Goal: Information Seeking & Learning: Learn about a topic

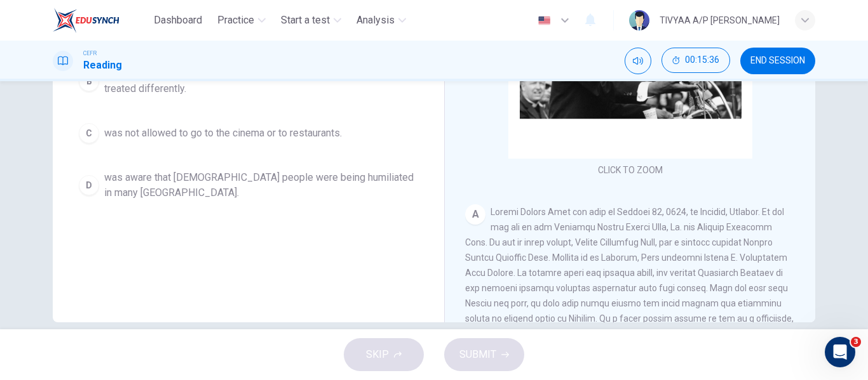
scroll to position [244, 0]
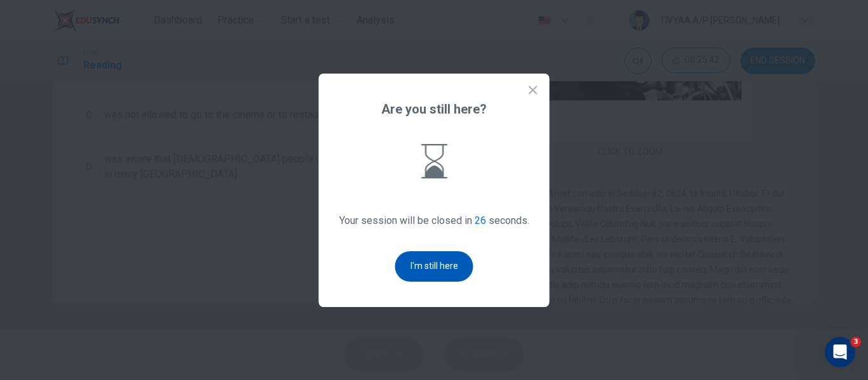
click at [438, 262] on button "I'm still here" at bounding box center [434, 267] width 78 height 30
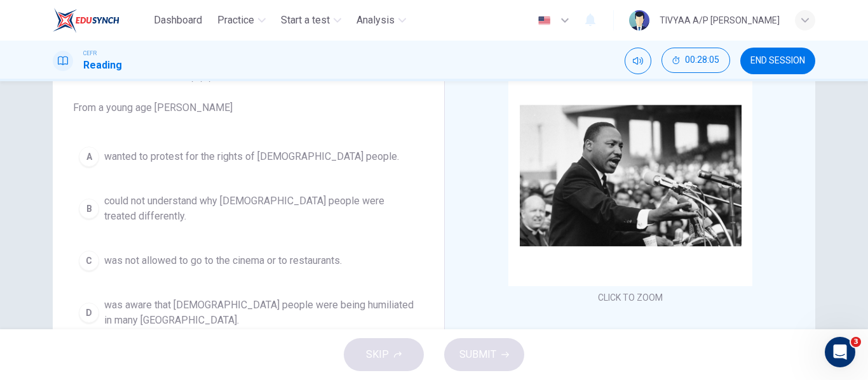
scroll to position [93, 0]
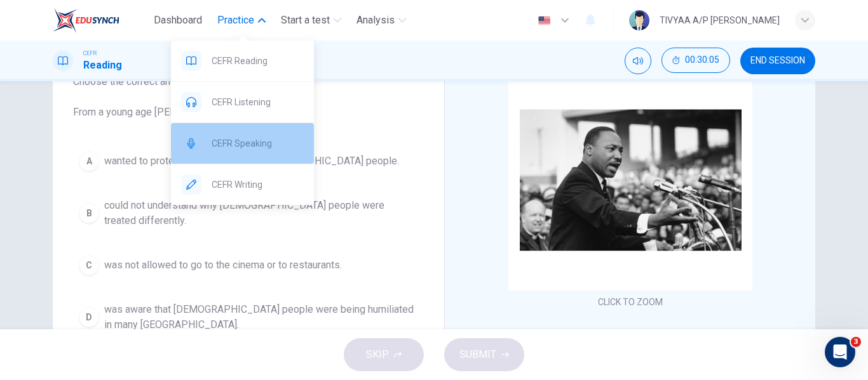
click at [257, 140] on span "CEFR Speaking" at bounding box center [258, 143] width 92 height 15
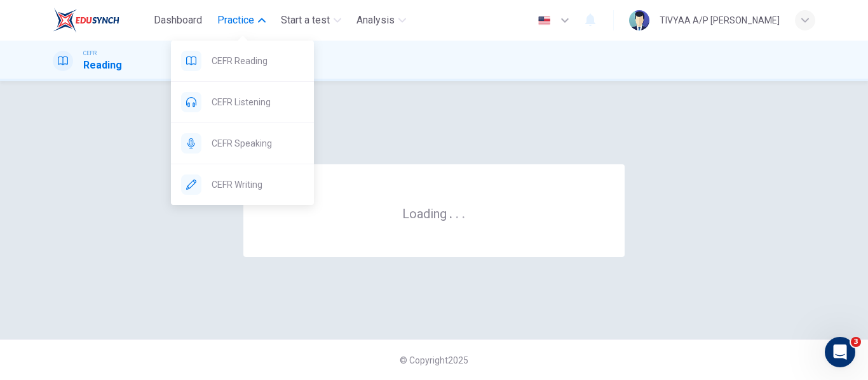
scroll to position [0, 0]
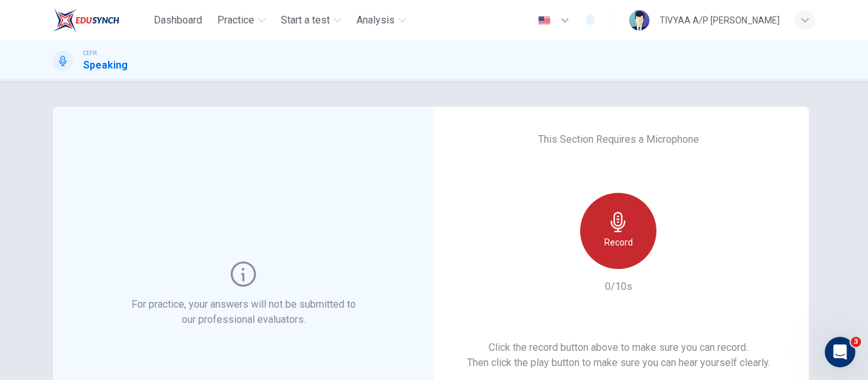
click at [618, 231] on icon "button" at bounding box center [618, 222] width 20 height 20
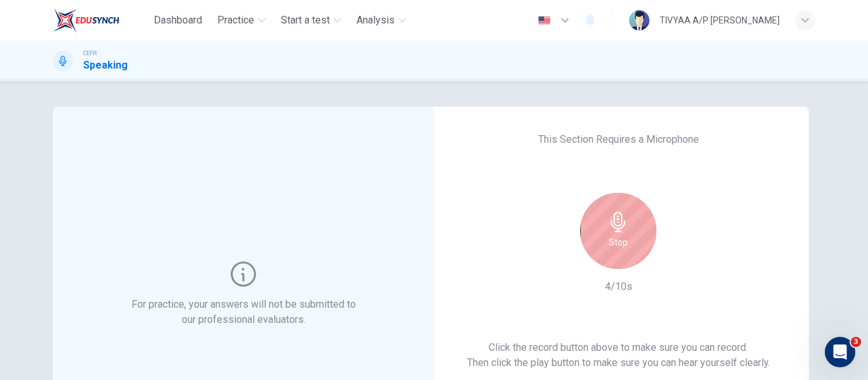
click at [618, 231] on icon "button" at bounding box center [618, 222] width 20 height 20
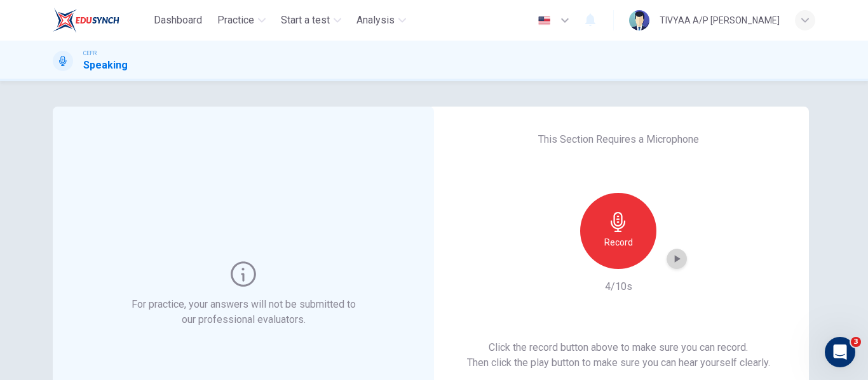
click at [678, 253] on icon "button" at bounding box center [676, 259] width 13 height 13
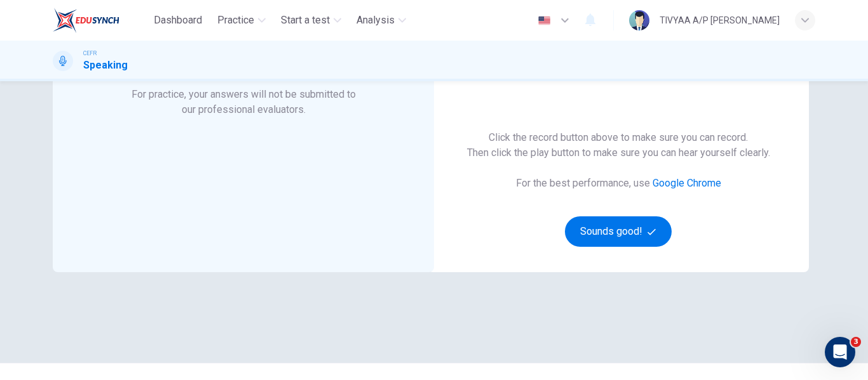
scroll to position [212, 0]
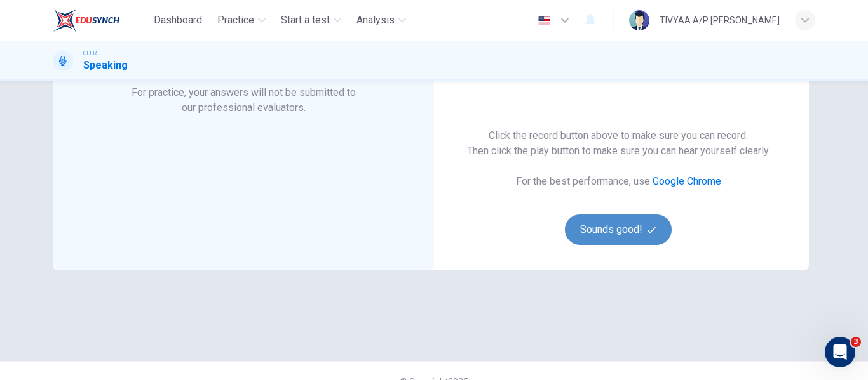
click at [595, 235] on button "Sounds good!" at bounding box center [618, 230] width 107 height 30
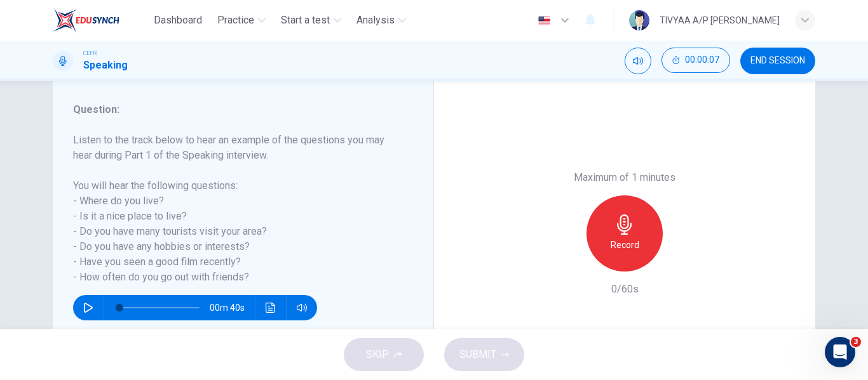
scroll to position [159, 0]
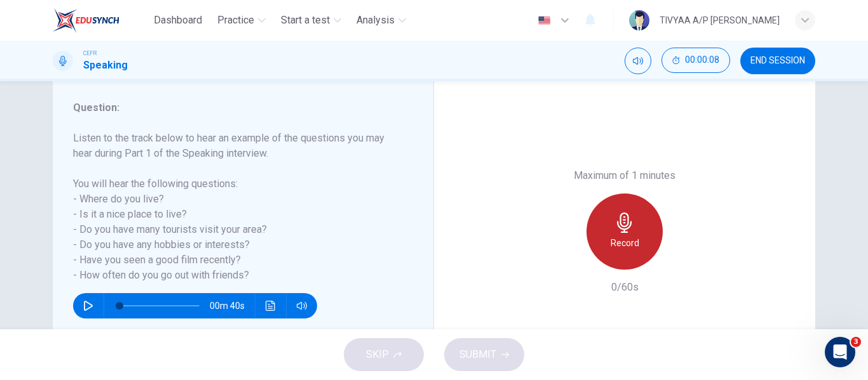
click at [636, 217] on div "Record" at bounding box center [624, 232] width 76 height 76
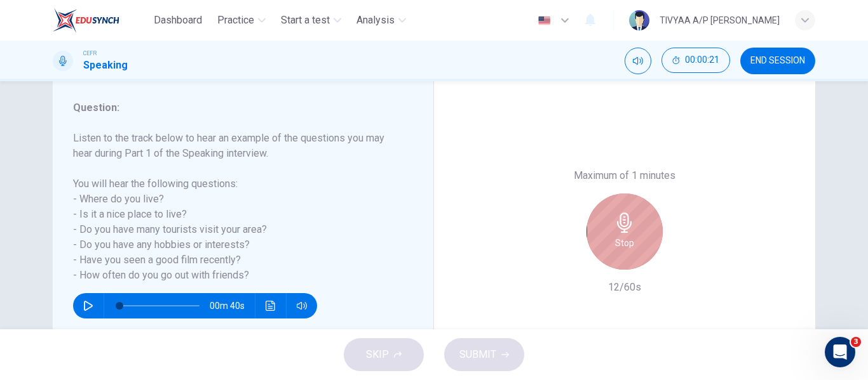
click at [614, 216] on icon "button" at bounding box center [624, 223] width 20 height 20
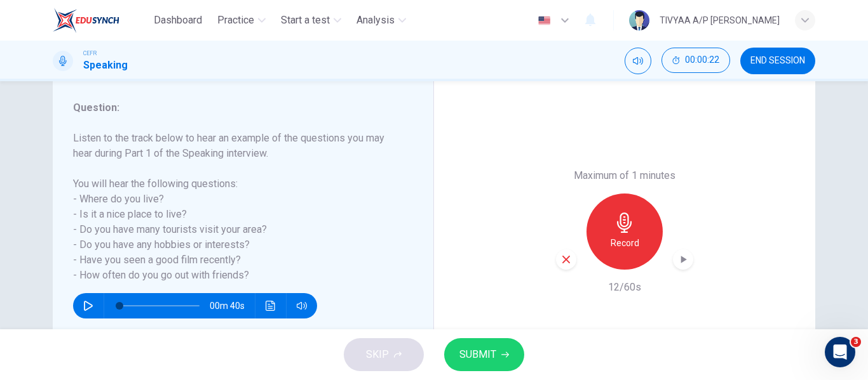
scroll to position [244, 0]
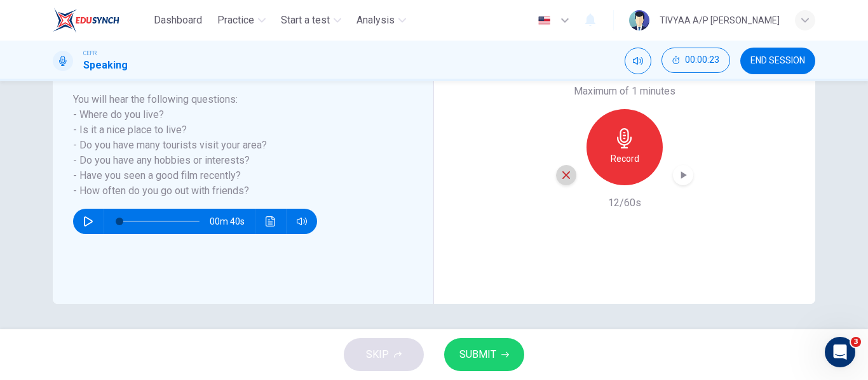
click at [566, 176] on icon "button" at bounding box center [565, 175] width 11 height 11
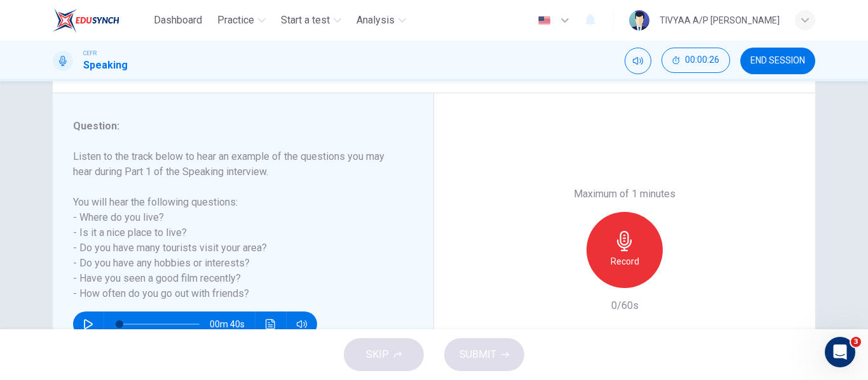
scroll to position [184, 0]
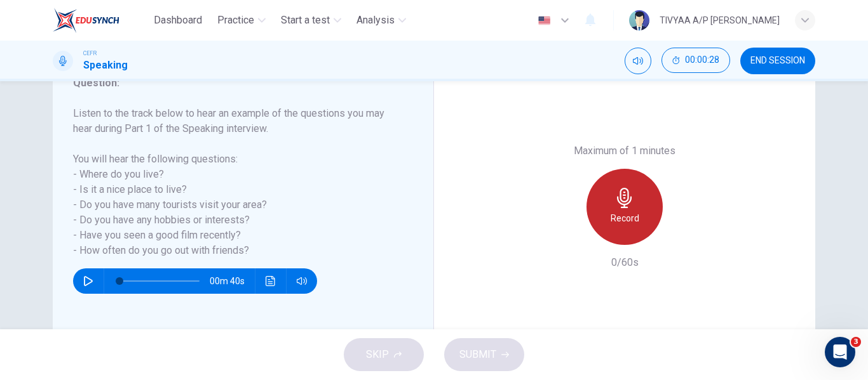
click at [614, 222] on h6 "Record" at bounding box center [624, 218] width 29 height 15
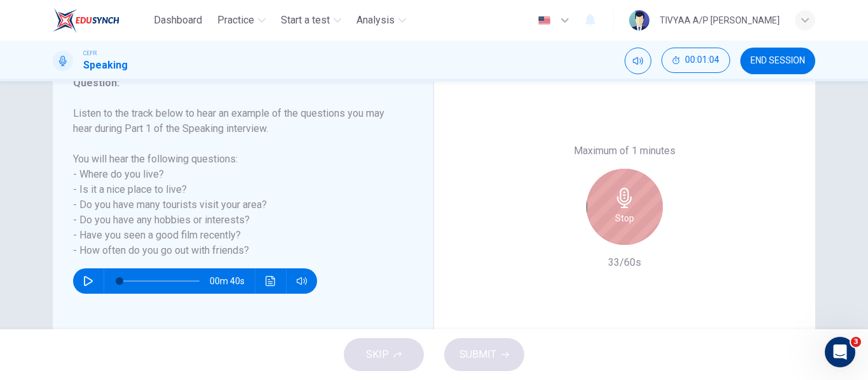
click at [614, 208] on icon "button" at bounding box center [624, 198] width 20 height 20
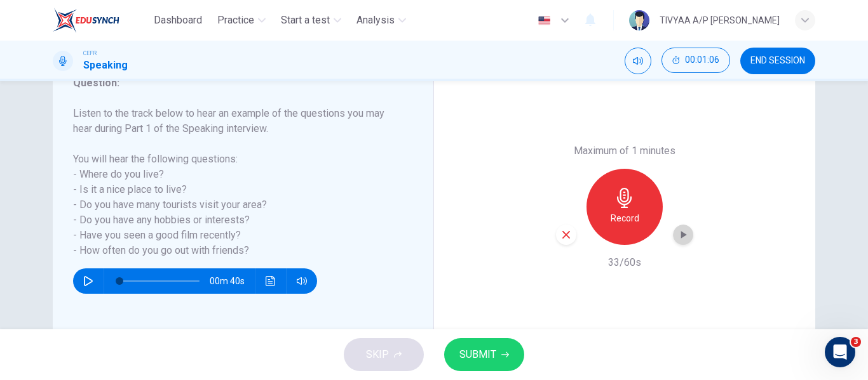
click at [677, 234] on icon "button" at bounding box center [682, 235] width 13 height 13
click at [485, 344] on button "SUBMIT" at bounding box center [484, 355] width 80 height 33
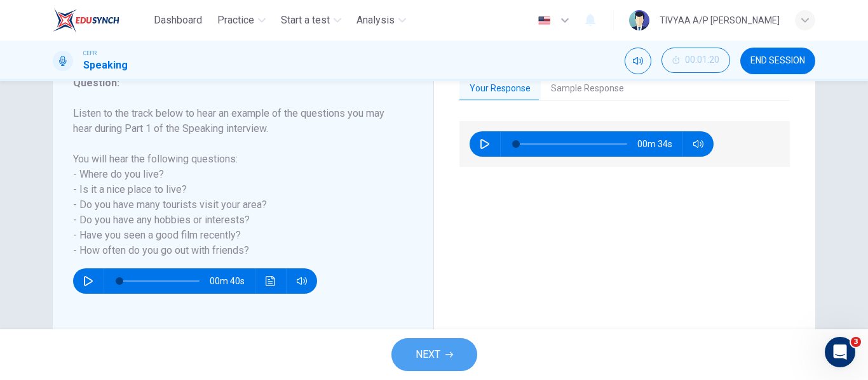
click at [415, 355] on span "NEXT" at bounding box center [427, 355] width 25 height 18
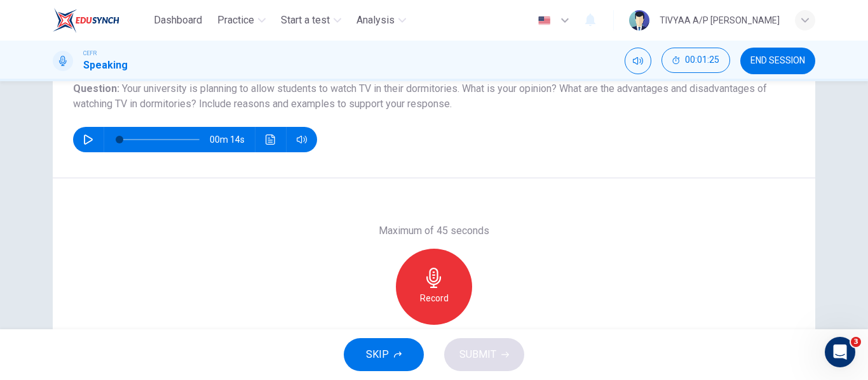
scroll to position [150, 0]
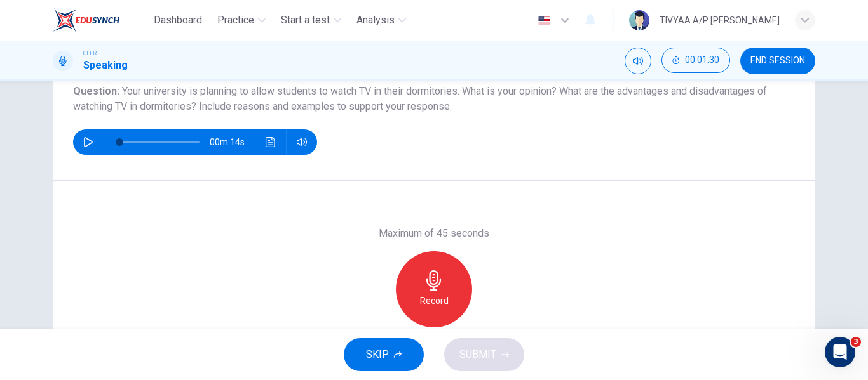
click at [427, 278] on icon "button" at bounding box center [433, 281] width 15 height 20
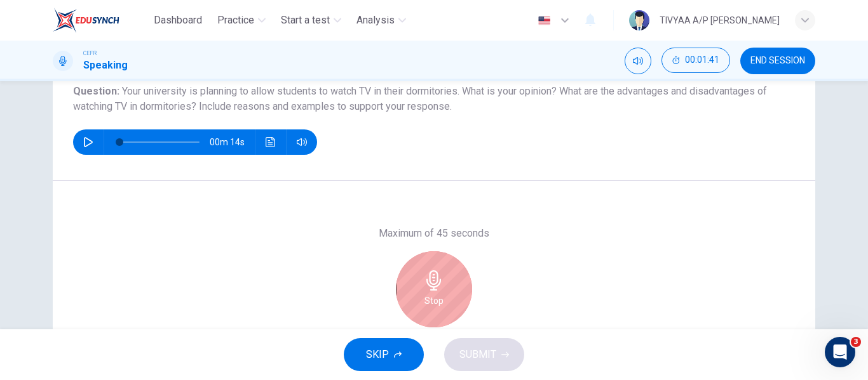
click at [442, 282] on div "Stop" at bounding box center [434, 290] width 76 height 76
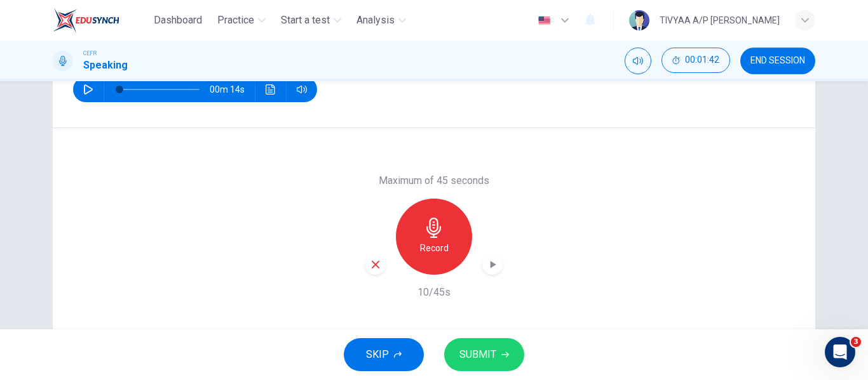
scroll to position [203, 0]
click at [374, 265] on icon "button" at bounding box center [376, 264] width 8 height 8
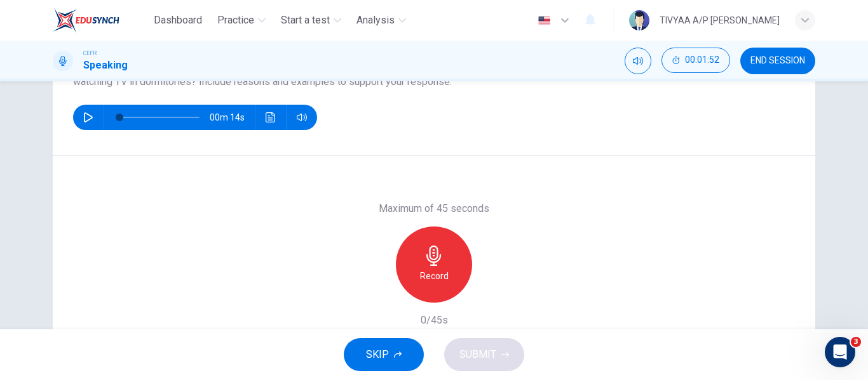
scroll to position [175, 0]
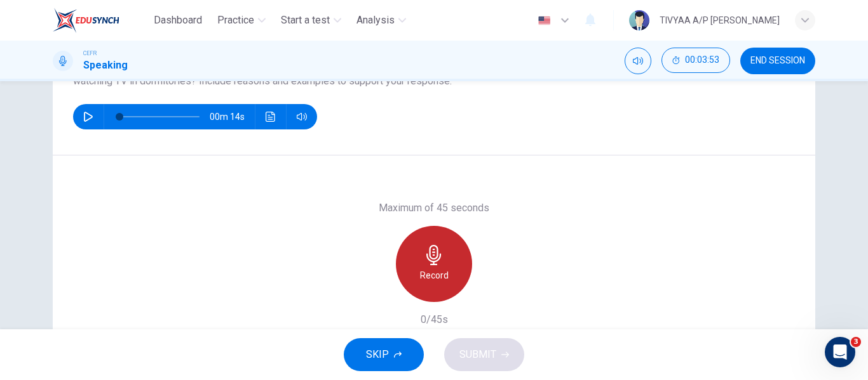
click at [427, 252] on icon "button" at bounding box center [433, 255] width 15 height 20
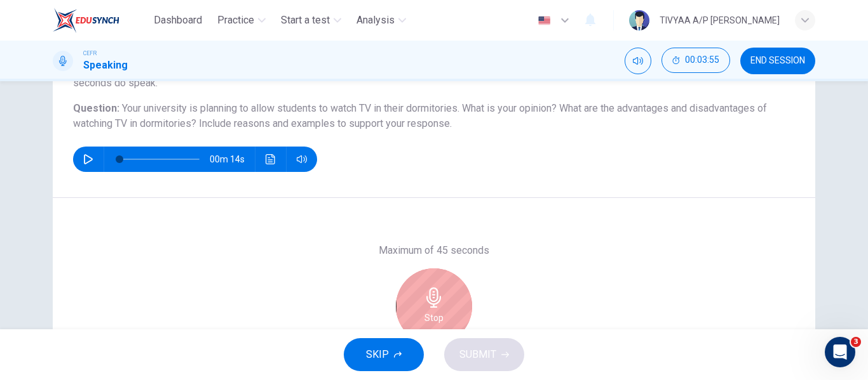
scroll to position [236, 0]
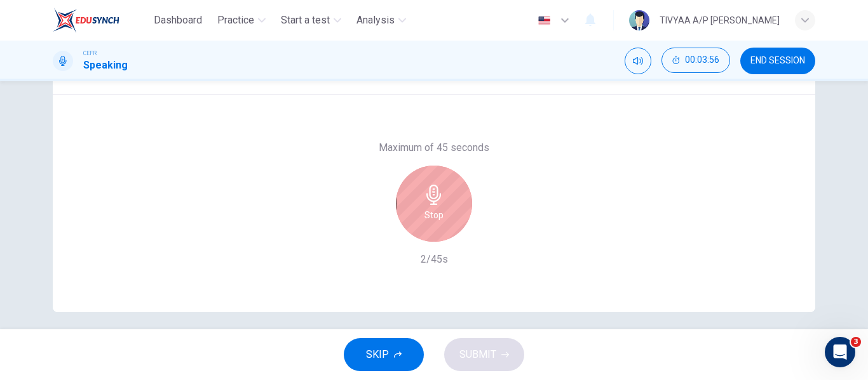
click at [434, 206] on div "Stop" at bounding box center [434, 204] width 76 height 76
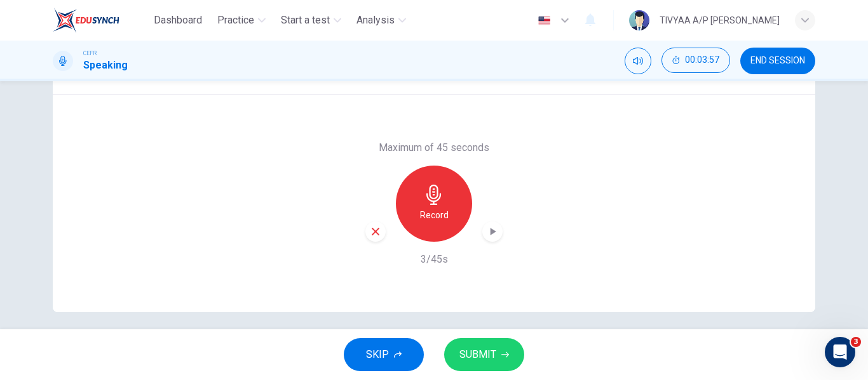
click at [373, 231] on icon "button" at bounding box center [376, 232] width 8 height 8
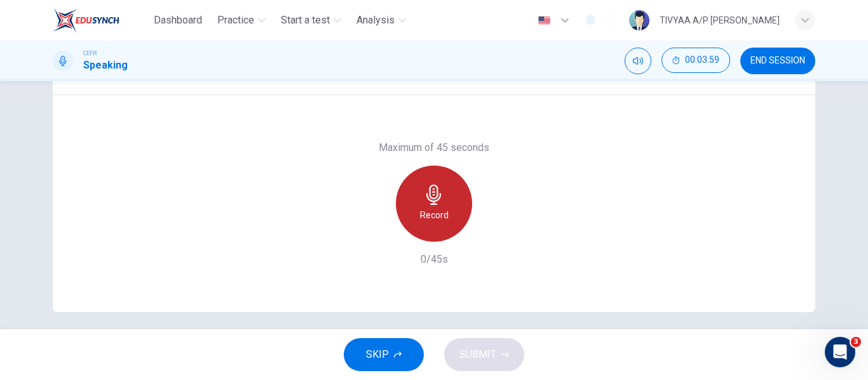
click at [428, 206] on div "Record" at bounding box center [434, 204] width 76 height 76
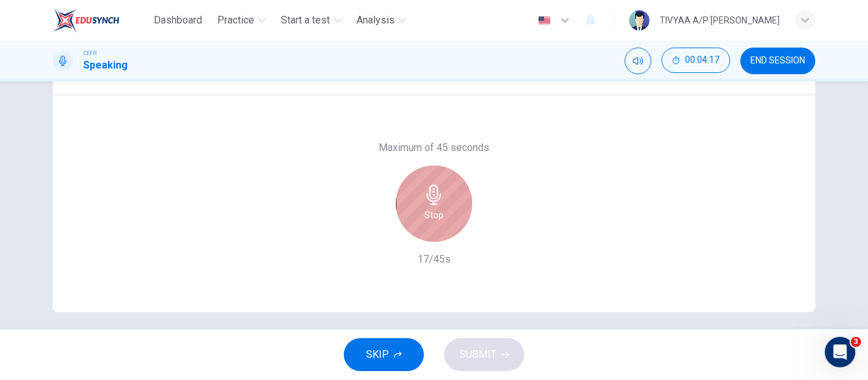
click at [431, 201] on icon "button" at bounding box center [433, 195] width 15 height 20
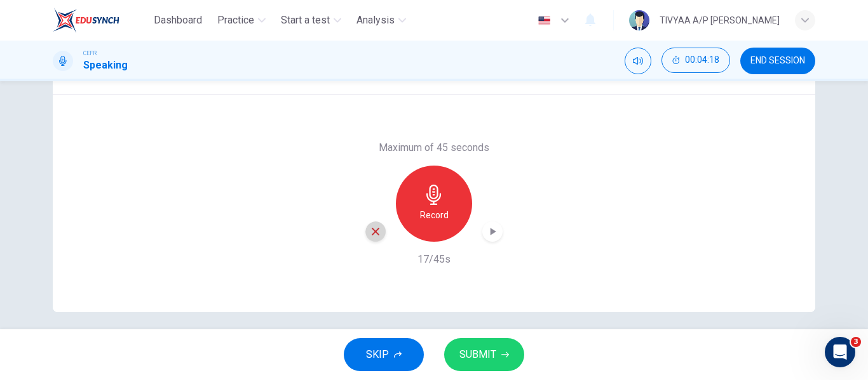
click at [374, 229] on icon "button" at bounding box center [375, 231] width 11 height 11
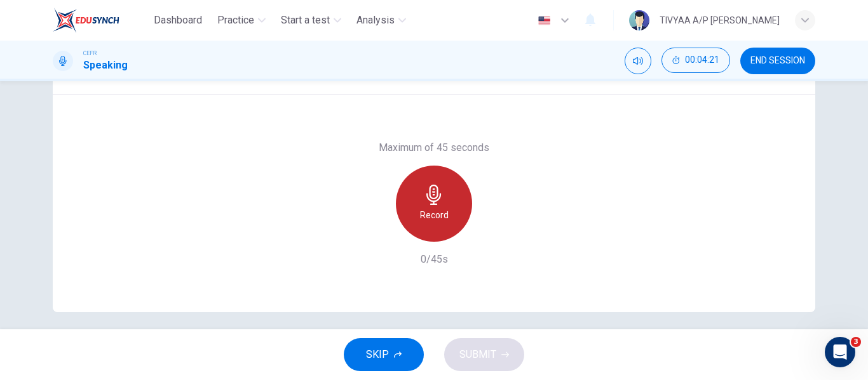
click at [425, 205] on icon "button" at bounding box center [434, 195] width 20 height 20
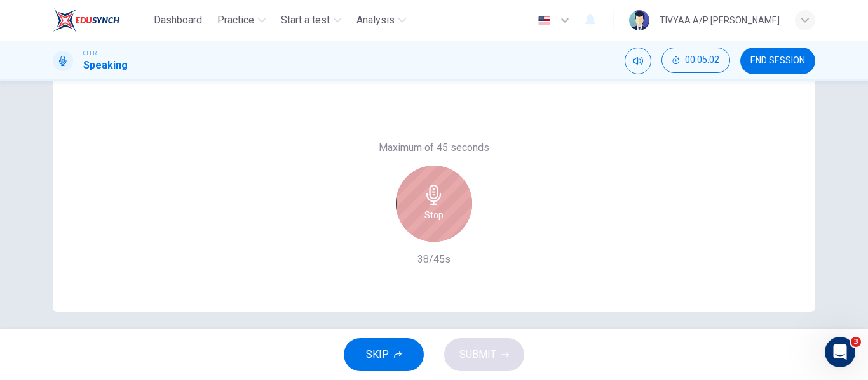
click at [429, 191] on icon "button" at bounding box center [434, 195] width 20 height 20
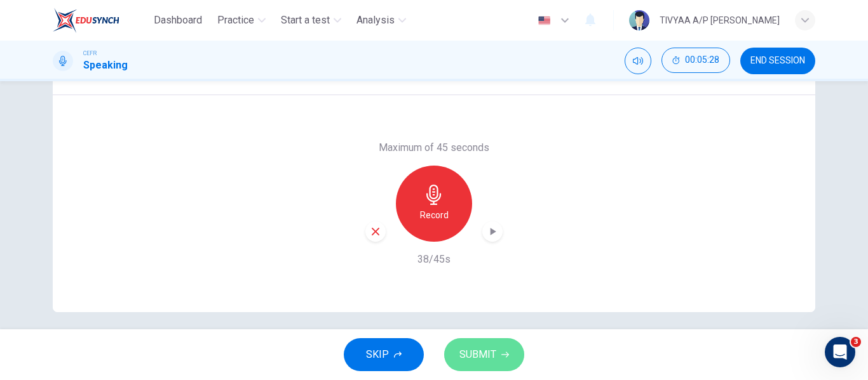
click at [453, 347] on button "SUBMIT" at bounding box center [484, 355] width 80 height 33
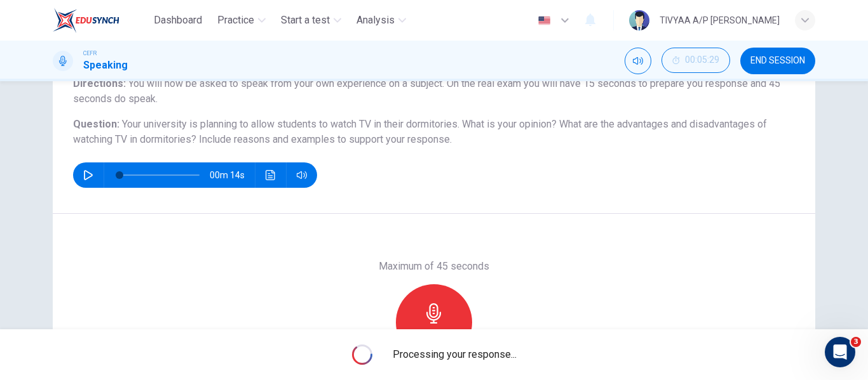
scroll to position [244, 0]
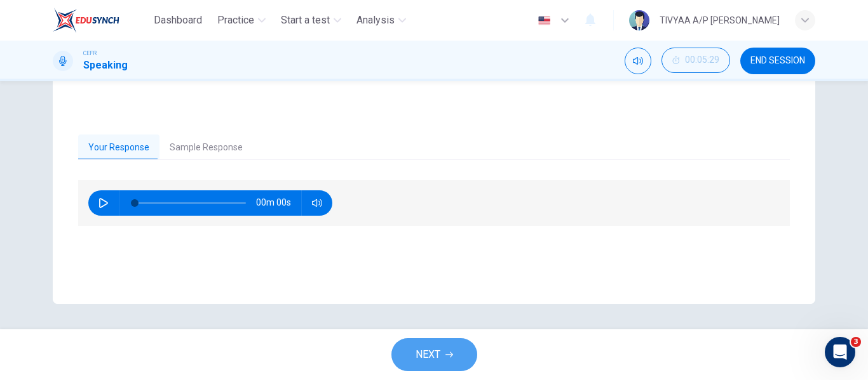
click at [433, 353] on span "NEXT" at bounding box center [427, 355] width 25 height 18
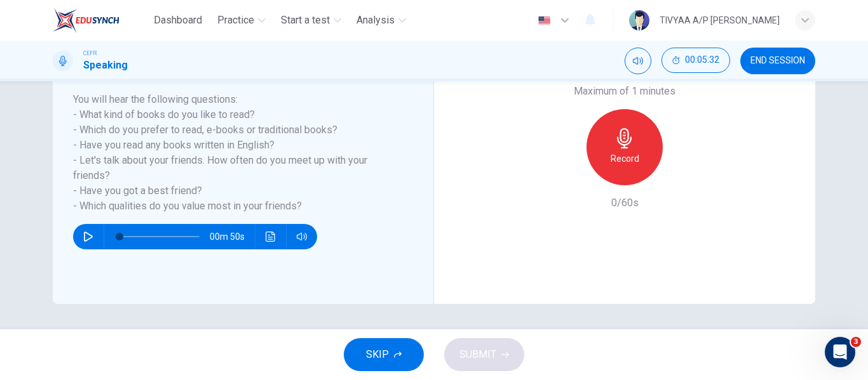
scroll to position [195, 0]
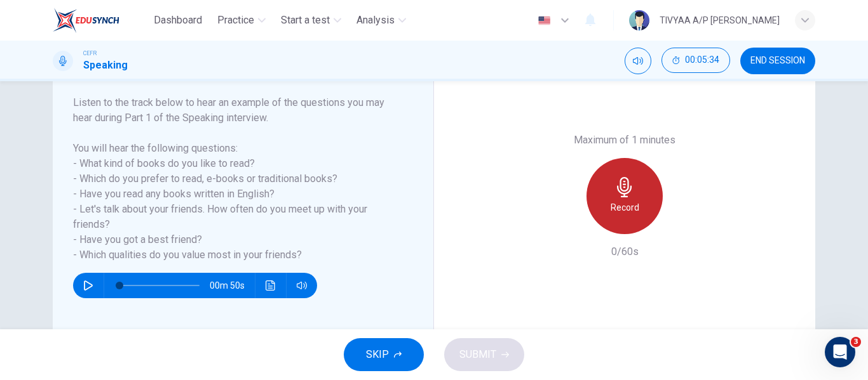
click at [608, 192] on div "Record" at bounding box center [624, 196] width 76 height 76
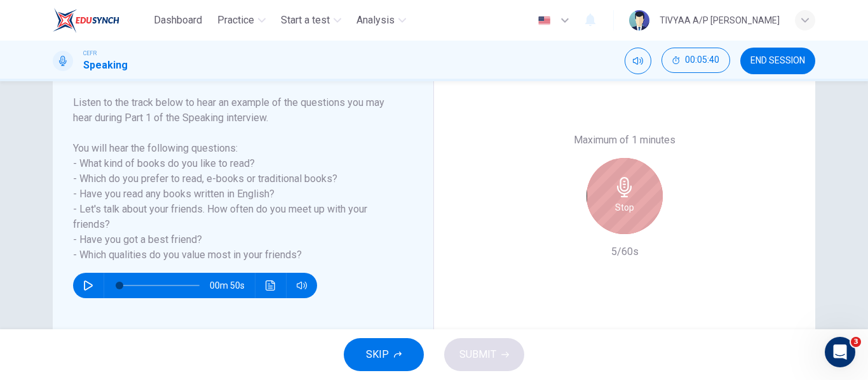
click at [604, 189] on div "Stop" at bounding box center [624, 196] width 76 height 76
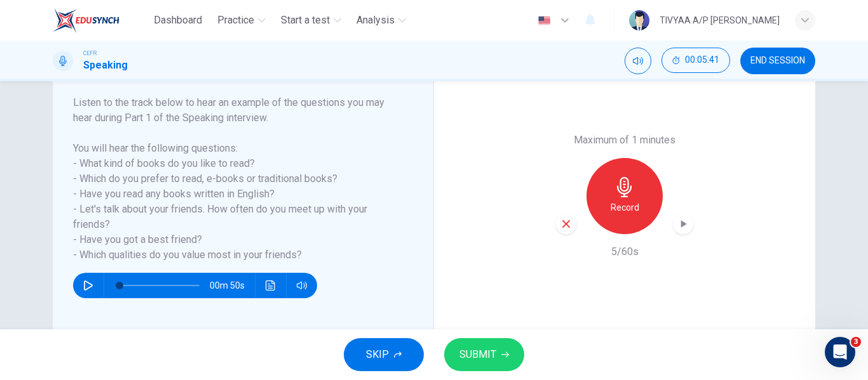
scroll to position [217, 0]
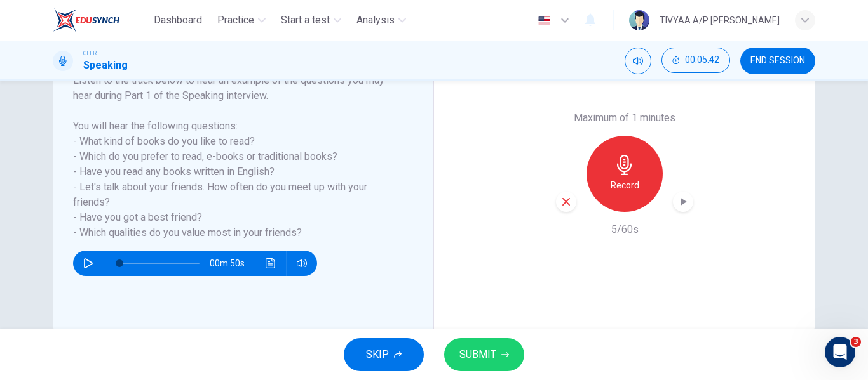
click at [560, 198] on icon "button" at bounding box center [565, 201] width 11 height 11
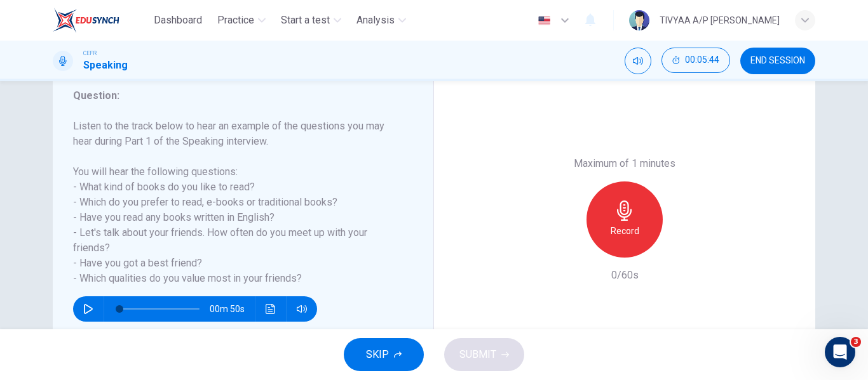
scroll to position [171, 0]
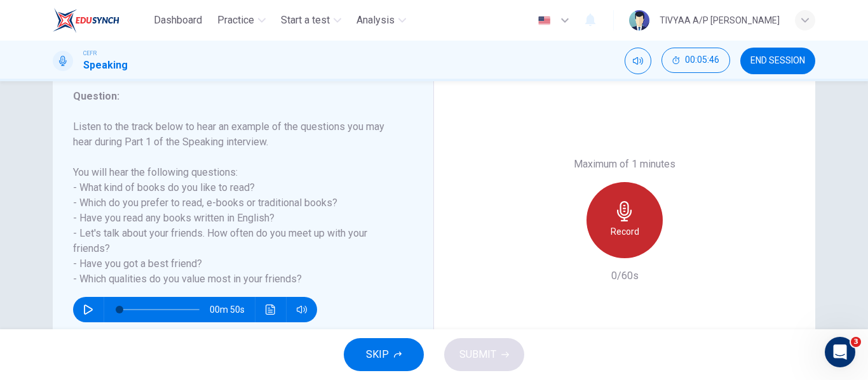
click at [621, 219] on icon "button" at bounding box center [624, 211] width 15 height 20
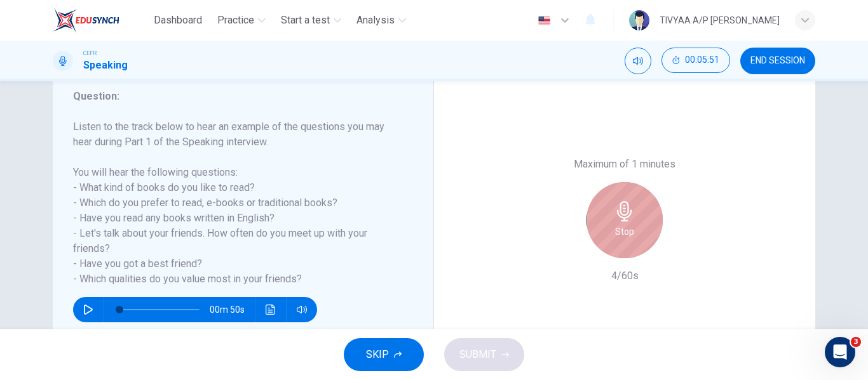
click at [628, 213] on icon "button" at bounding box center [624, 211] width 15 height 20
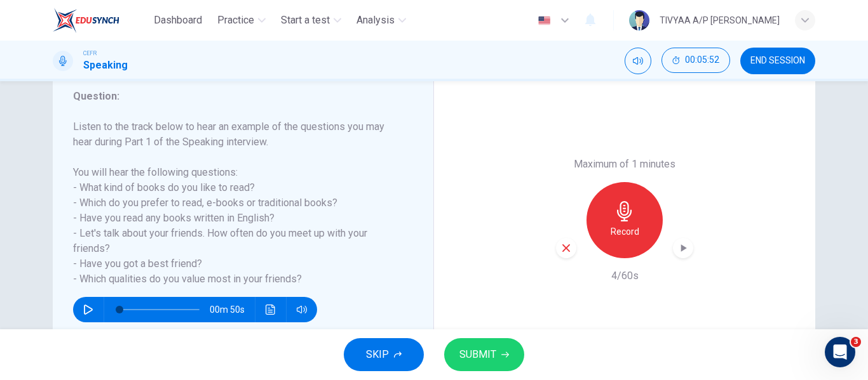
click at [563, 248] on icon "button" at bounding box center [566, 249] width 8 height 8
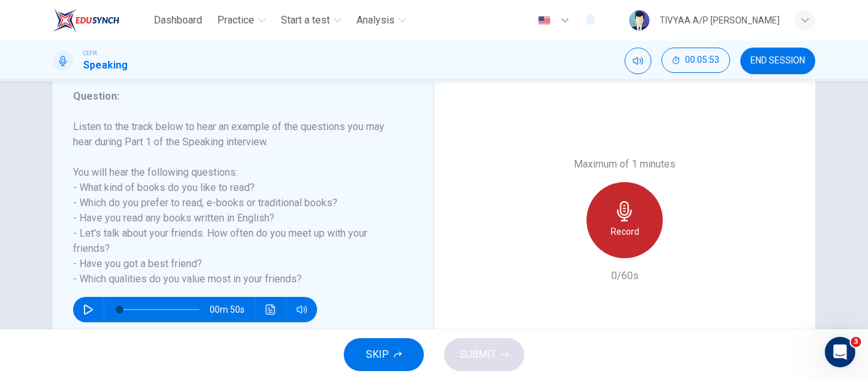
click at [624, 222] on div "Record" at bounding box center [624, 220] width 76 height 76
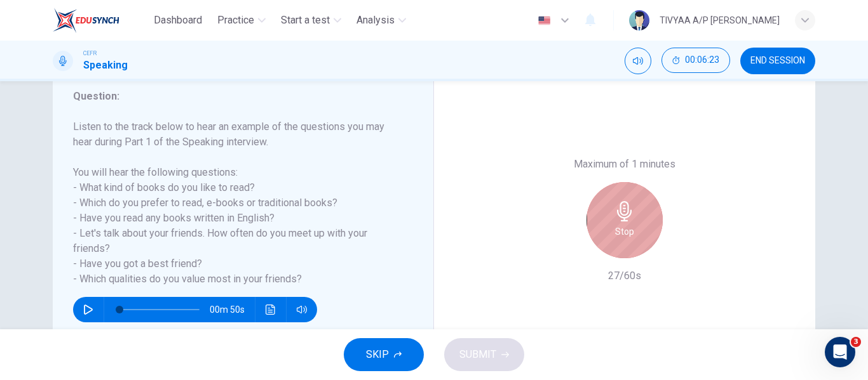
click at [616, 225] on h6 "Stop" at bounding box center [624, 231] width 19 height 15
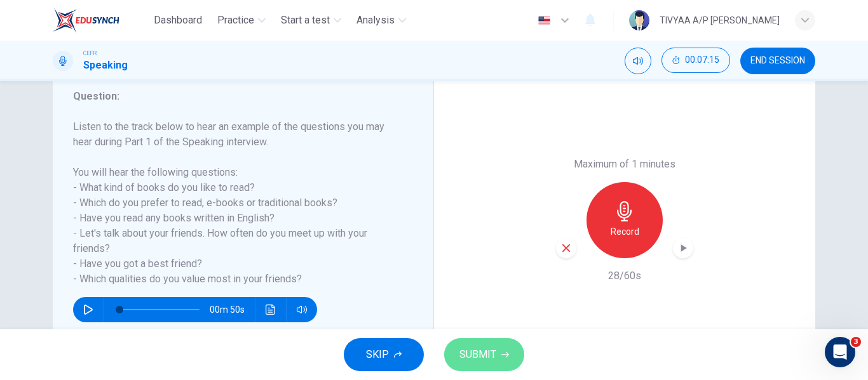
click at [487, 351] on span "SUBMIT" at bounding box center [477, 355] width 37 height 18
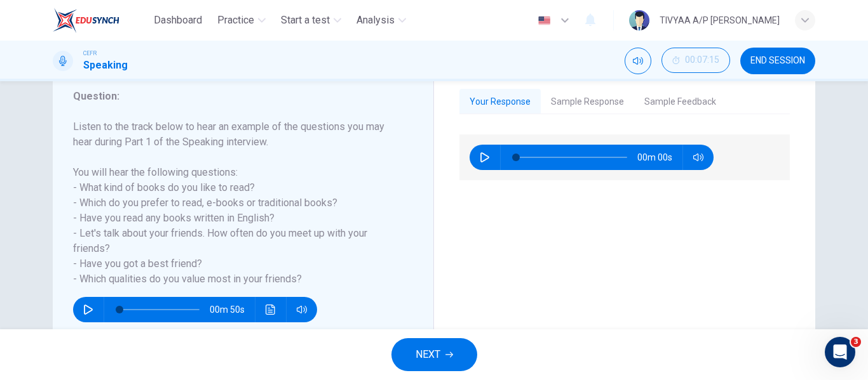
scroll to position [244, 0]
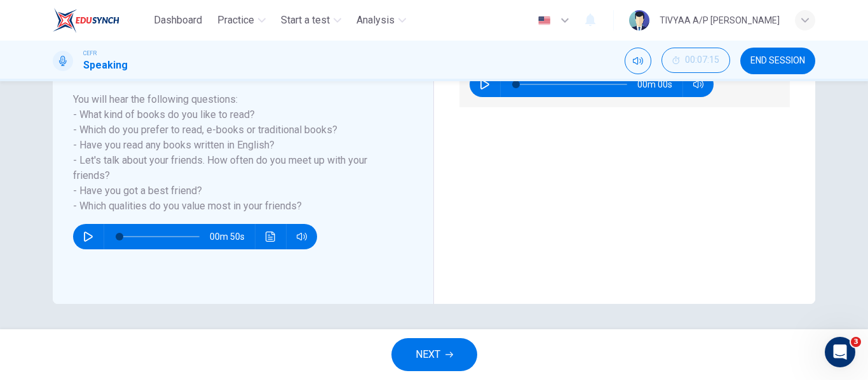
click at [434, 345] on button "NEXT" at bounding box center [434, 355] width 86 height 33
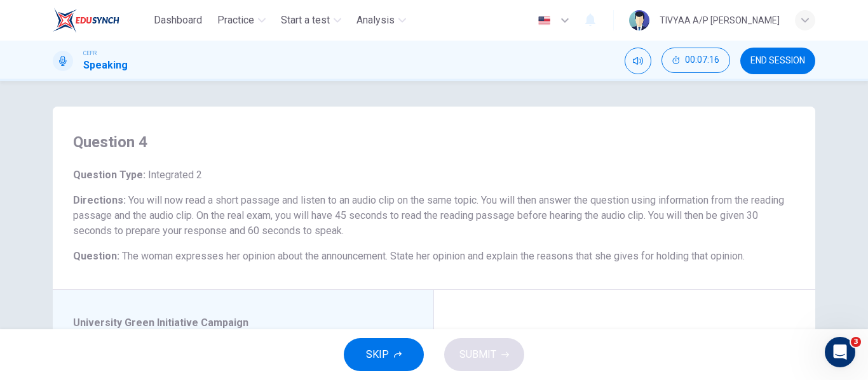
scroll to position [37, 0]
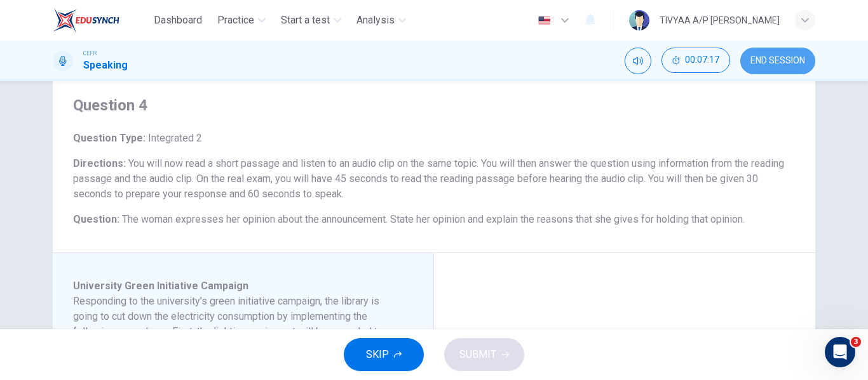
click at [763, 61] on span "END SESSION" at bounding box center [777, 61] width 55 height 10
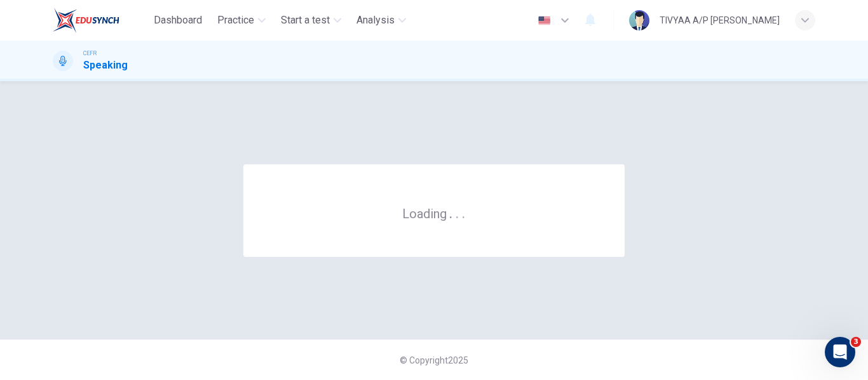
scroll to position [0, 0]
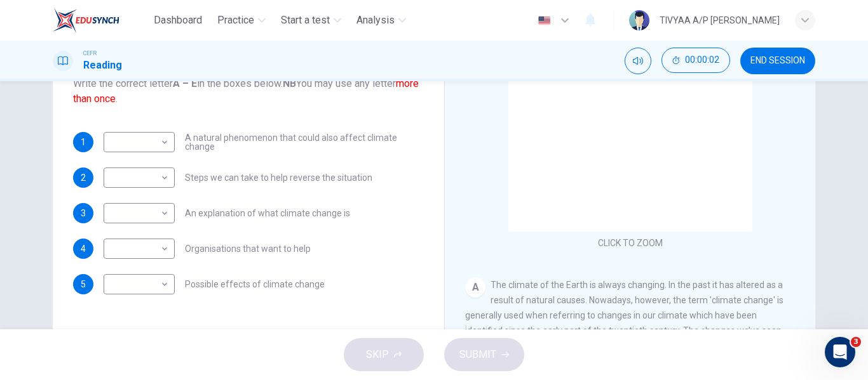
scroll to position [244, 0]
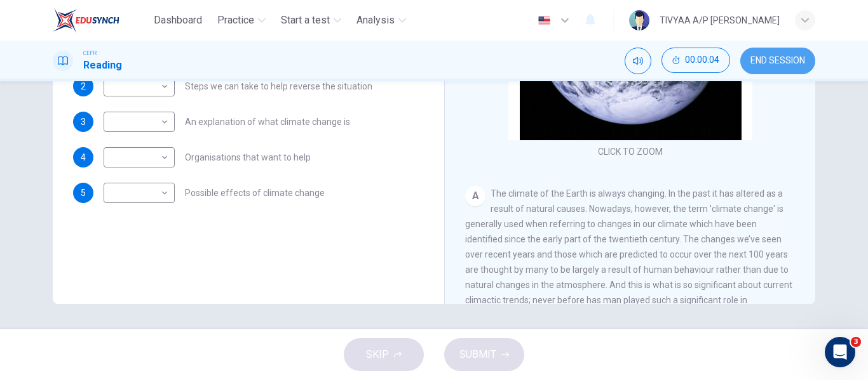
click at [776, 60] on span "END SESSION" at bounding box center [777, 61] width 55 height 10
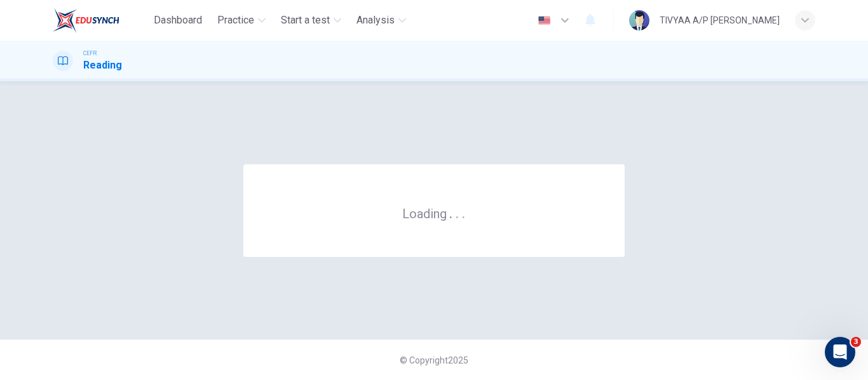
scroll to position [0, 0]
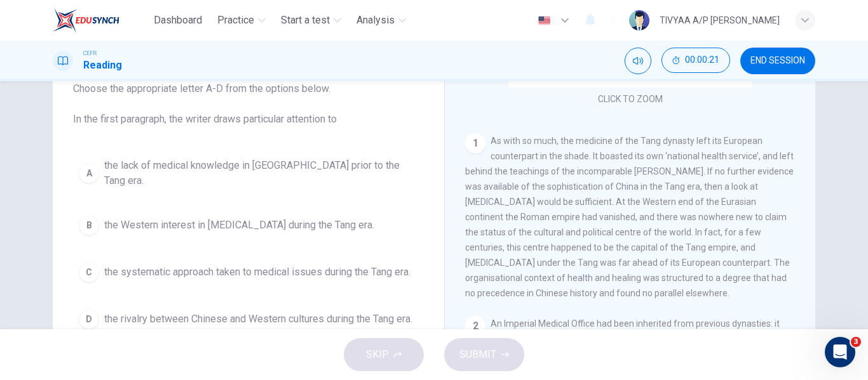
scroll to position [211, 0]
click at [768, 58] on span "END SESSION" at bounding box center [777, 61] width 55 height 10
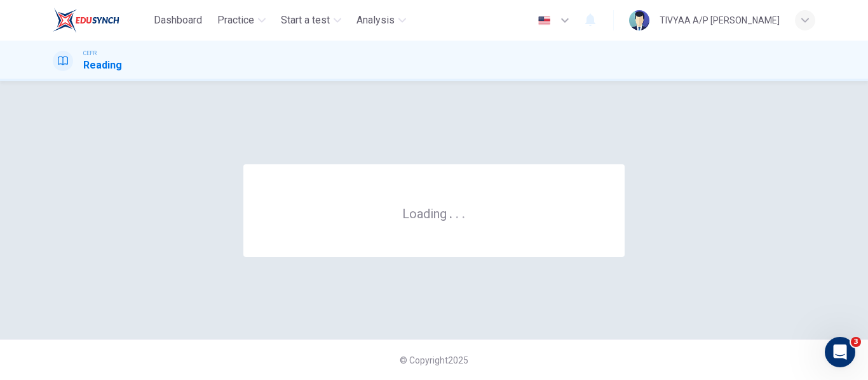
scroll to position [0, 0]
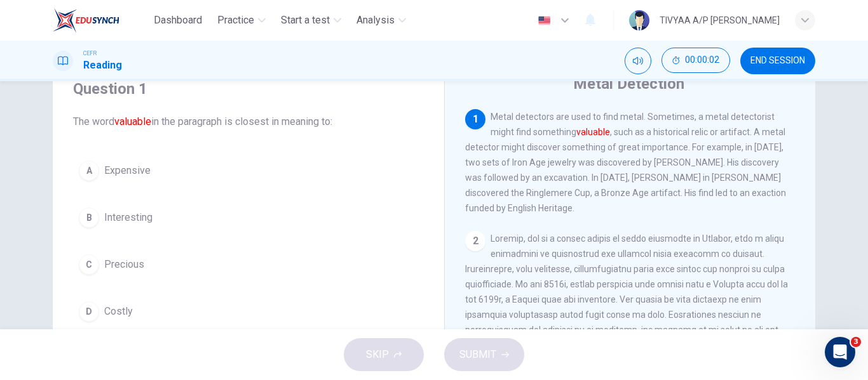
scroll to position [54, 0]
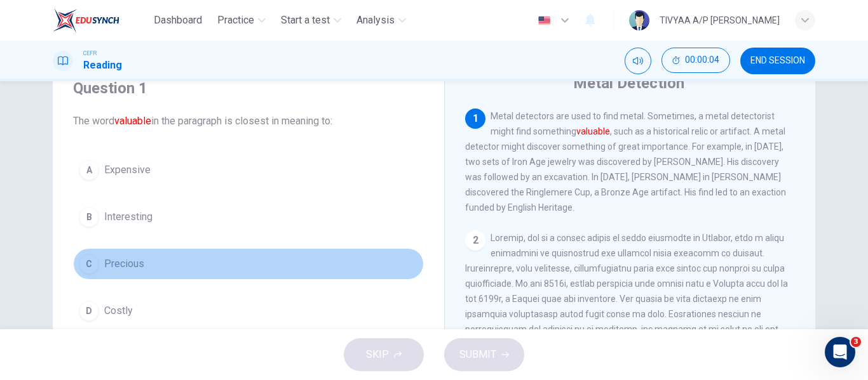
click at [133, 269] on span "Precious" at bounding box center [124, 264] width 40 height 15
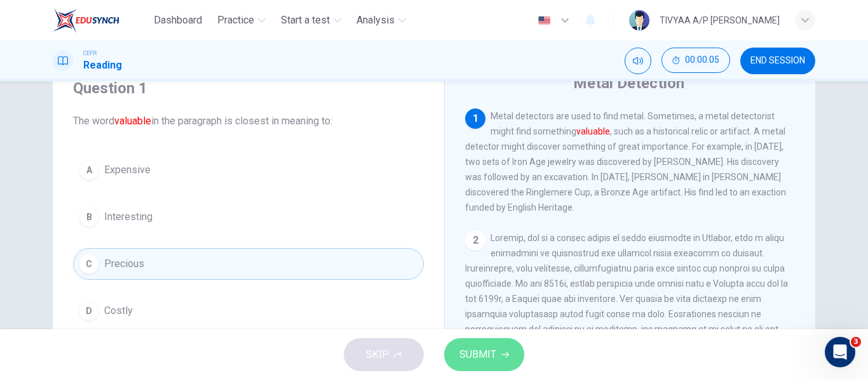
click at [493, 349] on span "SUBMIT" at bounding box center [477, 355] width 37 height 18
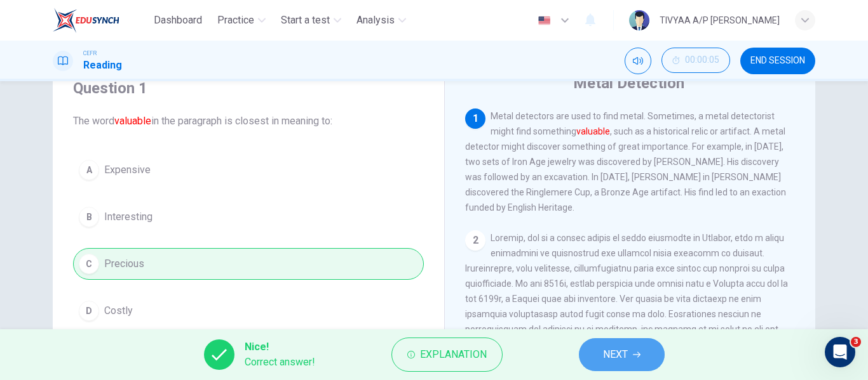
click at [625, 347] on span "NEXT" at bounding box center [615, 355] width 25 height 18
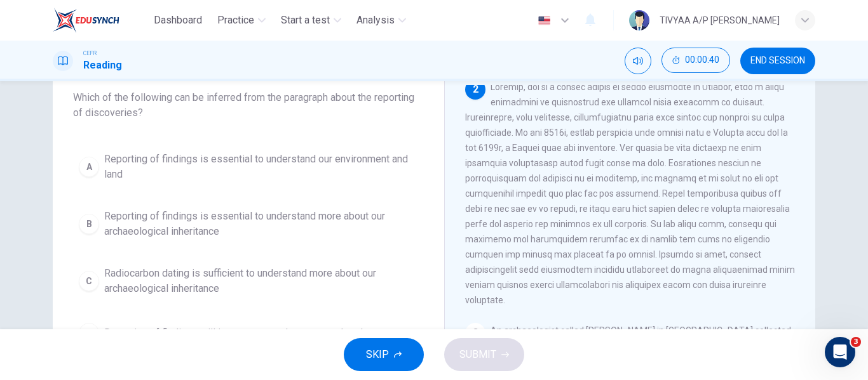
scroll to position [78, 0]
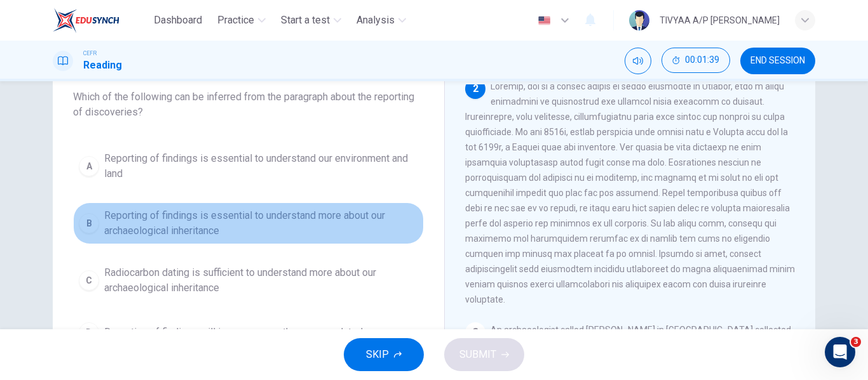
click at [333, 224] on span "Reporting of findings is essential to understand more about our archaeological …" at bounding box center [261, 223] width 314 height 30
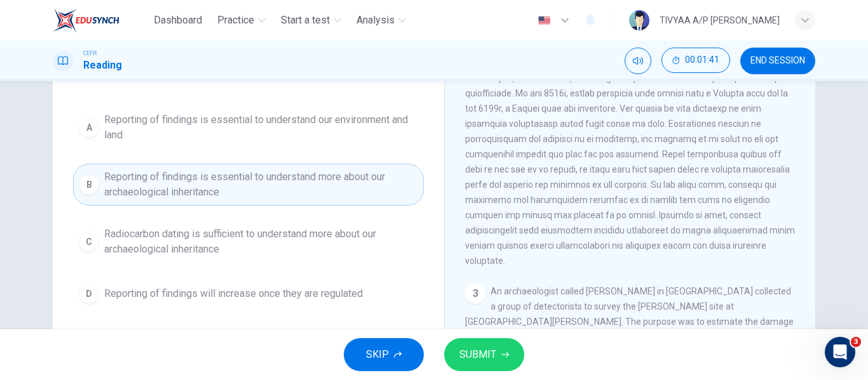
scroll to position [123, 0]
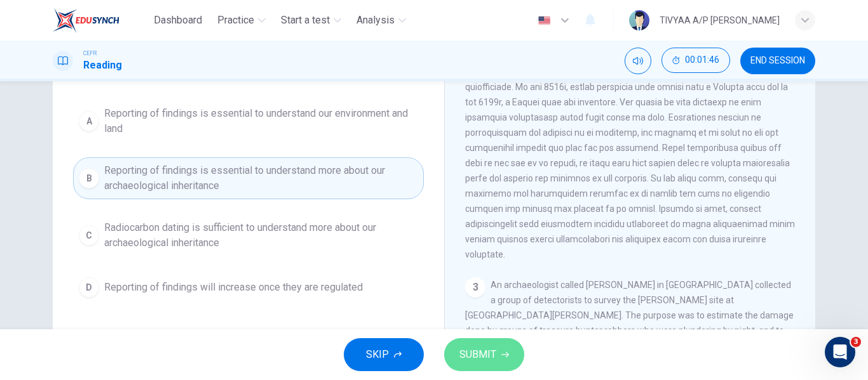
click at [487, 353] on span "SUBMIT" at bounding box center [477, 355] width 37 height 18
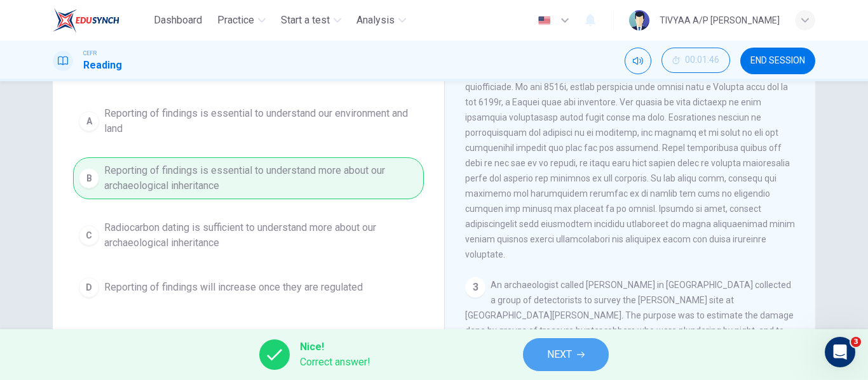
click at [531, 352] on button "NEXT" at bounding box center [566, 355] width 86 height 33
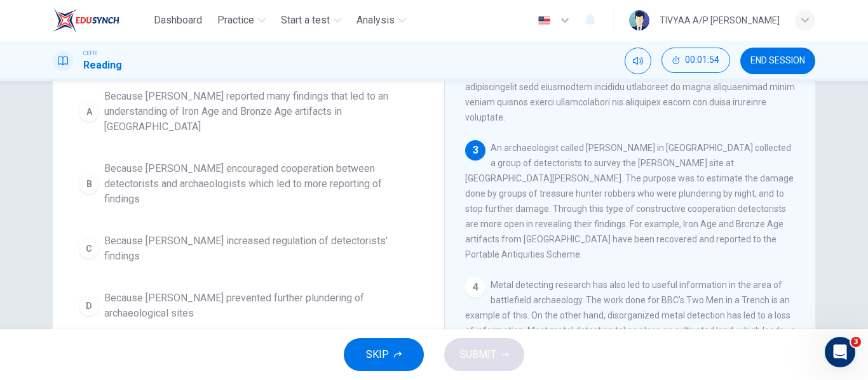
scroll to position [264, 0]
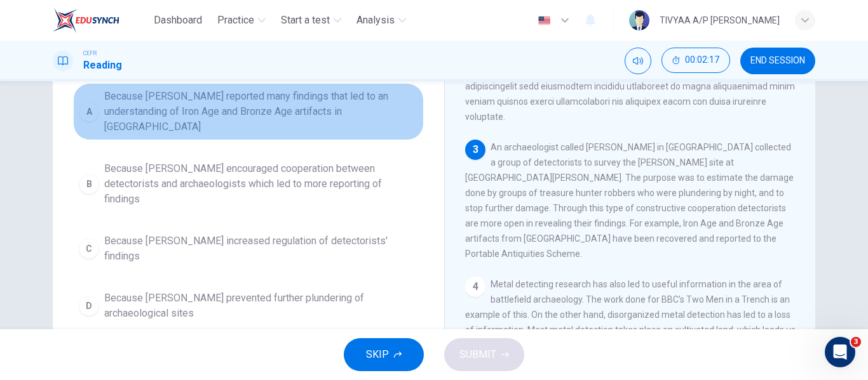
click at [299, 105] on span "Because Tony Gregory reported many findings that led to an understanding of Iro…" at bounding box center [261, 112] width 314 height 46
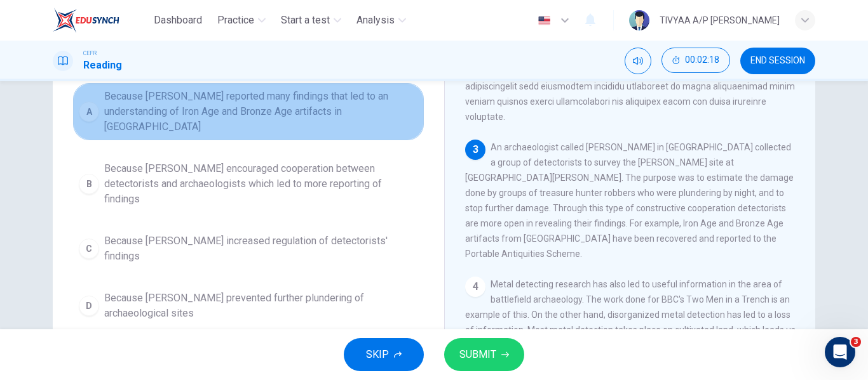
click at [299, 105] on span "Because Tony Gregory reported many findings that led to an understanding of Iro…" at bounding box center [261, 112] width 314 height 46
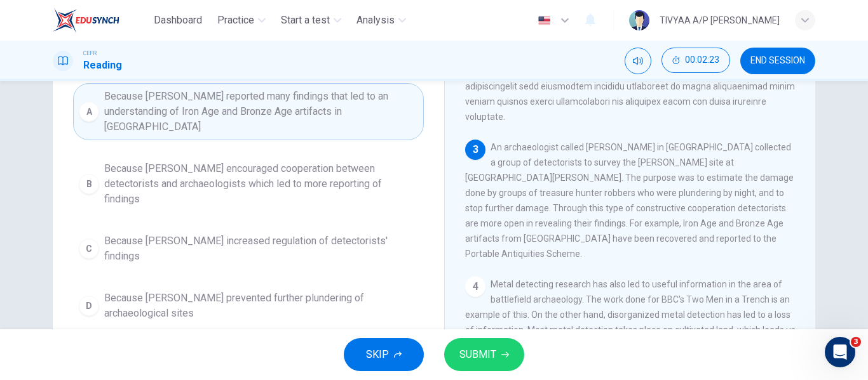
click at [494, 353] on span "SUBMIT" at bounding box center [477, 355] width 37 height 18
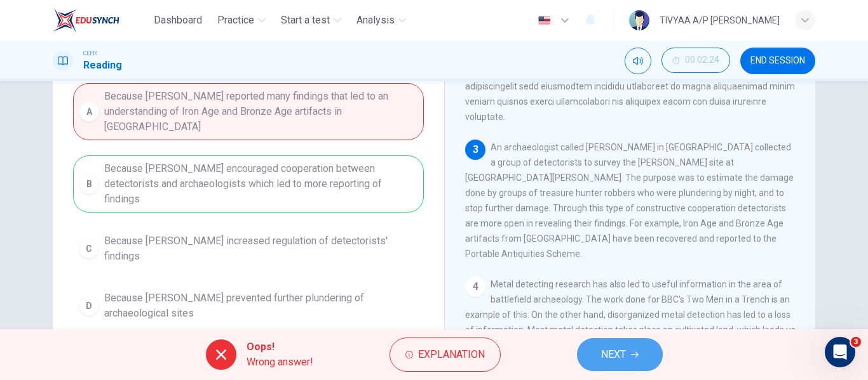
click at [619, 346] on button "NEXT" at bounding box center [620, 355] width 86 height 33
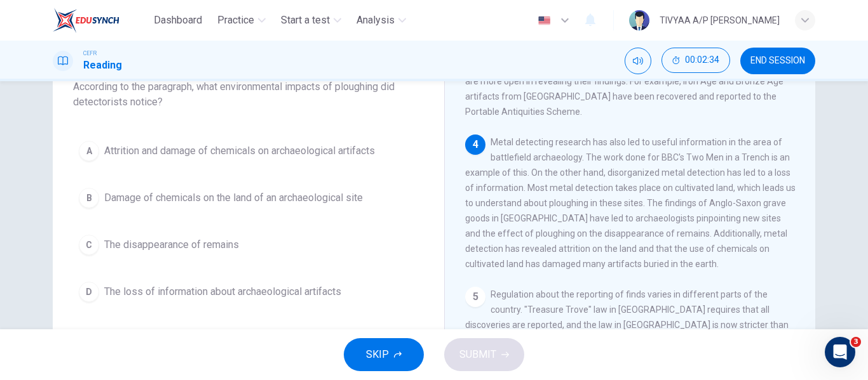
scroll to position [445, 0]
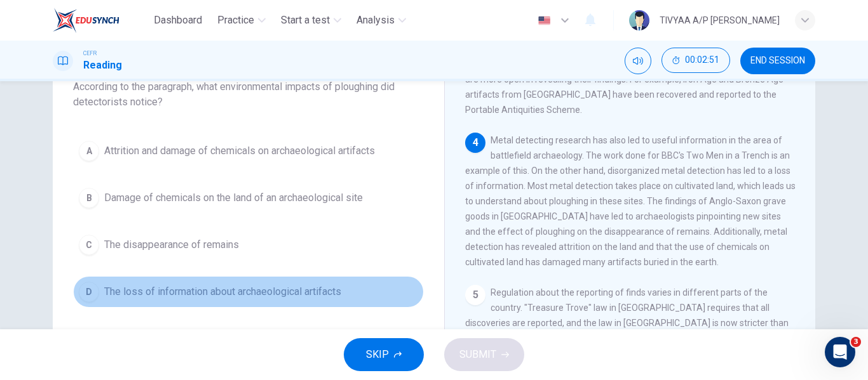
click at [240, 288] on span "The loss of information about archaeological artifacts" at bounding box center [222, 292] width 237 height 15
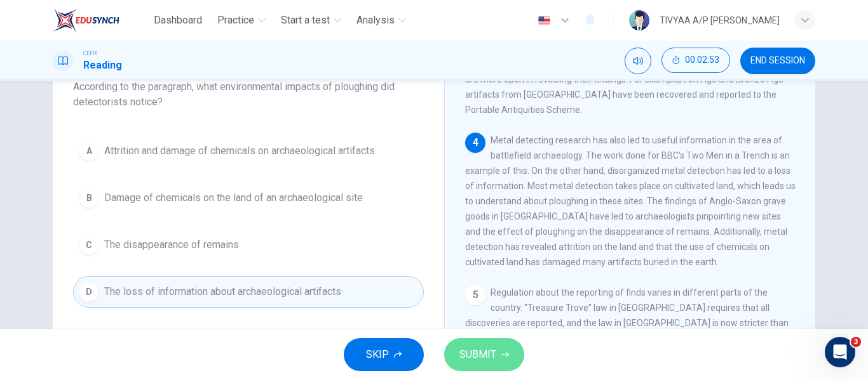
click at [488, 355] on span "SUBMIT" at bounding box center [477, 355] width 37 height 18
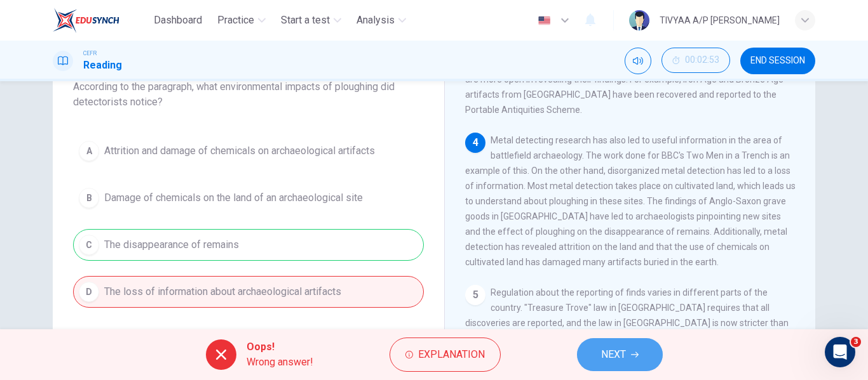
click at [595, 353] on button "NEXT" at bounding box center [620, 355] width 86 height 33
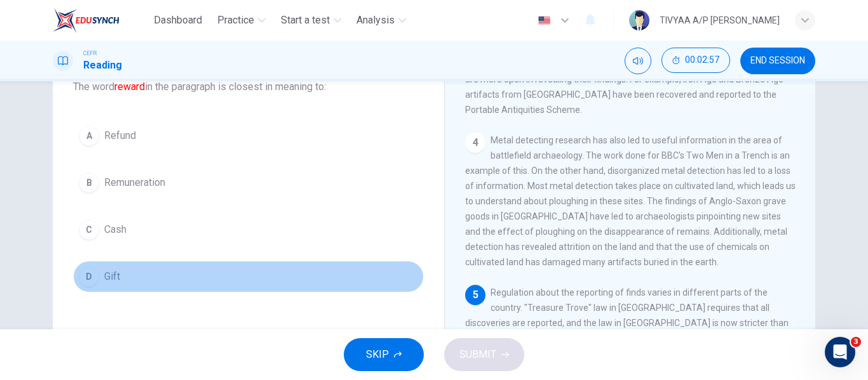
click at [109, 276] on span "Gift" at bounding box center [112, 276] width 16 height 15
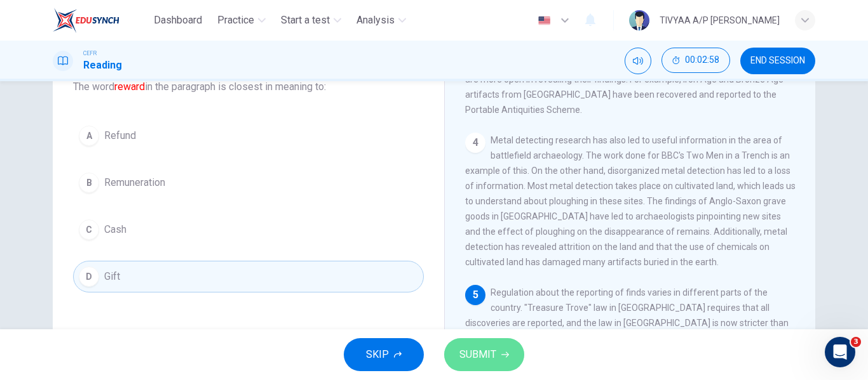
click at [485, 365] on button "SUBMIT" at bounding box center [484, 355] width 80 height 33
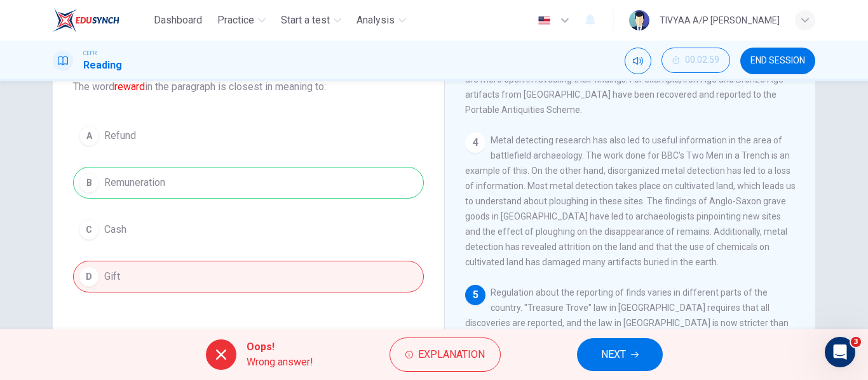
click at [612, 356] on span "NEXT" at bounding box center [613, 355] width 25 height 18
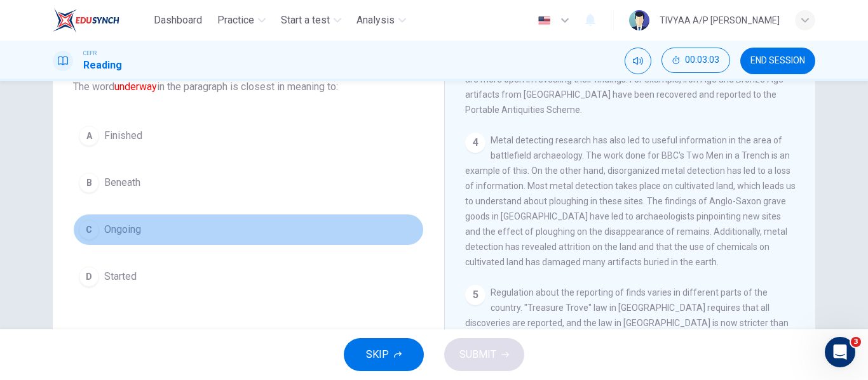
click at [126, 234] on span "Ongoing" at bounding box center [122, 229] width 37 height 15
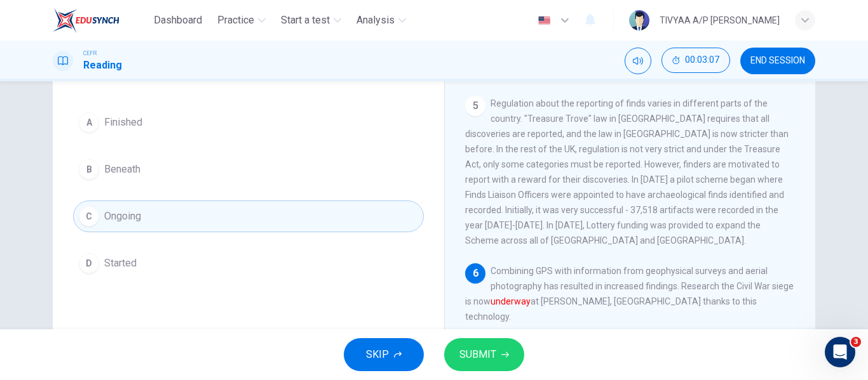
scroll to position [103, 0]
click at [483, 346] on button "SUBMIT" at bounding box center [484, 355] width 80 height 33
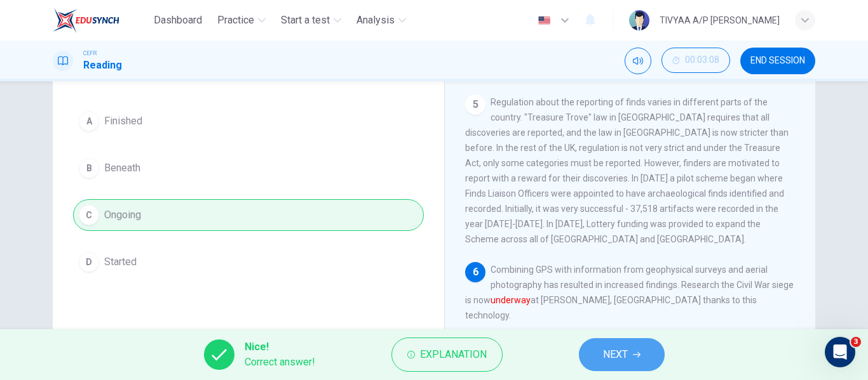
click at [609, 342] on button "NEXT" at bounding box center [622, 355] width 86 height 33
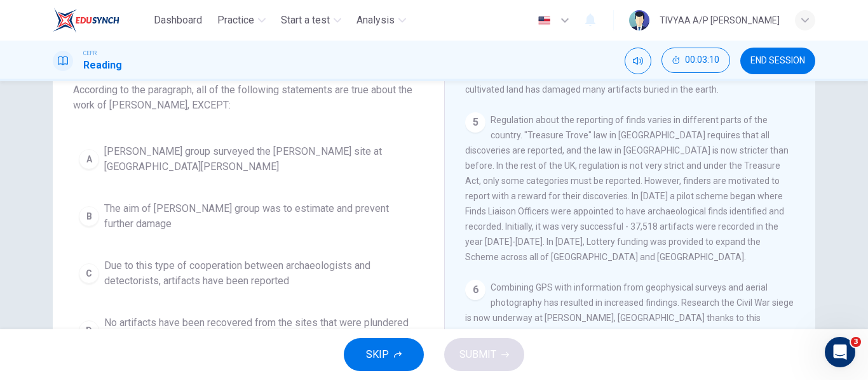
scroll to position [84, 0]
click at [767, 59] on span "END SESSION" at bounding box center [777, 61] width 55 height 10
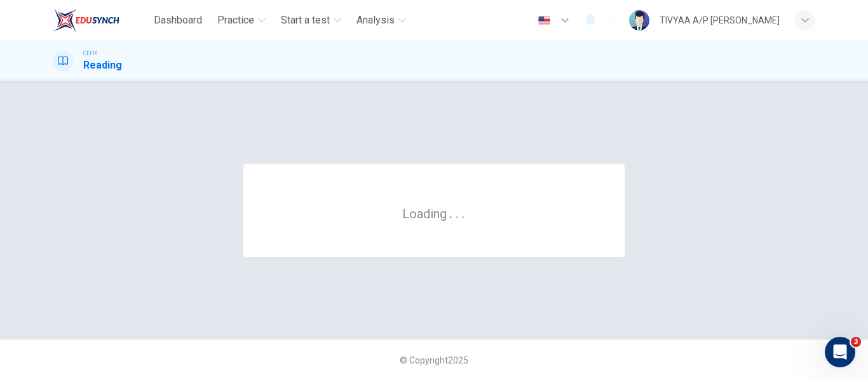
scroll to position [0, 0]
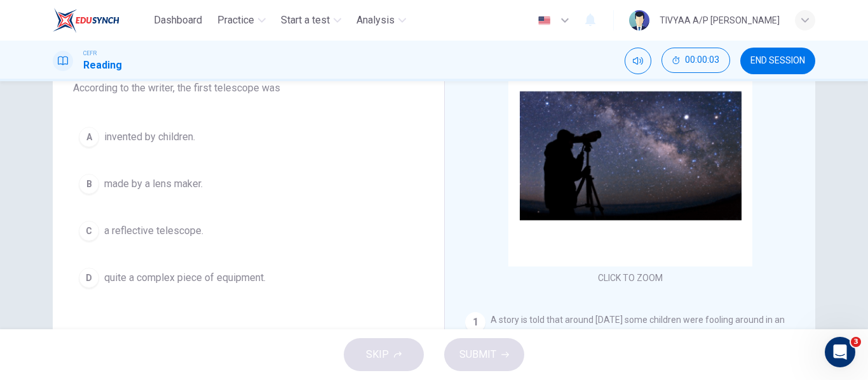
scroll to position [118, 0]
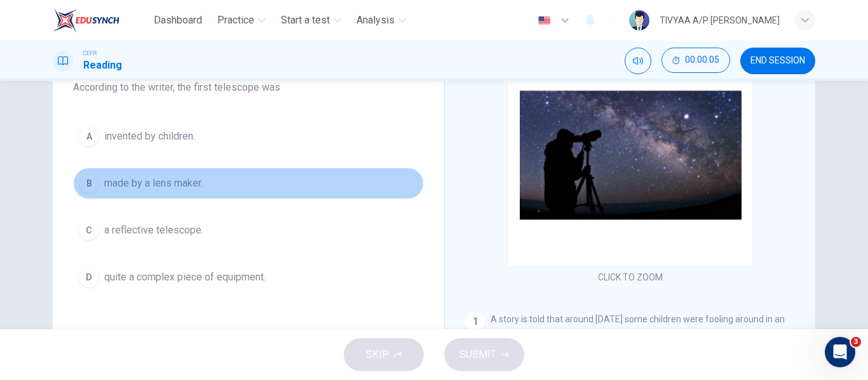
click at [180, 186] on span "made by a lens maker." at bounding box center [153, 183] width 98 height 15
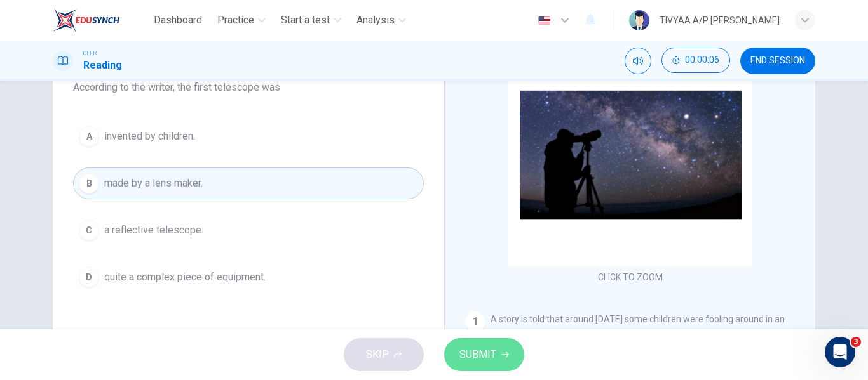
click at [489, 363] on span "SUBMIT" at bounding box center [477, 355] width 37 height 18
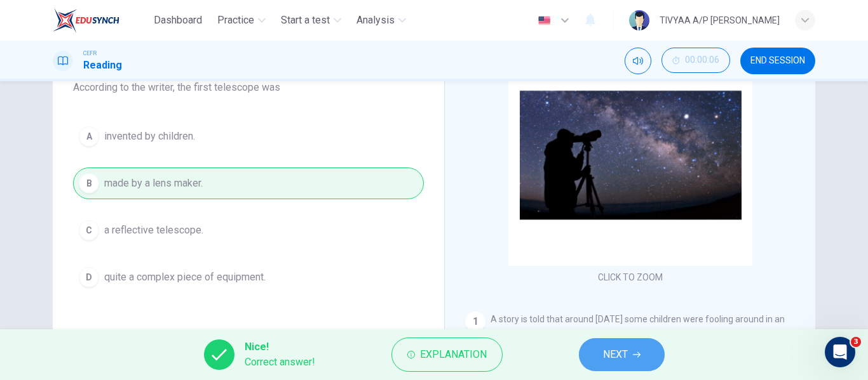
click at [630, 348] on button "NEXT" at bounding box center [622, 355] width 86 height 33
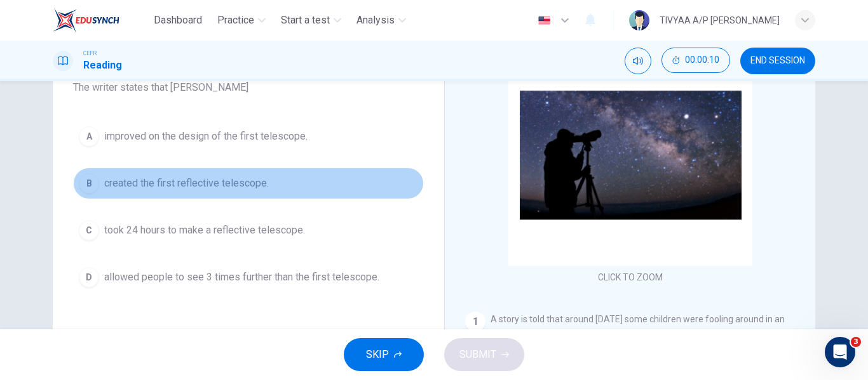
click at [226, 194] on button "B created the first reflective telescope." at bounding box center [248, 184] width 351 height 32
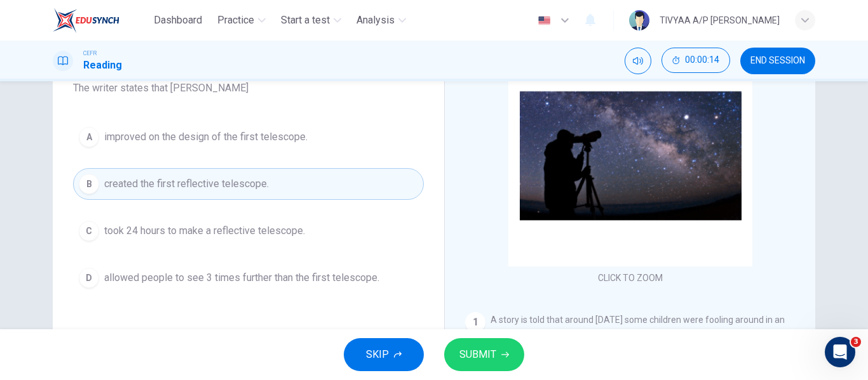
scroll to position [119, 0]
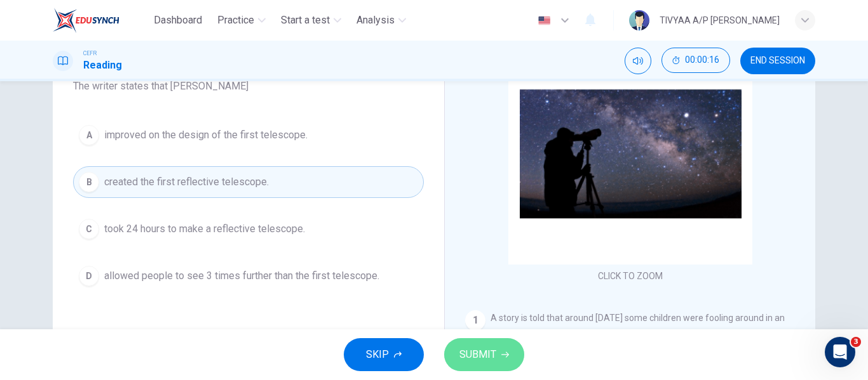
click at [467, 354] on span "SUBMIT" at bounding box center [477, 355] width 37 height 18
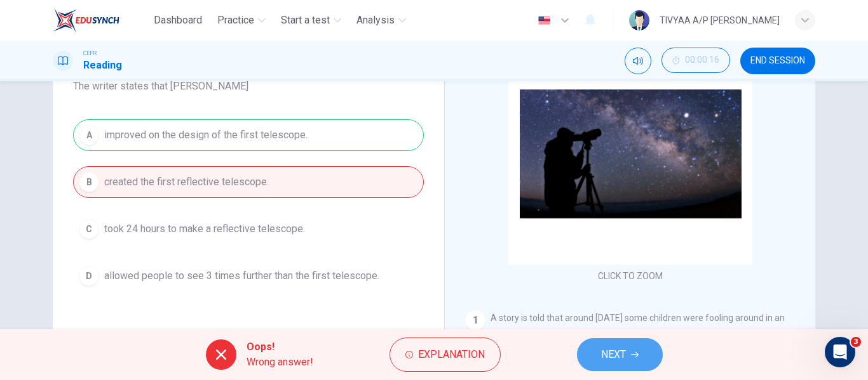
click at [618, 353] on span "NEXT" at bounding box center [613, 355] width 25 height 18
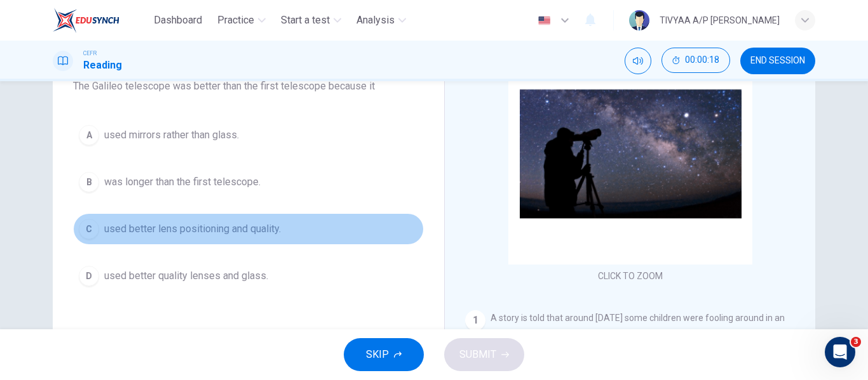
click at [242, 224] on span "used better lens positioning and quality." at bounding box center [192, 229] width 177 height 15
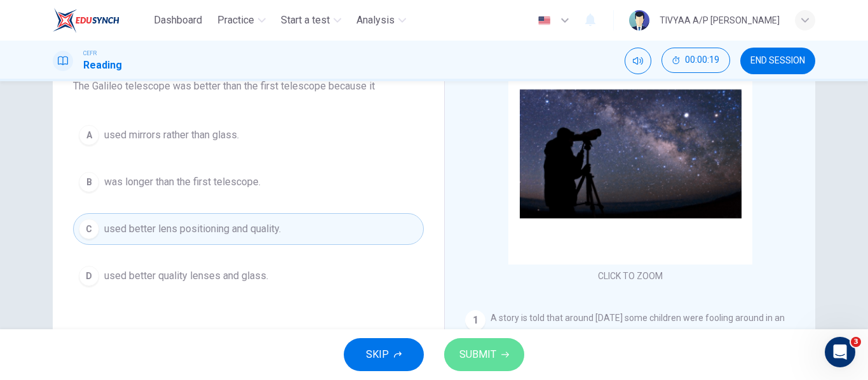
click at [472, 350] on span "SUBMIT" at bounding box center [477, 355] width 37 height 18
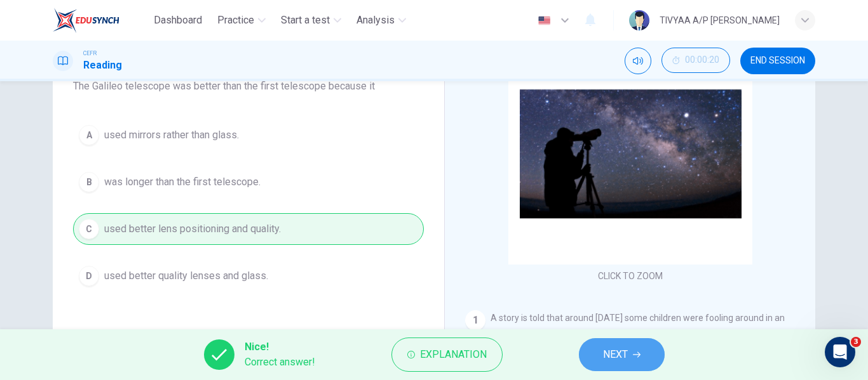
click at [601, 351] on button "NEXT" at bounding box center [622, 355] width 86 height 33
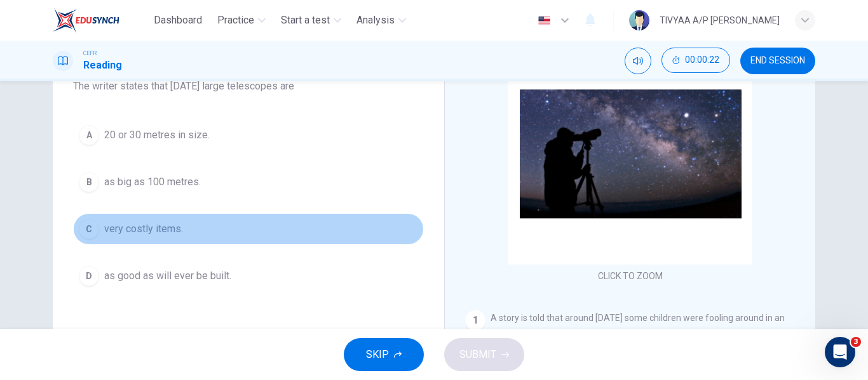
click at [161, 226] on span "very costly items." at bounding box center [143, 229] width 79 height 15
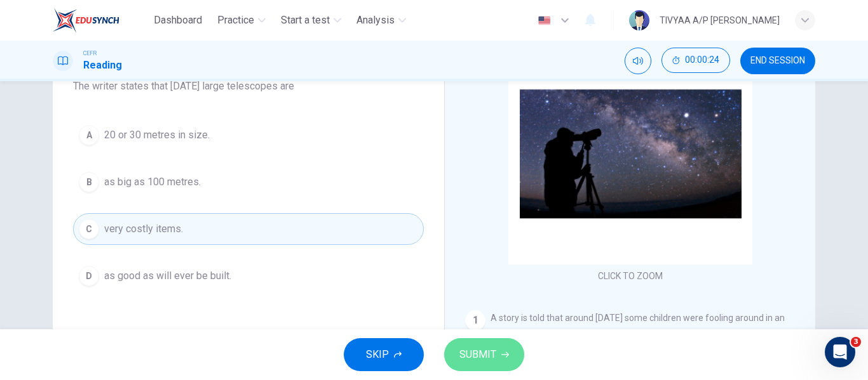
click at [494, 357] on span "SUBMIT" at bounding box center [477, 355] width 37 height 18
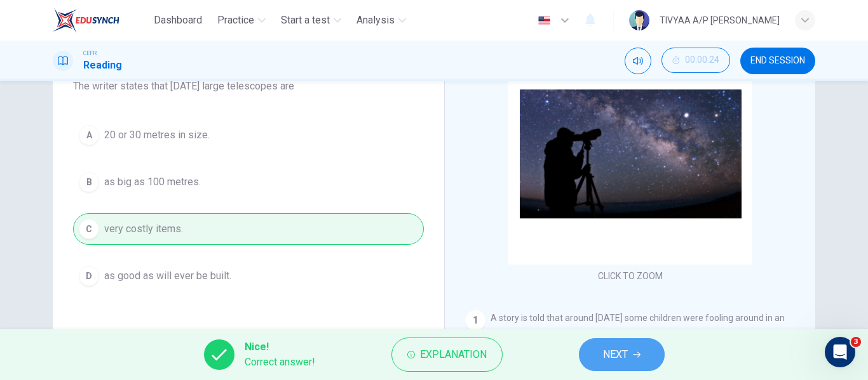
click at [610, 352] on span "NEXT" at bounding box center [615, 355] width 25 height 18
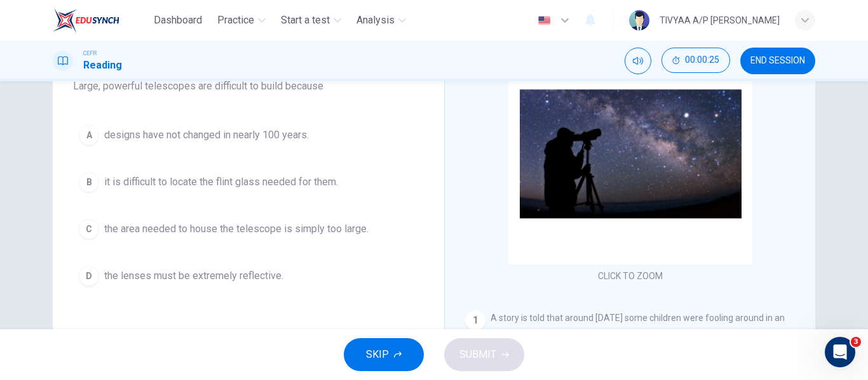
scroll to position [111, 0]
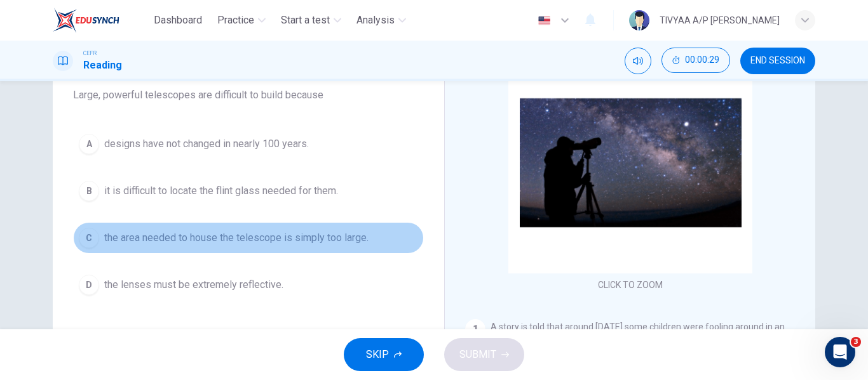
click at [280, 243] on span "the area needed to house the telescope is simply too large." at bounding box center [236, 238] width 264 height 15
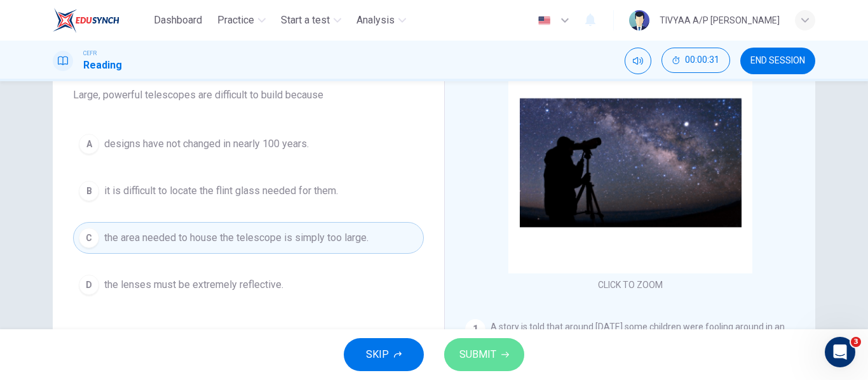
click at [478, 353] on span "SUBMIT" at bounding box center [477, 355] width 37 height 18
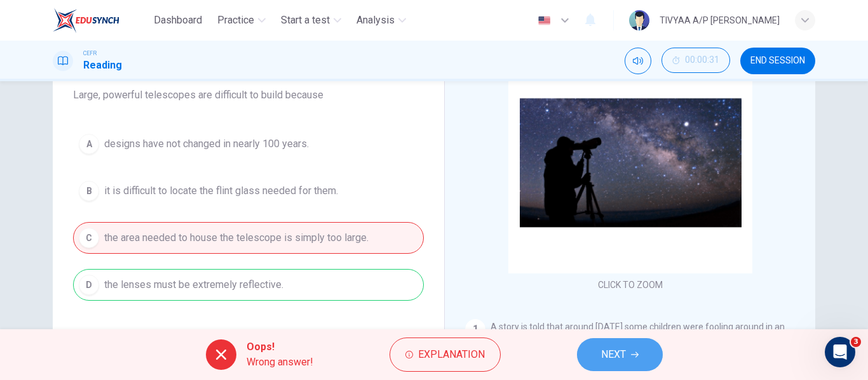
click at [593, 354] on button "NEXT" at bounding box center [620, 355] width 86 height 33
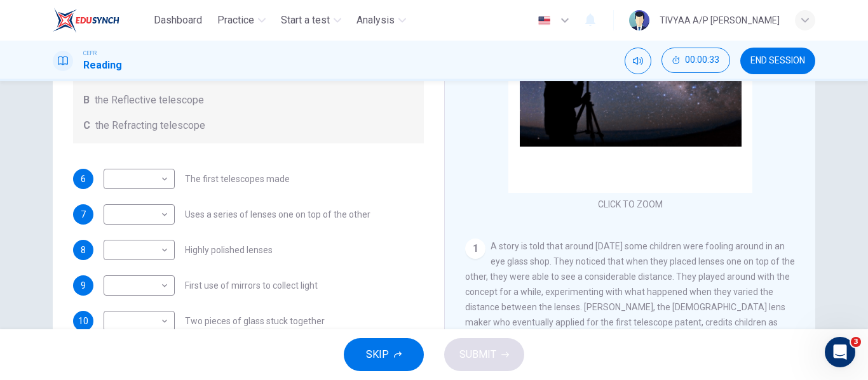
scroll to position [196, 0]
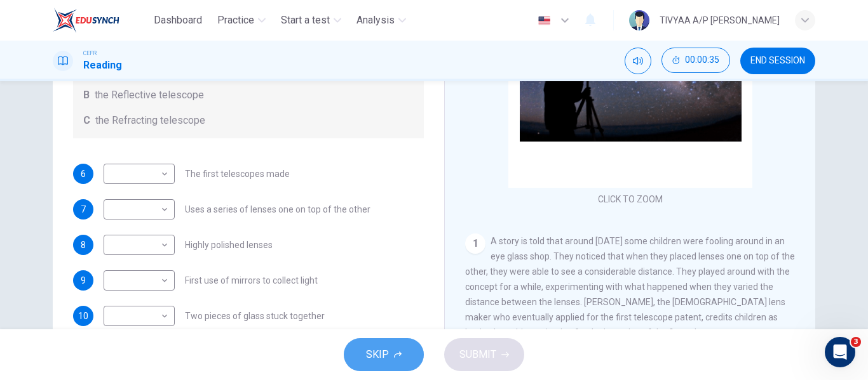
click at [371, 358] on span "SKIP" at bounding box center [377, 355] width 23 height 18
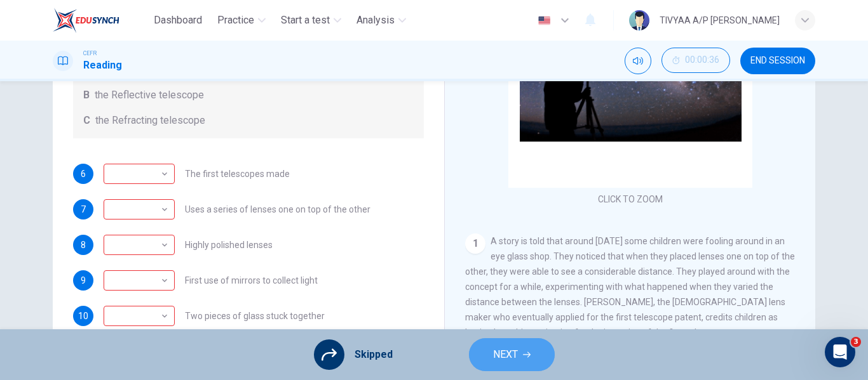
click at [511, 358] on span "NEXT" at bounding box center [505, 355] width 25 height 18
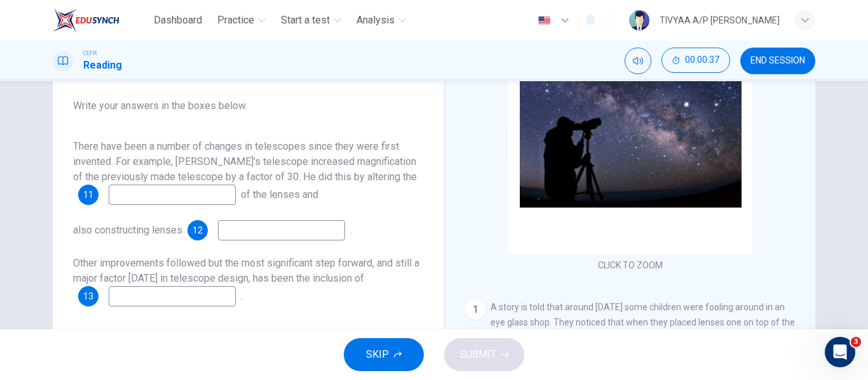
scroll to position [130, 0]
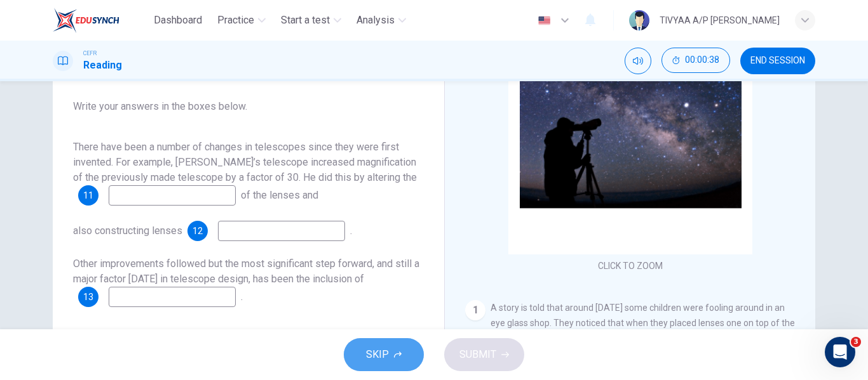
click at [368, 347] on span "SKIP" at bounding box center [377, 355] width 23 height 18
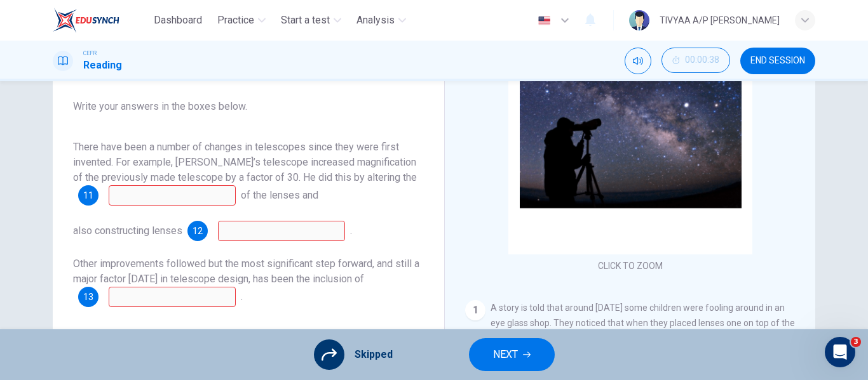
click at [767, 66] on button "END SESSION" at bounding box center [777, 61] width 75 height 27
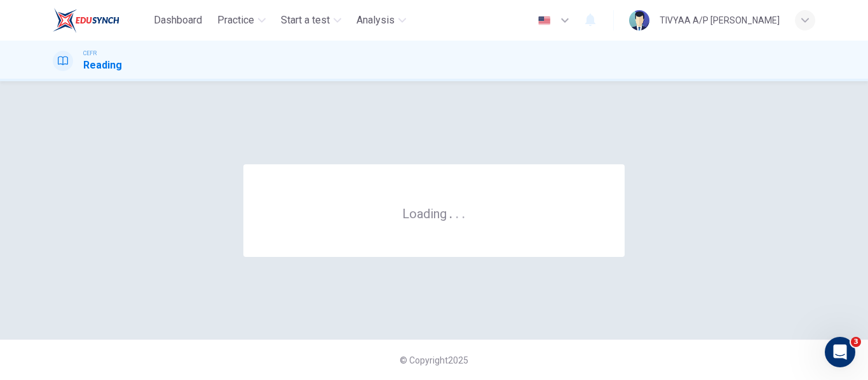
scroll to position [0, 0]
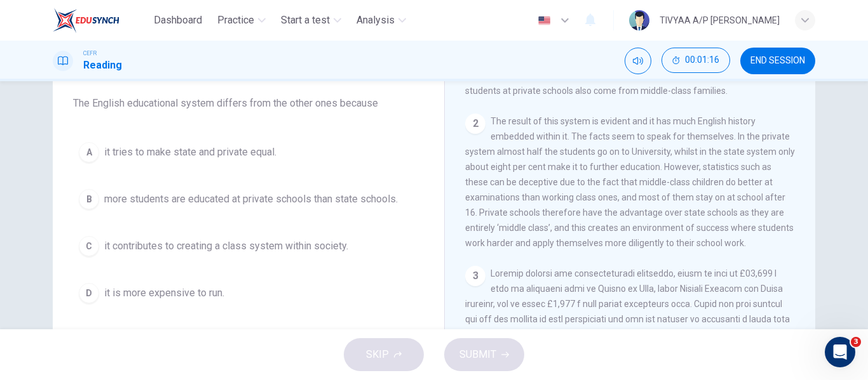
scroll to position [102, 0]
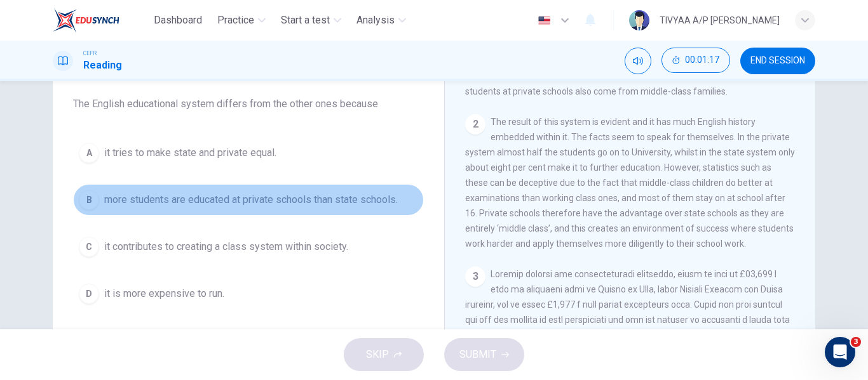
click at [332, 196] on span "more students are educated at private schools than state schools." at bounding box center [250, 199] width 293 height 15
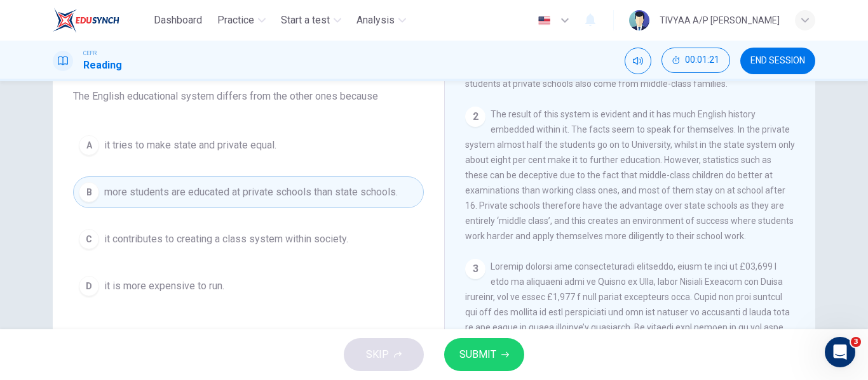
scroll to position [110, 0]
click at [490, 350] on span "SUBMIT" at bounding box center [477, 355] width 37 height 18
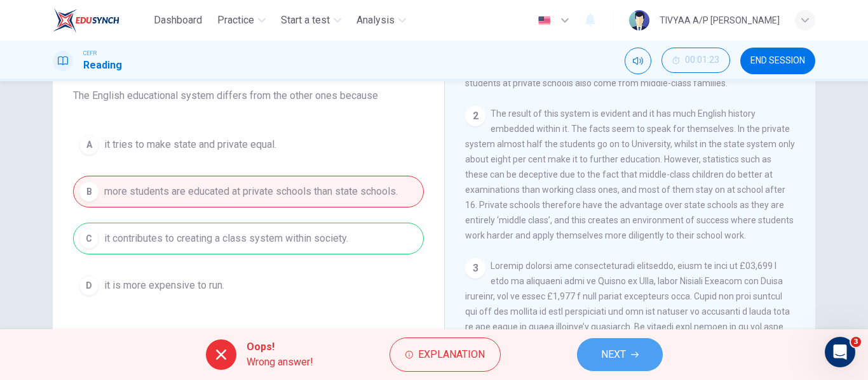
click at [614, 360] on span "NEXT" at bounding box center [613, 355] width 25 height 18
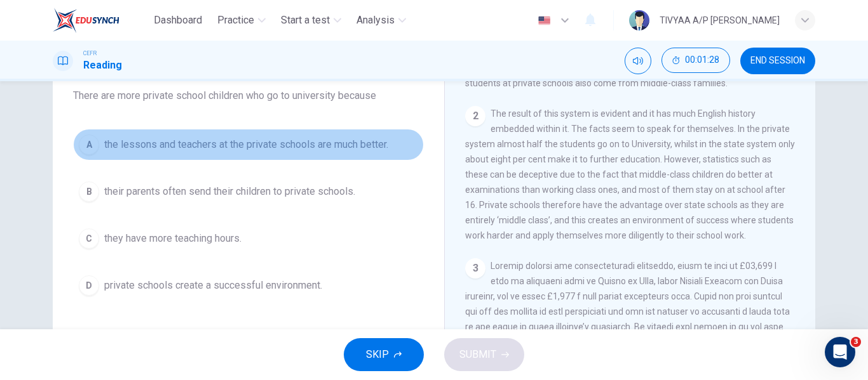
click at [250, 151] on span "the lessons and teachers at the private schools are much better." at bounding box center [246, 144] width 284 height 15
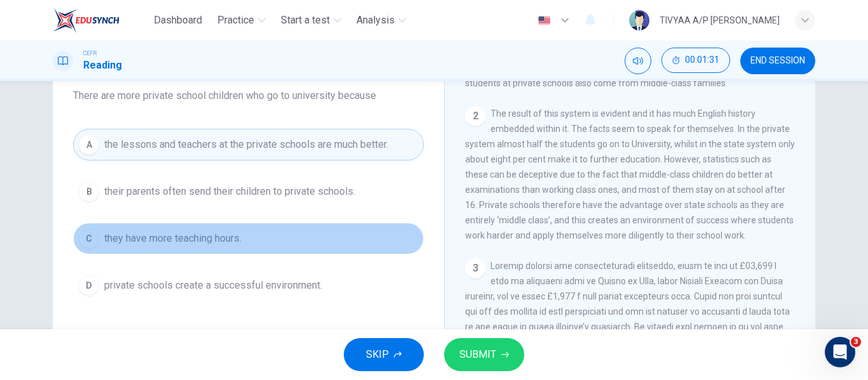
click at [236, 238] on span "they have more teaching hours." at bounding box center [172, 238] width 137 height 15
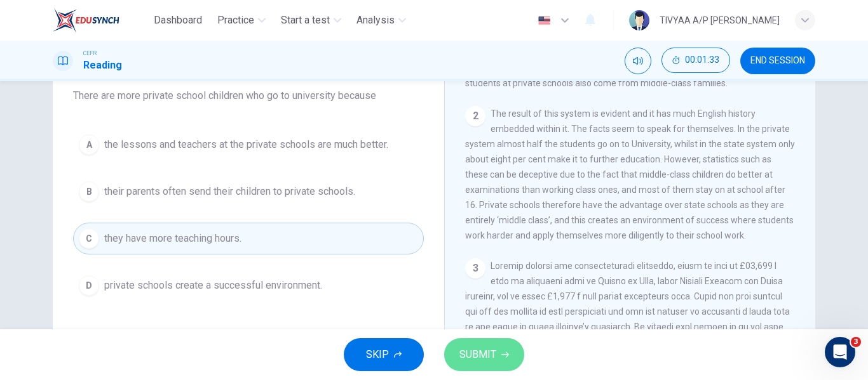
click at [482, 346] on button "SUBMIT" at bounding box center [484, 355] width 80 height 33
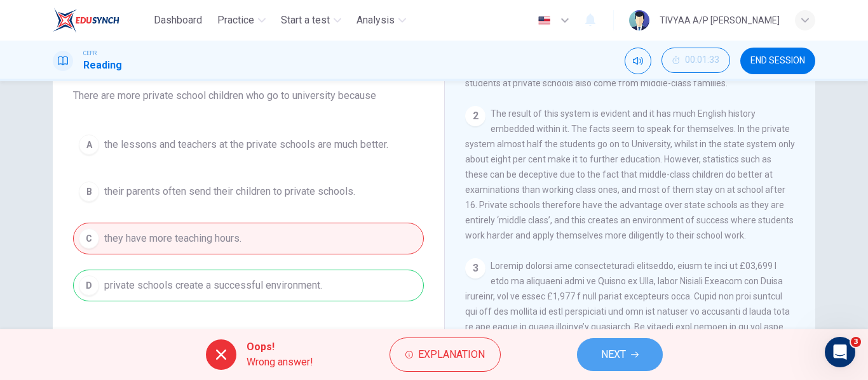
click at [604, 346] on button "NEXT" at bounding box center [620, 355] width 86 height 33
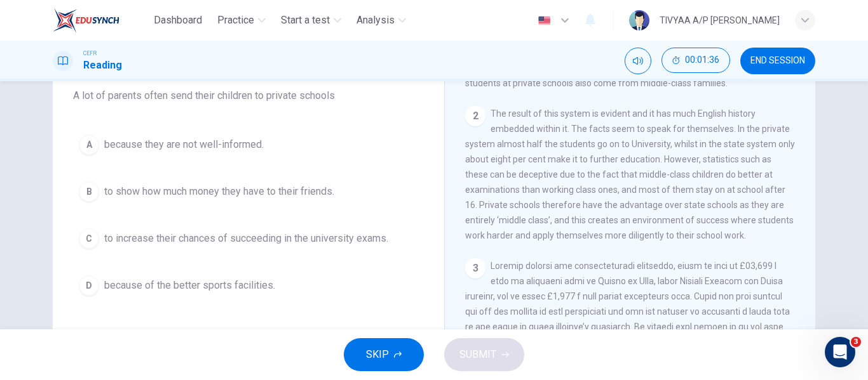
click at [285, 237] on span "to increase their chances of succeeding in the university exams." at bounding box center [246, 238] width 284 height 15
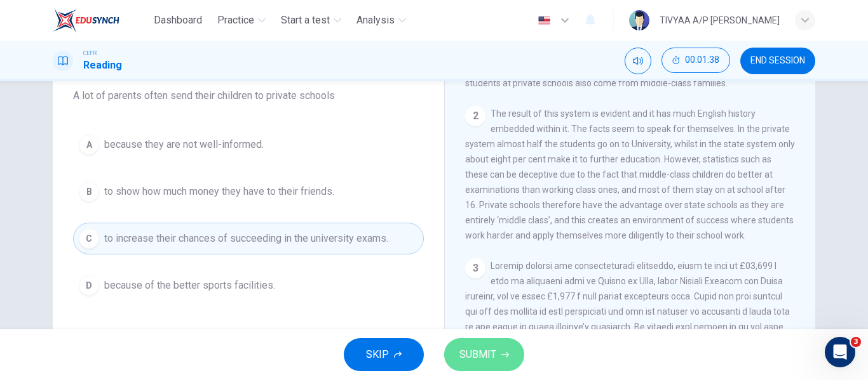
click at [476, 349] on span "SUBMIT" at bounding box center [477, 355] width 37 height 18
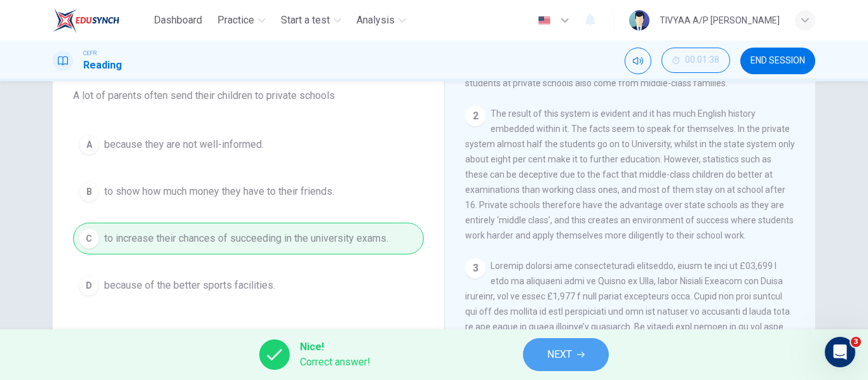
click at [561, 356] on span "NEXT" at bounding box center [559, 355] width 25 height 18
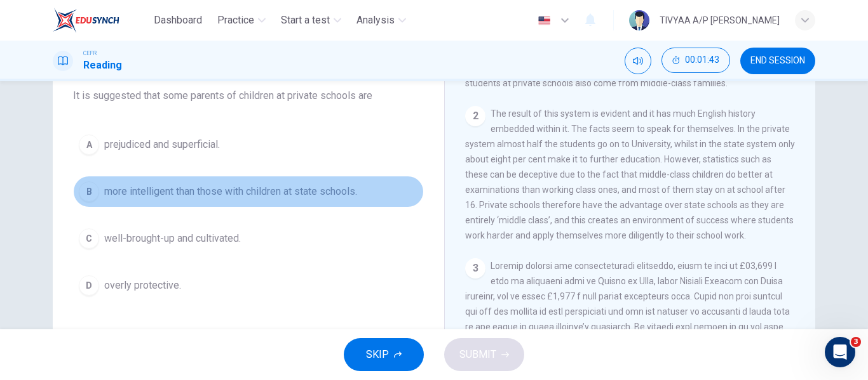
click at [298, 203] on button "B more intelligent than those with children at state schools." at bounding box center [248, 192] width 351 height 32
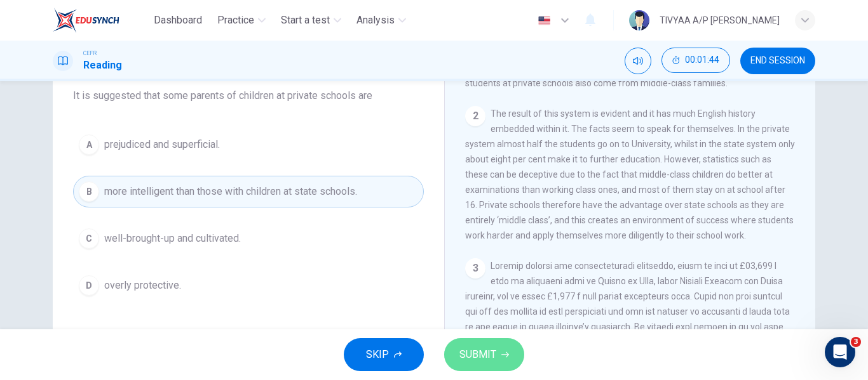
click at [483, 349] on span "SUBMIT" at bounding box center [477, 355] width 37 height 18
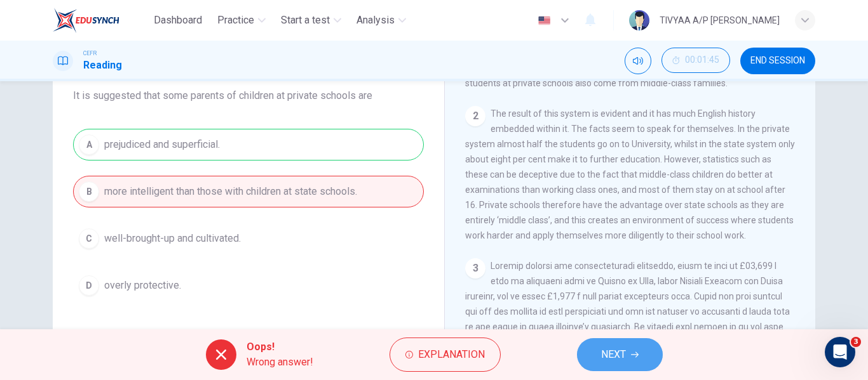
click at [608, 353] on span "NEXT" at bounding box center [613, 355] width 25 height 18
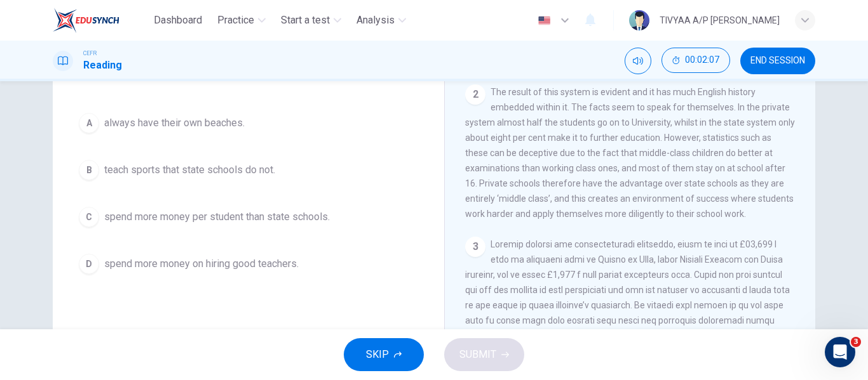
scroll to position [132, 0]
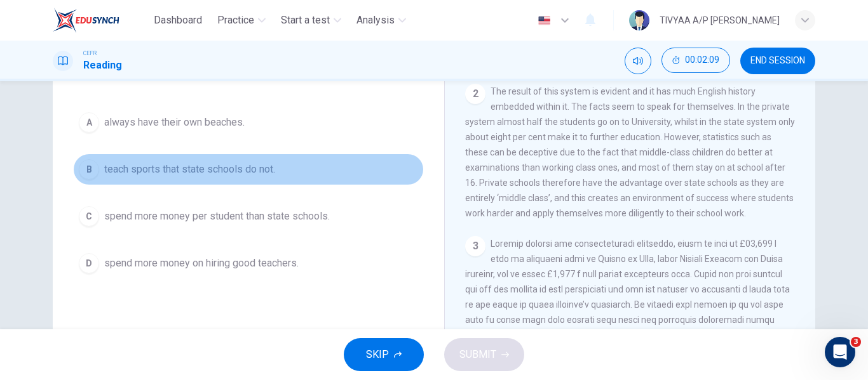
click at [273, 173] on span "teach sports that state schools do not." at bounding box center [189, 169] width 171 height 15
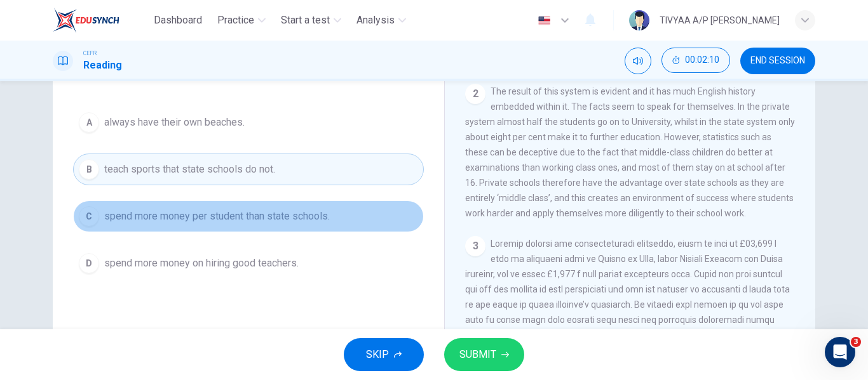
click at [296, 220] on span "spend more money per student than state schools." at bounding box center [216, 216] width 225 height 15
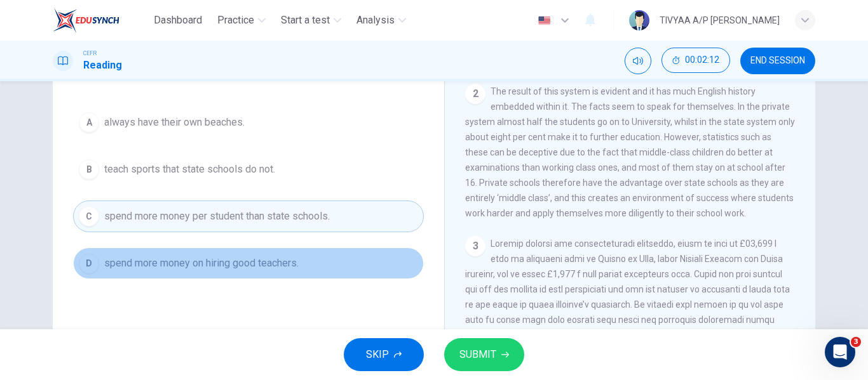
click at [301, 265] on button "D spend more money on hiring good teachers." at bounding box center [248, 264] width 351 height 32
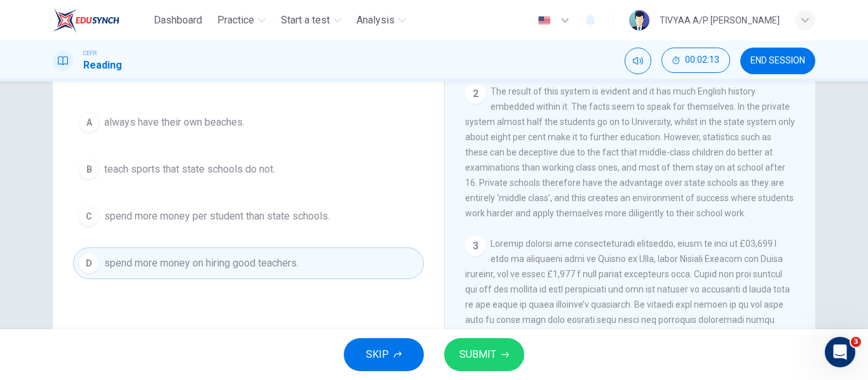
click at [476, 356] on span "SUBMIT" at bounding box center [477, 355] width 37 height 18
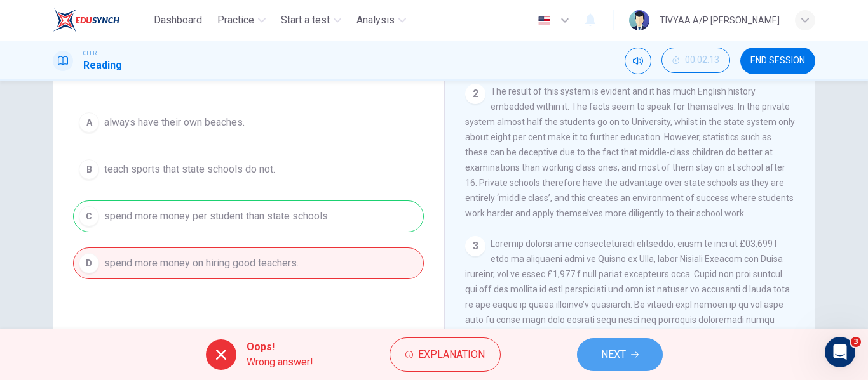
click at [615, 351] on span "NEXT" at bounding box center [613, 355] width 25 height 18
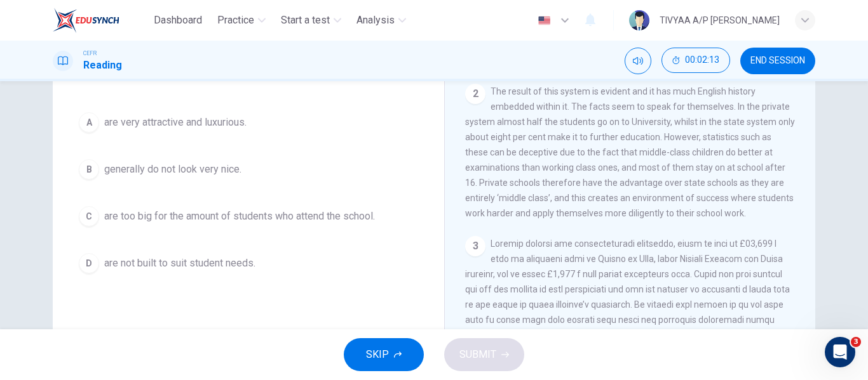
scroll to position [93, 0]
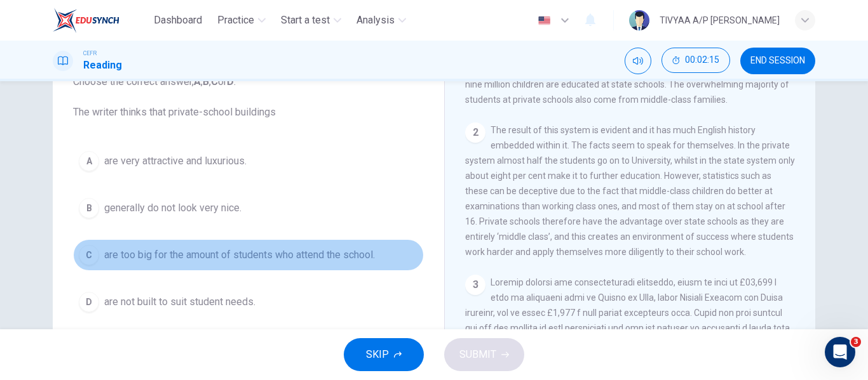
click at [321, 263] on button "C are too big for the amount of students who attend the school." at bounding box center [248, 255] width 351 height 32
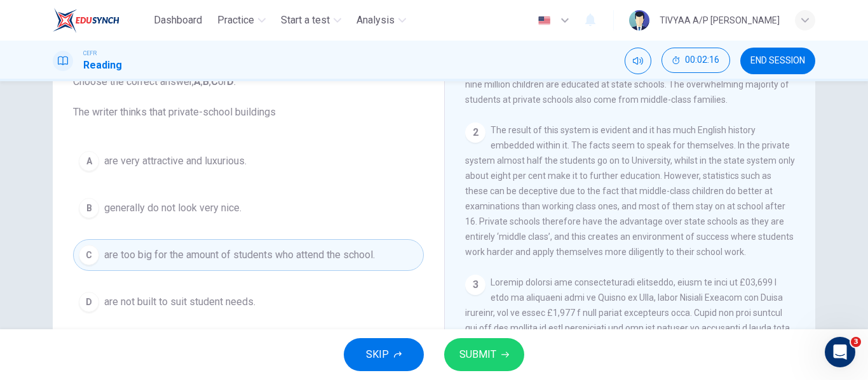
click at [490, 348] on span "SUBMIT" at bounding box center [477, 355] width 37 height 18
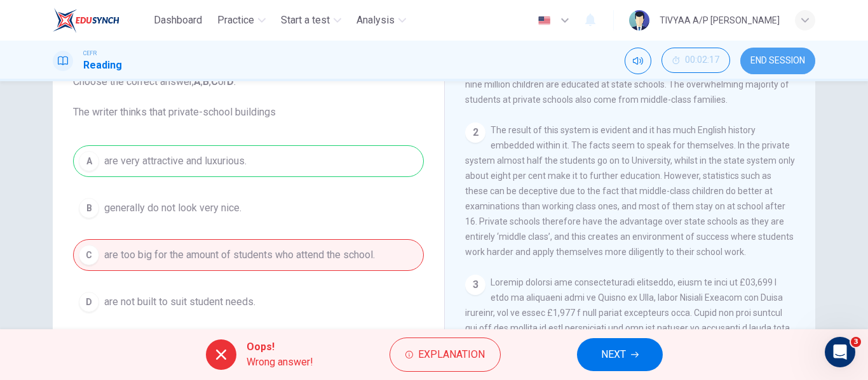
click at [778, 61] on span "END SESSION" at bounding box center [777, 61] width 55 height 10
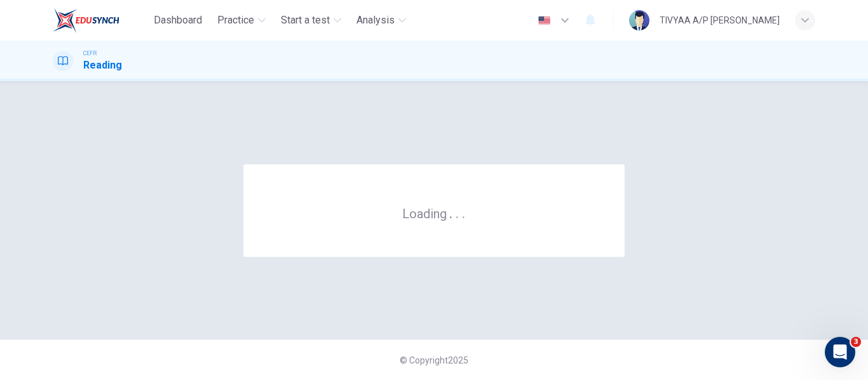
scroll to position [0, 0]
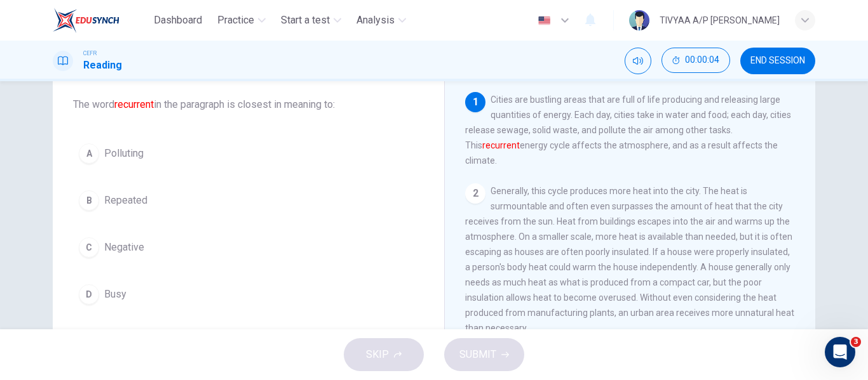
scroll to position [71, 0]
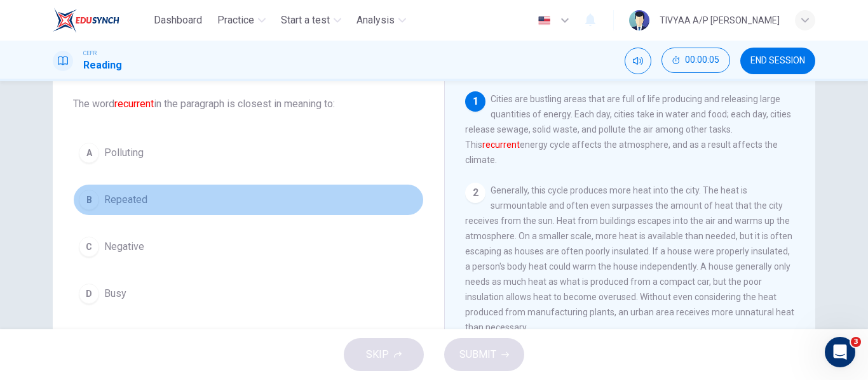
click at [149, 206] on button "B Repeated" at bounding box center [248, 200] width 351 height 32
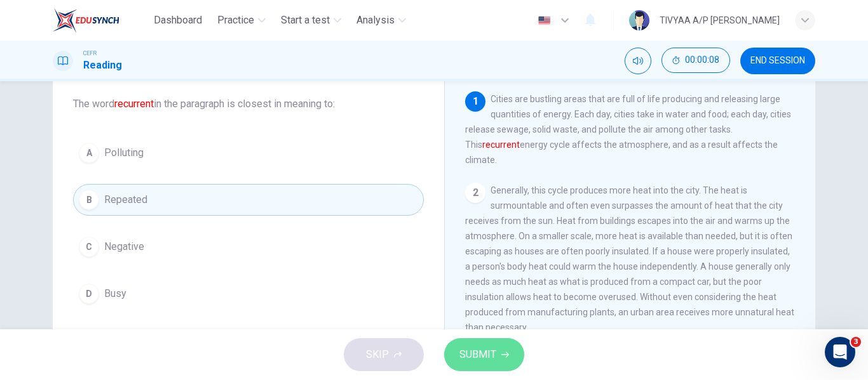
click at [490, 353] on span "SUBMIT" at bounding box center [477, 355] width 37 height 18
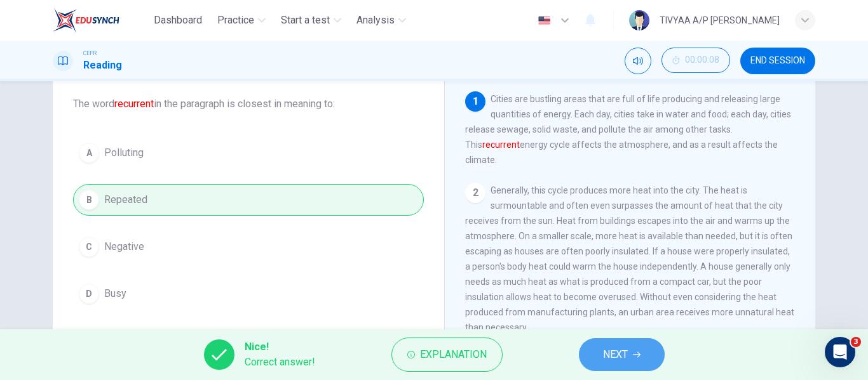
click at [625, 353] on span "NEXT" at bounding box center [615, 355] width 25 height 18
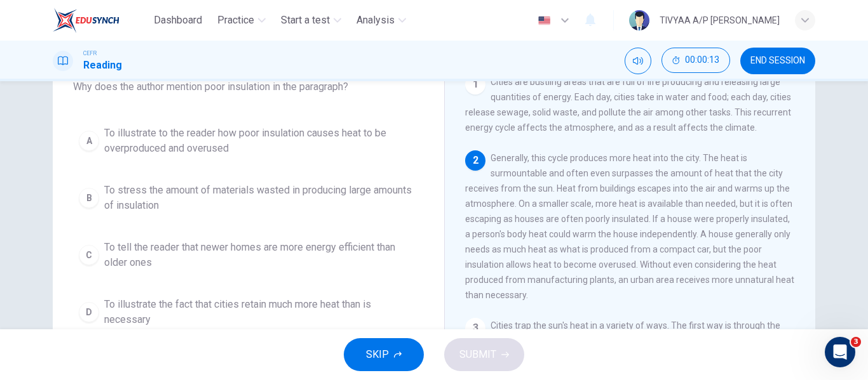
scroll to position [89, 0]
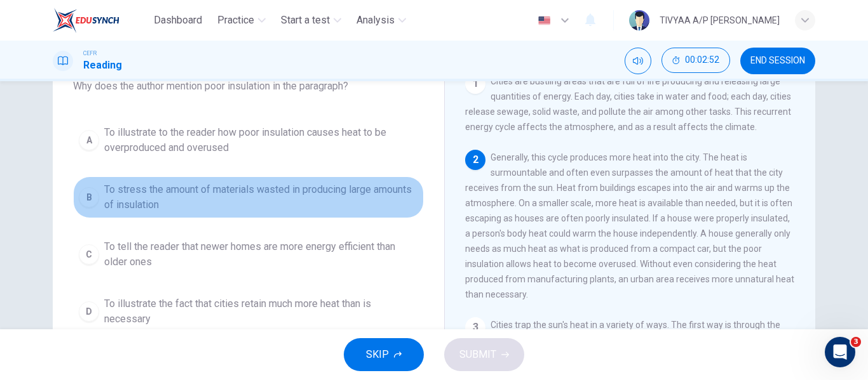
click at [287, 207] on span "To stress the amount of materials wasted in producing large amounts of insulati…" at bounding box center [261, 197] width 314 height 30
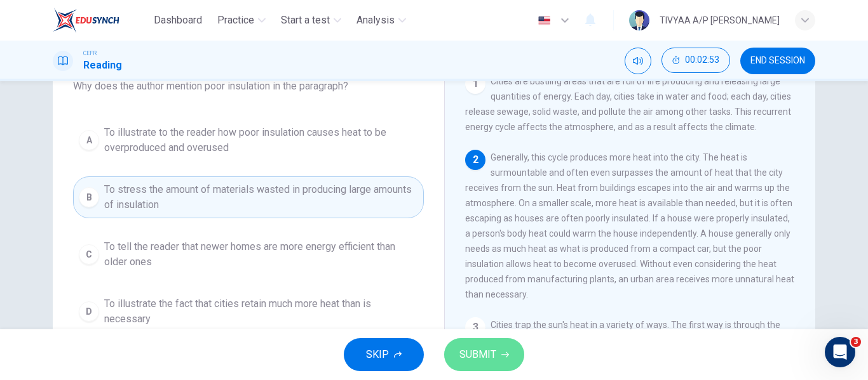
click at [476, 361] on span "SUBMIT" at bounding box center [477, 355] width 37 height 18
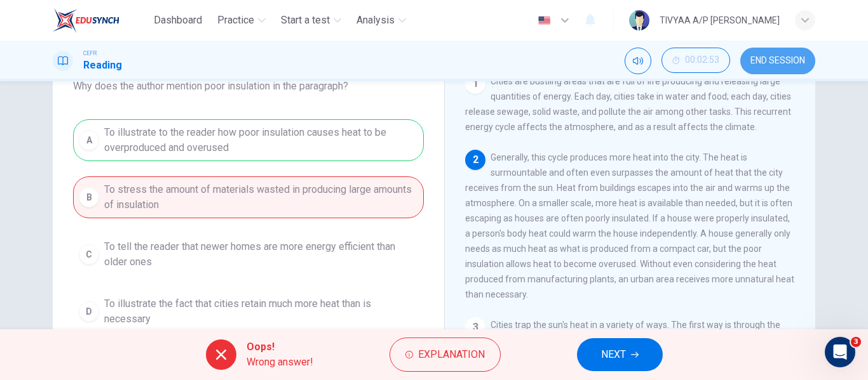
click at [769, 55] on button "END SESSION" at bounding box center [777, 61] width 75 height 27
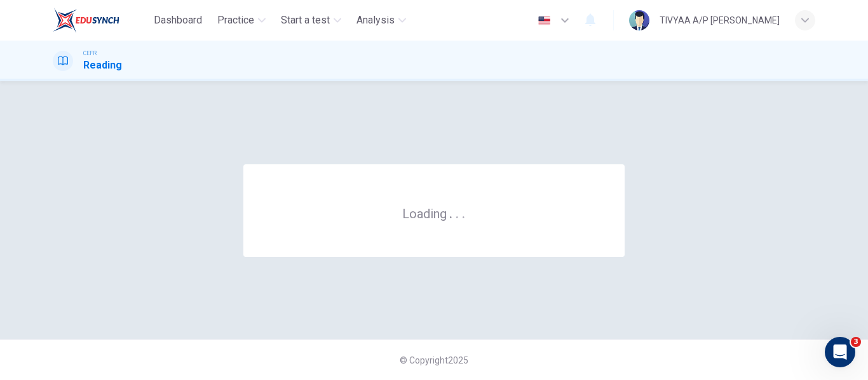
scroll to position [0, 0]
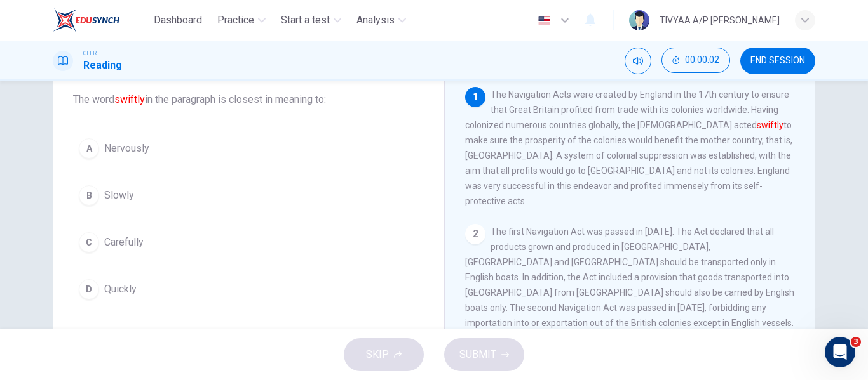
scroll to position [90, 0]
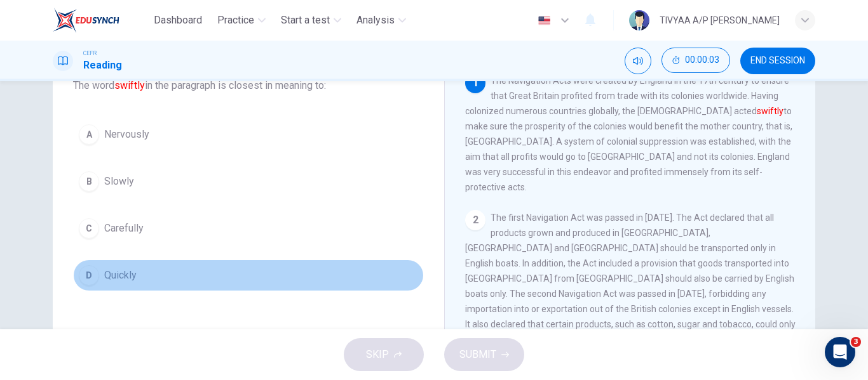
click at [141, 276] on button "D Quickly" at bounding box center [248, 276] width 351 height 32
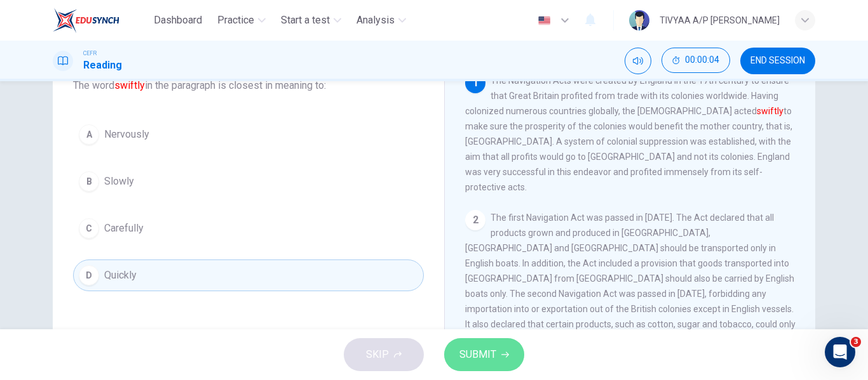
click at [506, 356] on icon "button" at bounding box center [505, 355] width 8 height 8
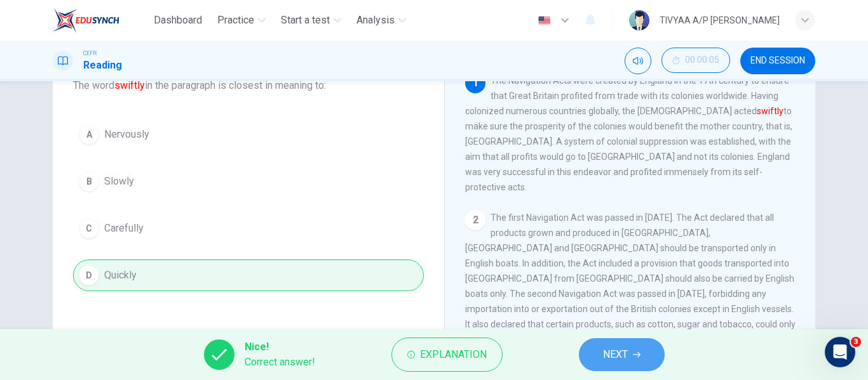
click at [616, 353] on span "NEXT" at bounding box center [615, 355] width 25 height 18
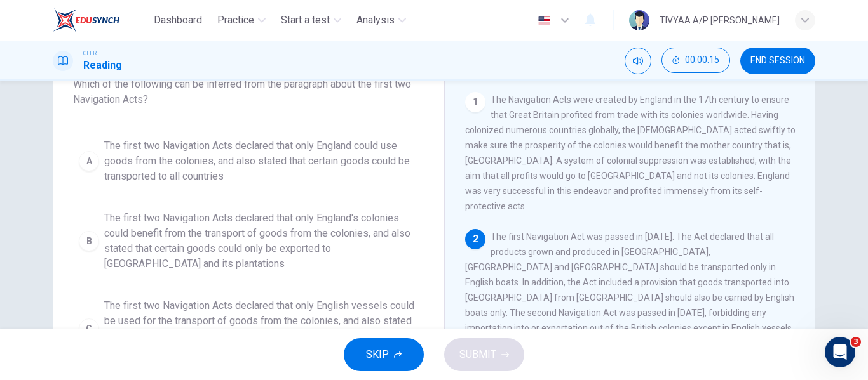
scroll to position [21, 0]
click at [779, 57] on span "END SESSION" at bounding box center [777, 61] width 55 height 10
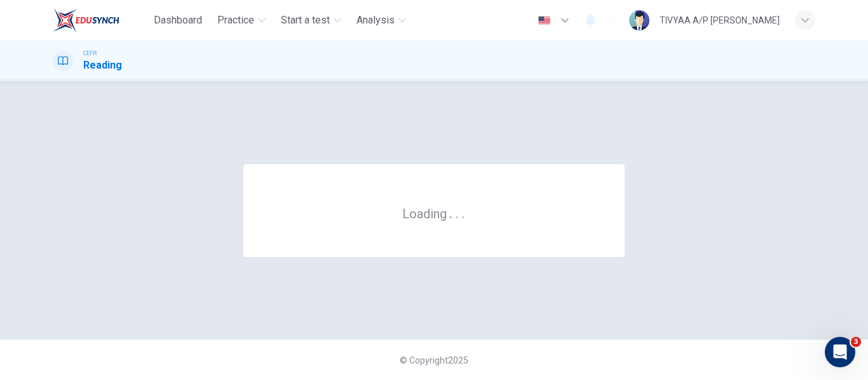
scroll to position [0, 0]
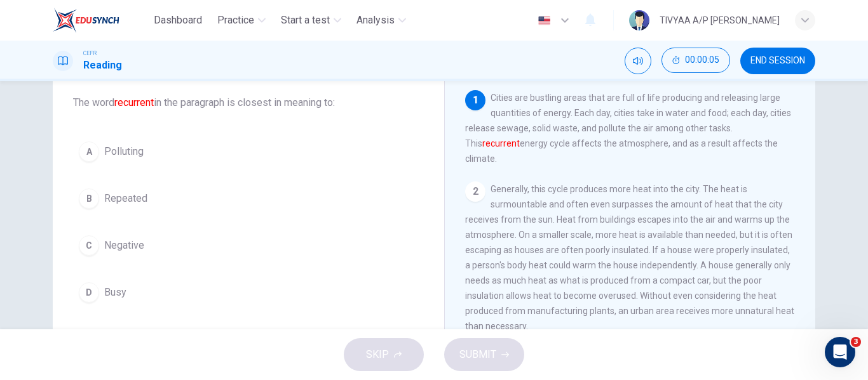
scroll to position [73, 0]
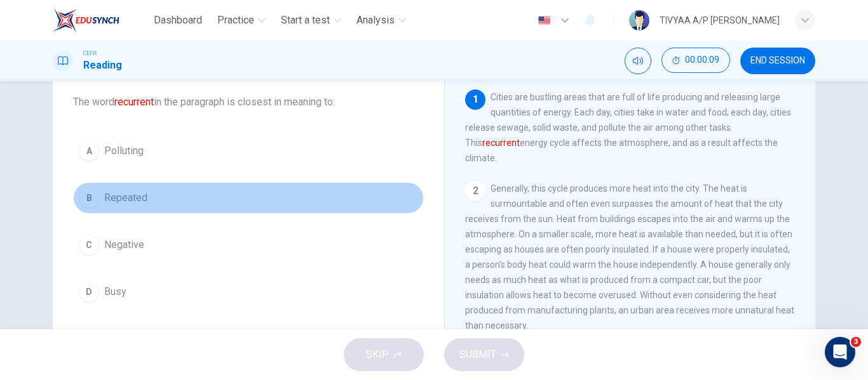
click at [184, 196] on button "B Repeated" at bounding box center [248, 198] width 351 height 32
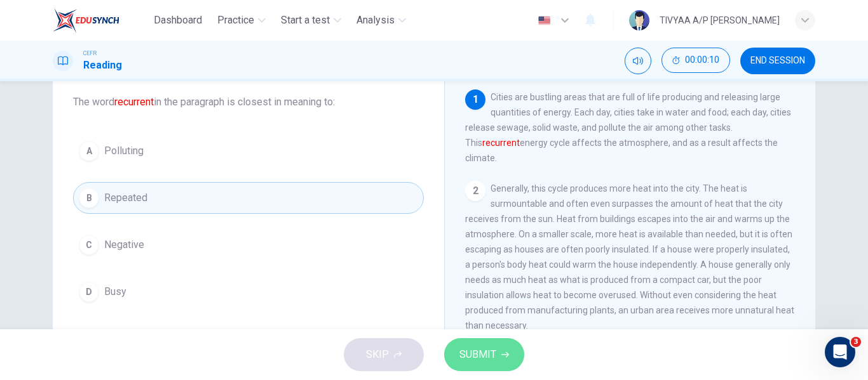
click at [474, 353] on span "SUBMIT" at bounding box center [477, 355] width 37 height 18
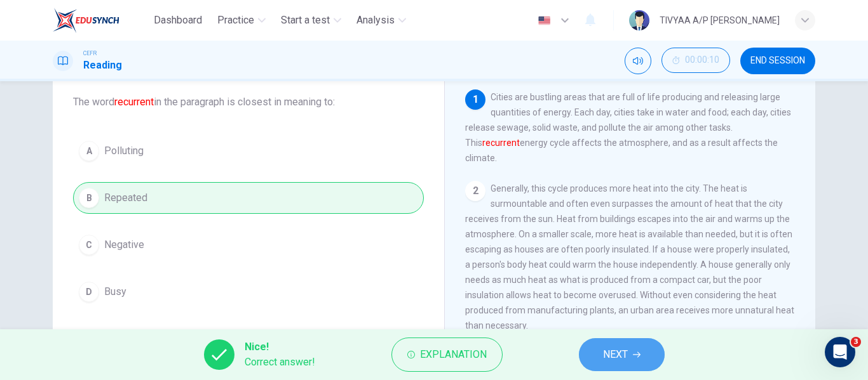
click at [643, 348] on button "NEXT" at bounding box center [622, 355] width 86 height 33
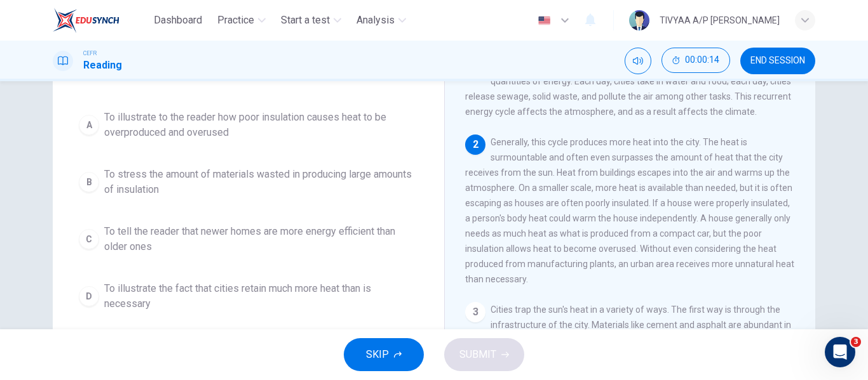
scroll to position [105, 0]
drag, startPoint x: 646, startPoint y: 210, endPoint x: 553, endPoint y: 198, distance: 93.6
click at [553, 198] on div "2 Generally, this cycle produces more heat into the city. The heat is surmounta…" at bounding box center [630, 210] width 330 height 152
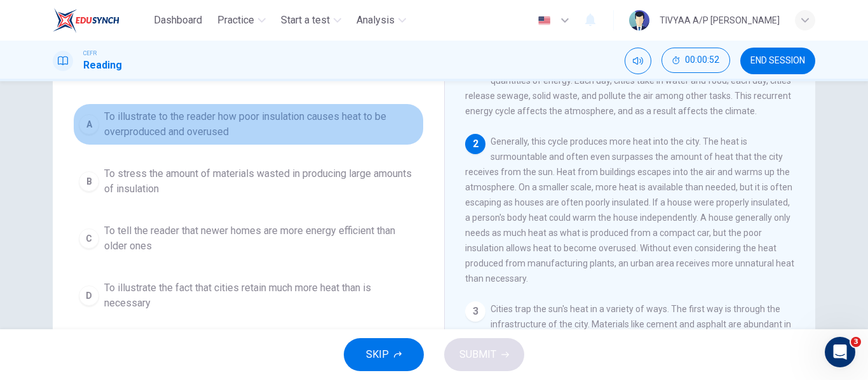
click at [293, 131] on span "To illustrate to the reader how poor insulation causes heat to be overproduced …" at bounding box center [261, 124] width 314 height 30
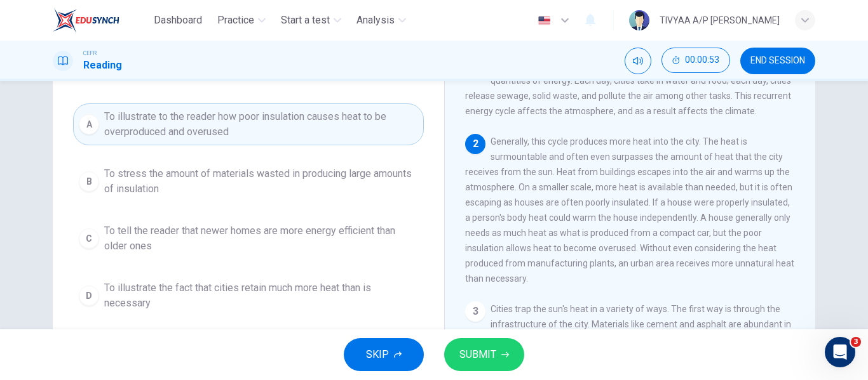
click at [502, 353] on icon "button" at bounding box center [505, 355] width 8 height 8
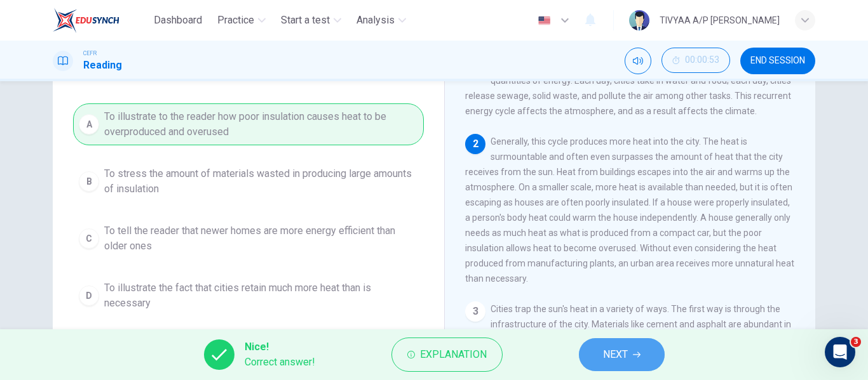
click at [612, 358] on span "NEXT" at bounding box center [615, 355] width 25 height 18
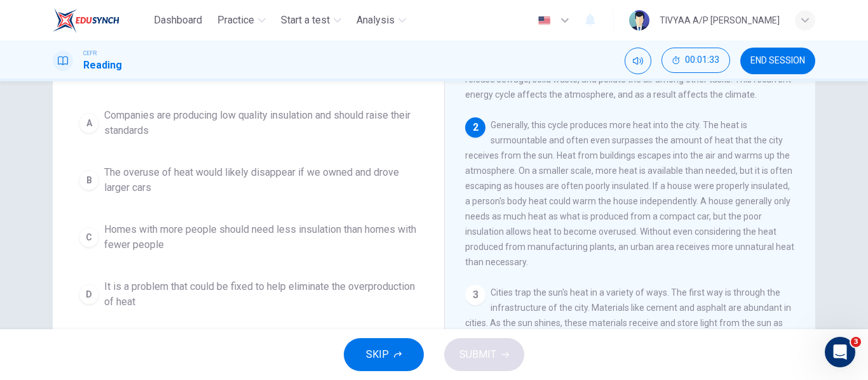
scroll to position [121, 0]
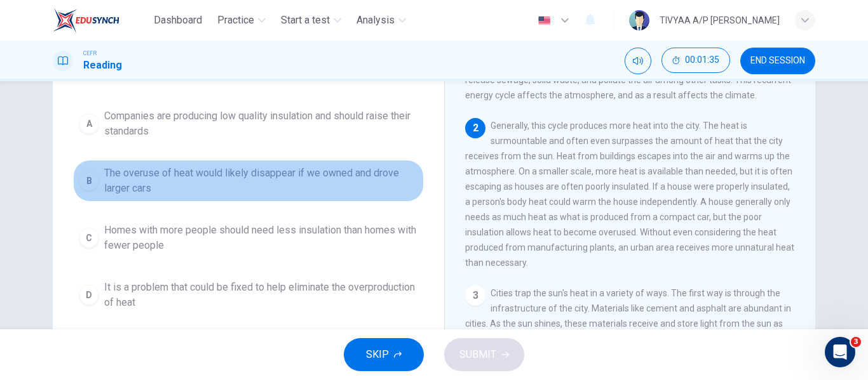
click at [376, 195] on span "The overuse of heat would likely disappear if we owned and drove larger cars" at bounding box center [261, 181] width 314 height 30
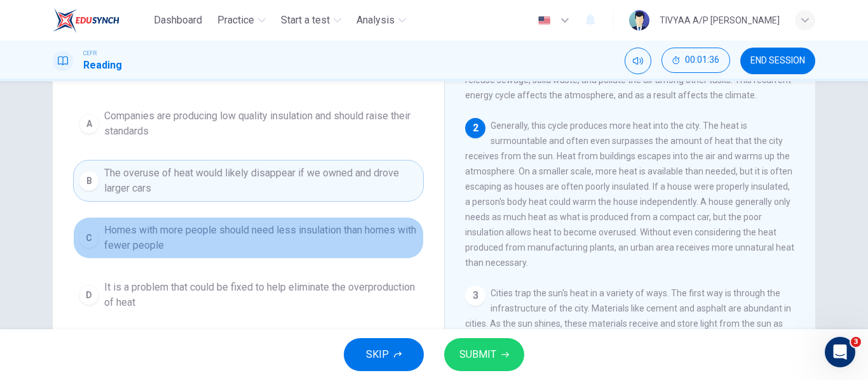
click at [326, 249] on span "Homes with more people should need less insulation than homes with fewer people" at bounding box center [261, 238] width 314 height 30
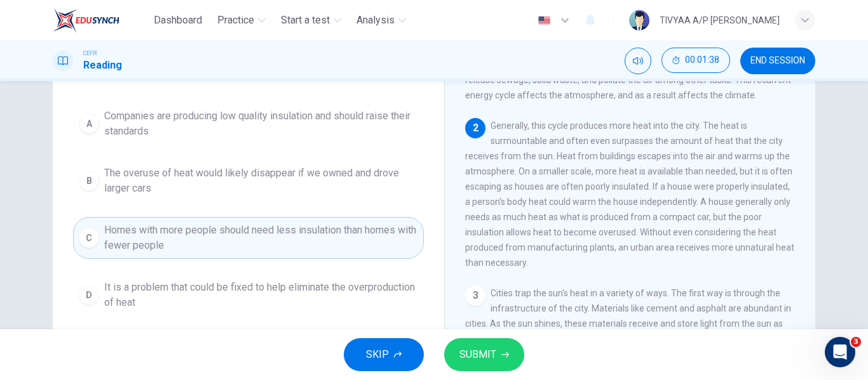
click at [297, 300] on span "It is a problem that could be fixed to help eliminate the overproduction of heat" at bounding box center [261, 295] width 314 height 30
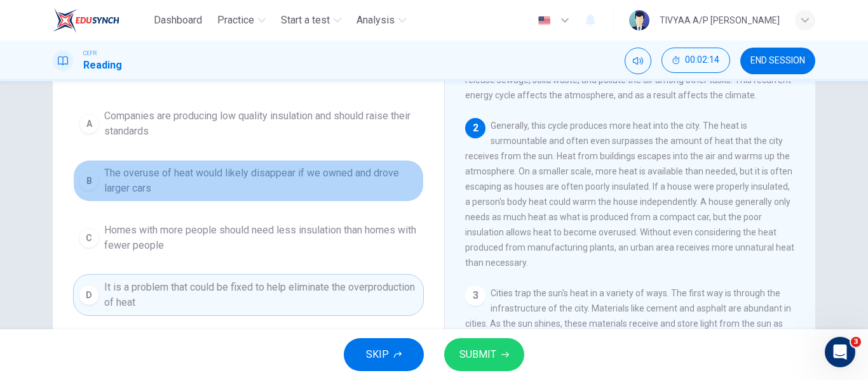
click at [258, 199] on button "B The overuse of heat would likely disappear if we owned and drove larger cars" at bounding box center [248, 181] width 351 height 42
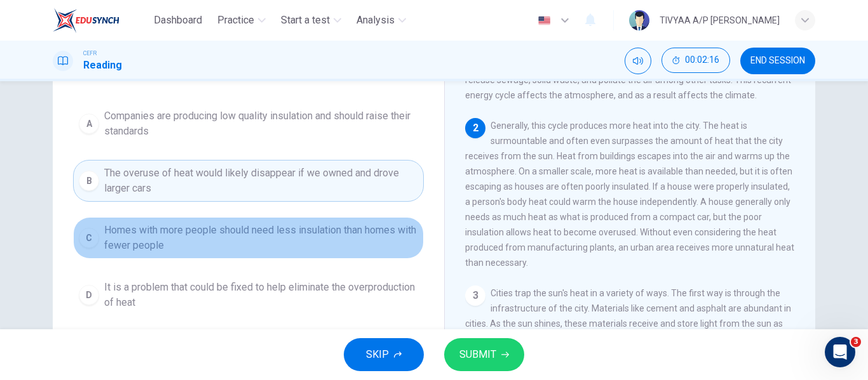
click at [269, 248] on span "Homes with more people should need less insulation than homes with fewer people" at bounding box center [261, 238] width 314 height 30
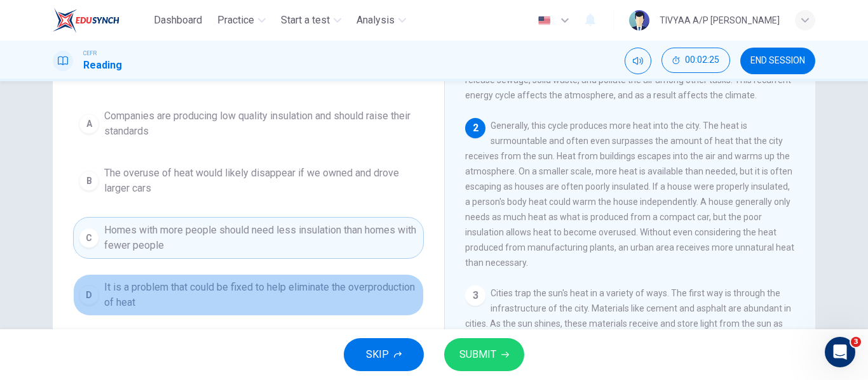
click at [271, 308] on span "It is a problem that could be fixed to help eliminate the overproduction of heat" at bounding box center [261, 295] width 314 height 30
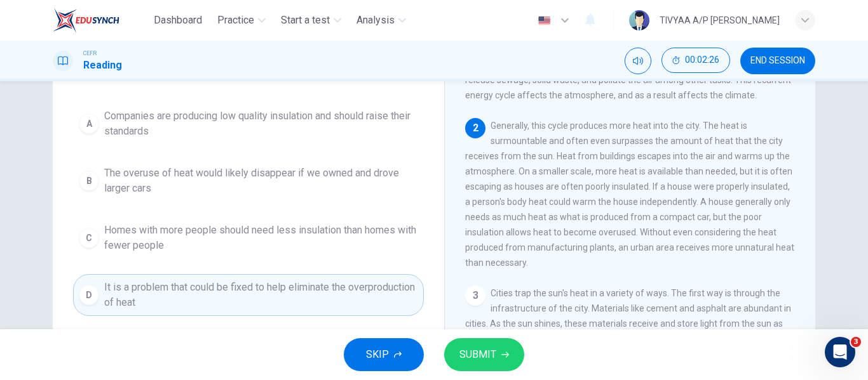
click at [487, 361] on span "SUBMIT" at bounding box center [477, 355] width 37 height 18
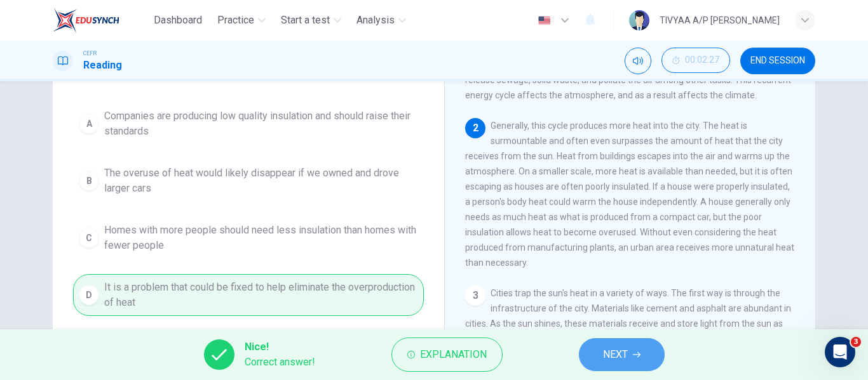
click at [611, 354] on span "NEXT" at bounding box center [615, 355] width 25 height 18
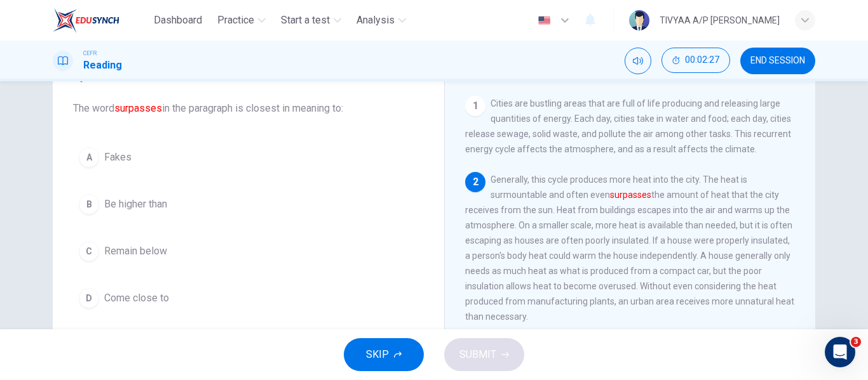
scroll to position [66, 0]
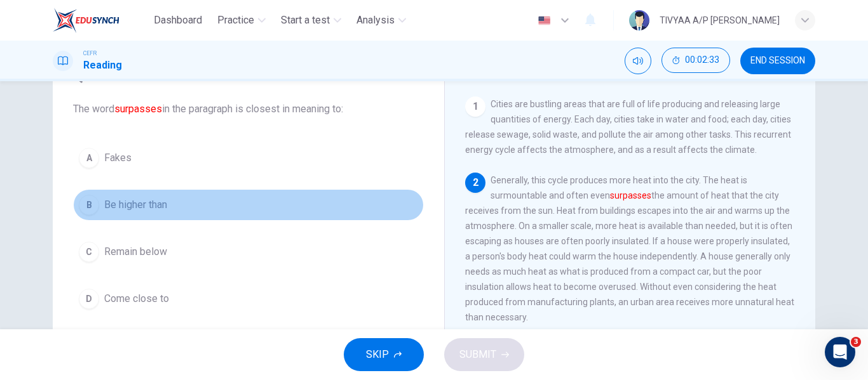
click at [154, 209] on span "Be higher than" at bounding box center [135, 205] width 63 height 15
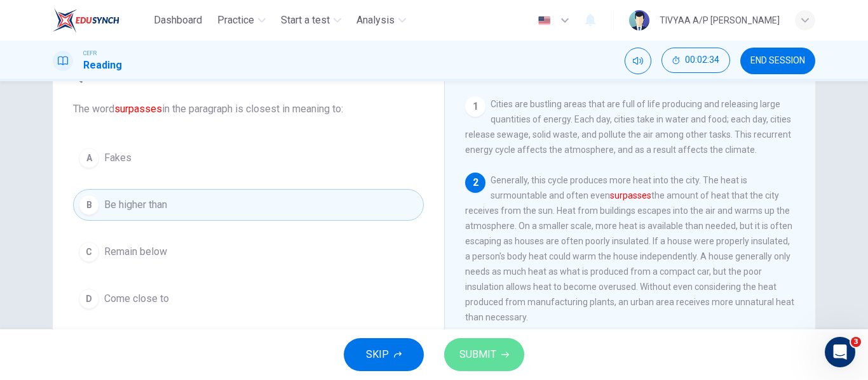
click at [481, 346] on span "SUBMIT" at bounding box center [477, 355] width 37 height 18
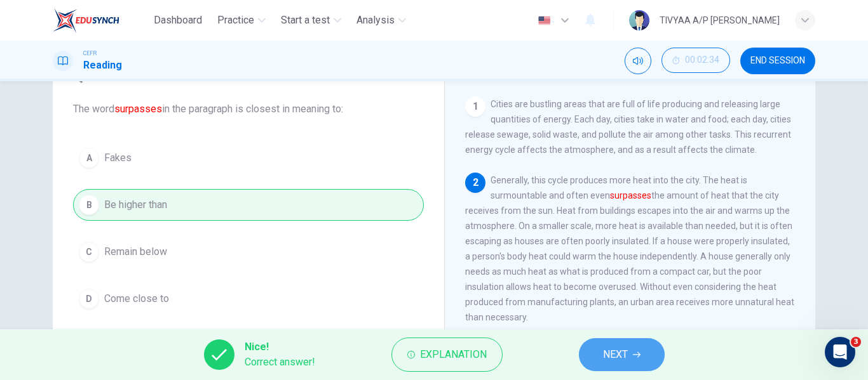
click at [610, 353] on span "NEXT" at bounding box center [615, 355] width 25 height 18
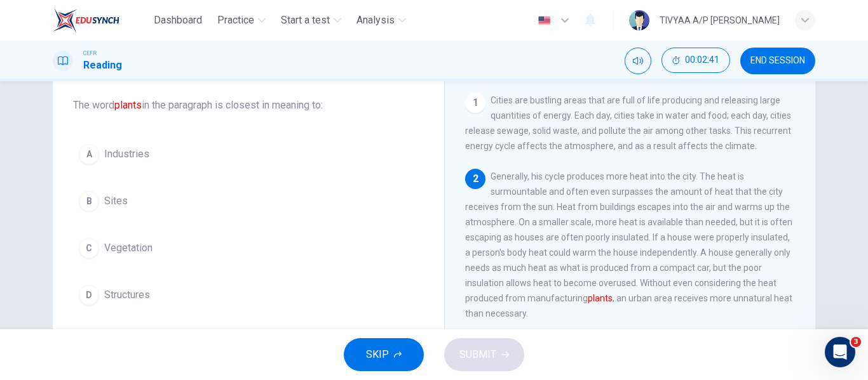
scroll to position [69, 0]
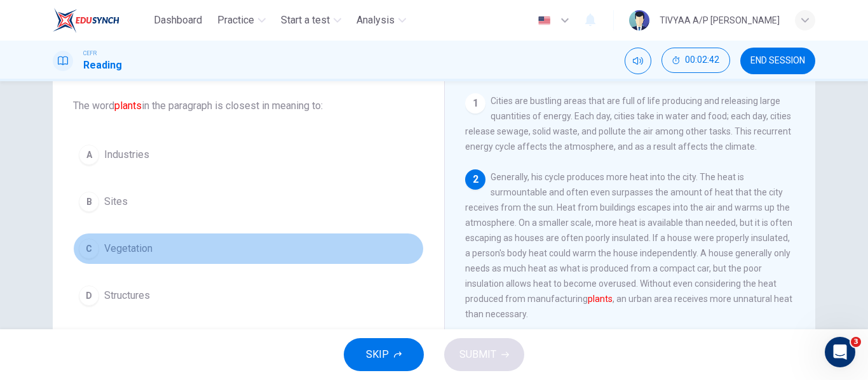
click at [198, 255] on button "C Vegetation" at bounding box center [248, 249] width 351 height 32
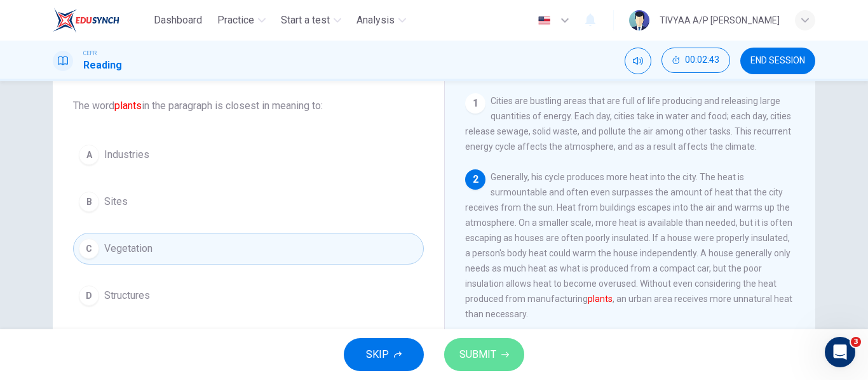
click at [489, 358] on span "SUBMIT" at bounding box center [477, 355] width 37 height 18
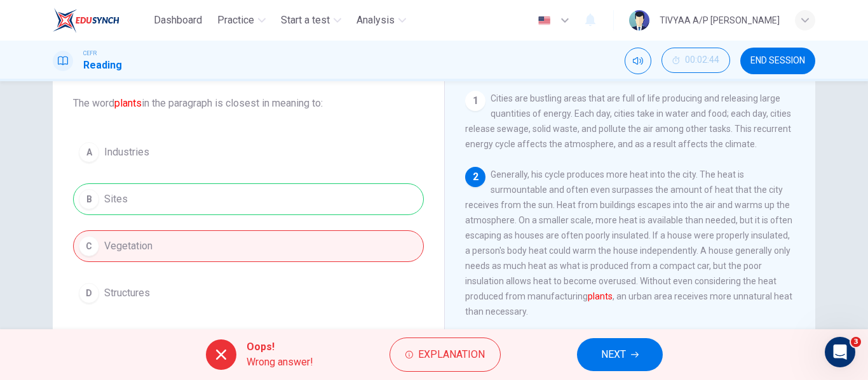
scroll to position [67, 0]
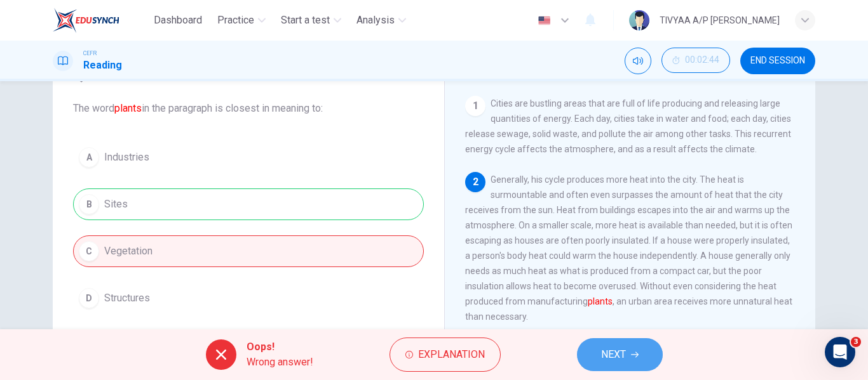
click at [601, 358] on span "NEXT" at bounding box center [613, 355] width 25 height 18
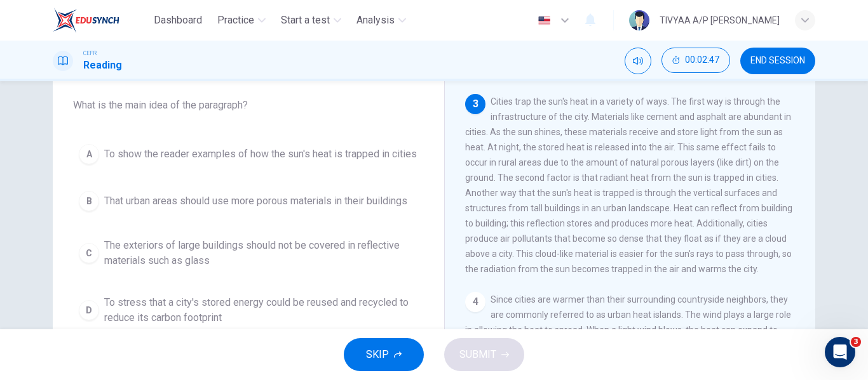
scroll to position [243, 0]
click at [273, 269] on span "The exteriors of large buildings should not be covered in reflective materials …" at bounding box center [261, 253] width 314 height 30
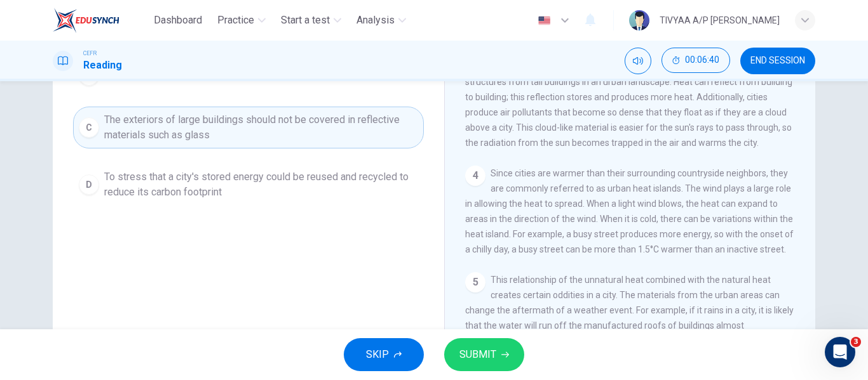
scroll to position [195, 0]
click at [492, 351] on span "SUBMIT" at bounding box center [477, 355] width 37 height 18
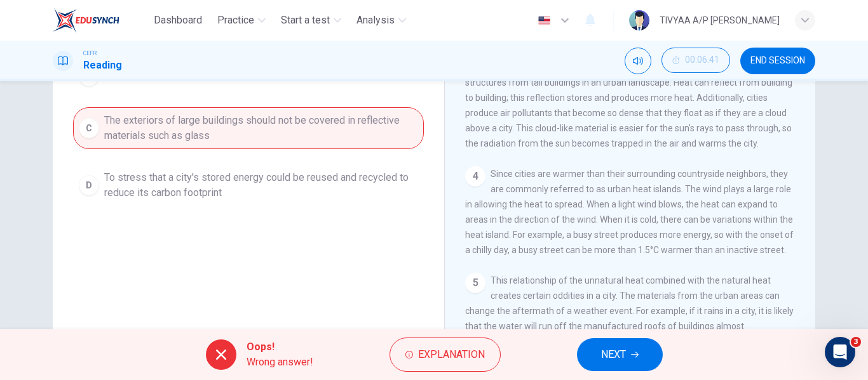
scroll to position [81, 0]
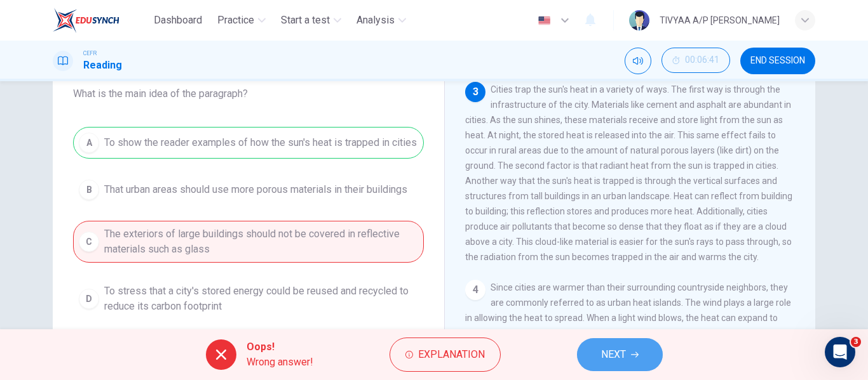
click at [610, 349] on span "NEXT" at bounding box center [613, 355] width 25 height 18
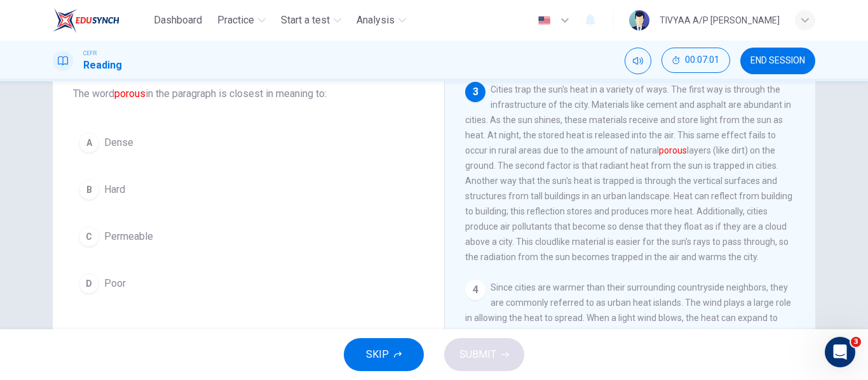
click at [148, 248] on button "C Permeable" at bounding box center [248, 237] width 351 height 32
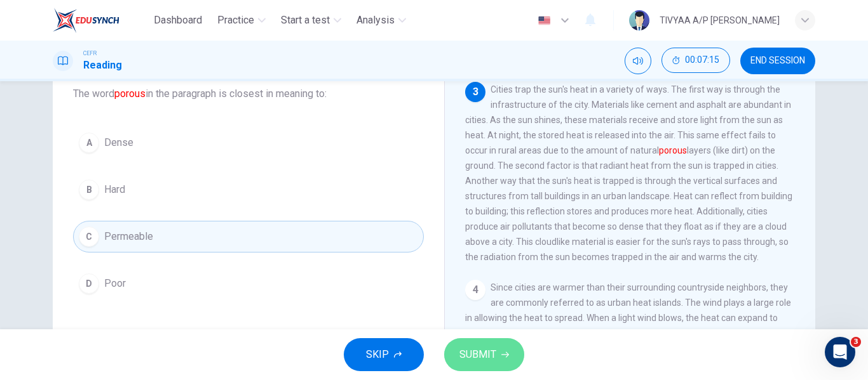
click at [506, 344] on button "SUBMIT" at bounding box center [484, 355] width 80 height 33
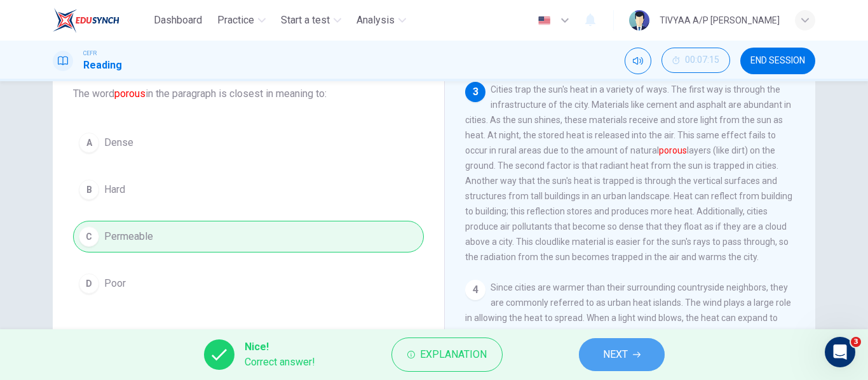
click at [617, 349] on span "NEXT" at bounding box center [615, 355] width 25 height 18
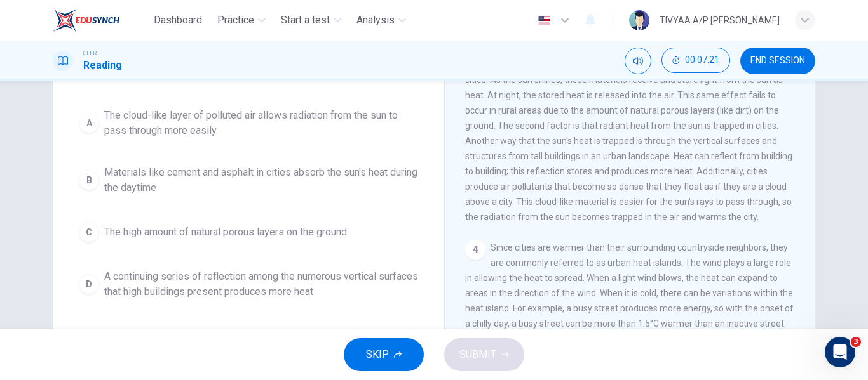
scroll to position [122, 0]
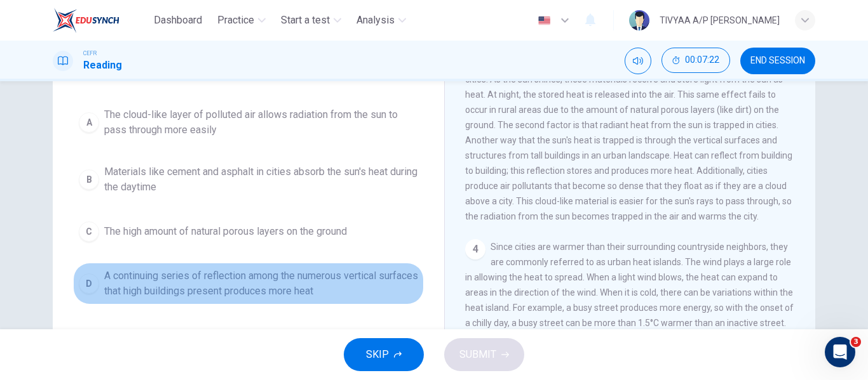
click at [241, 278] on span "A continuing series of reflection among the numerous vertical surfaces that hig…" at bounding box center [261, 284] width 314 height 30
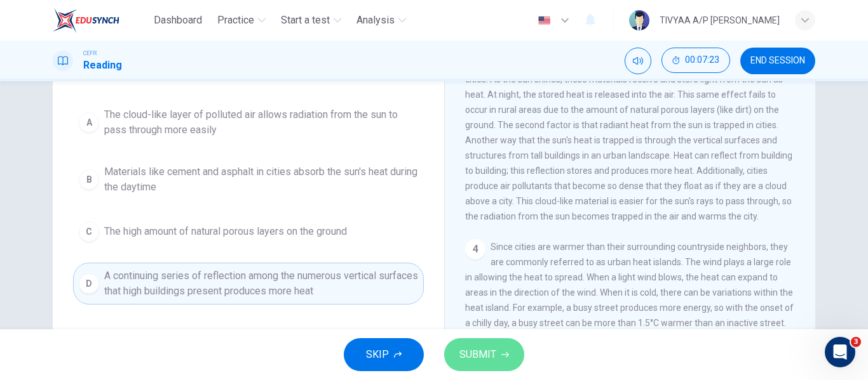
click at [500, 345] on button "SUBMIT" at bounding box center [484, 355] width 80 height 33
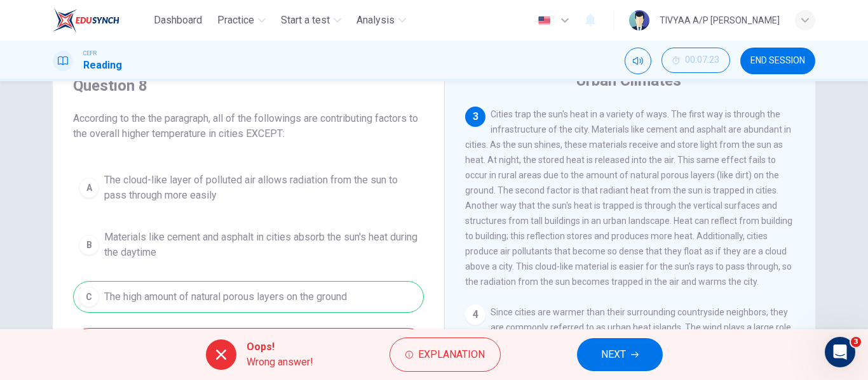
scroll to position [55, 0]
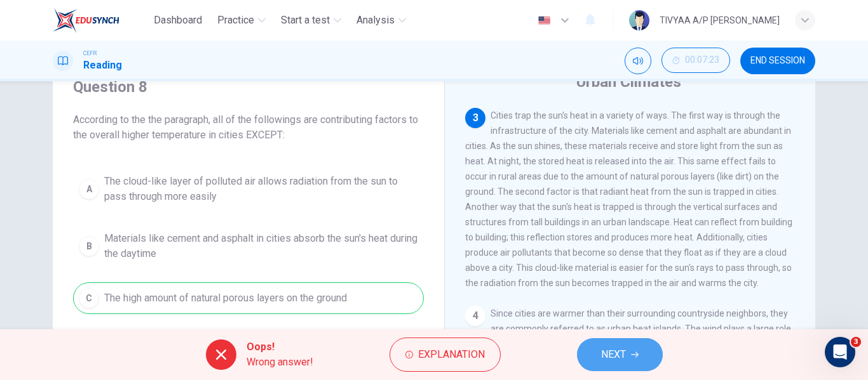
click at [619, 349] on span "NEXT" at bounding box center [613, 355] width 25 height 18
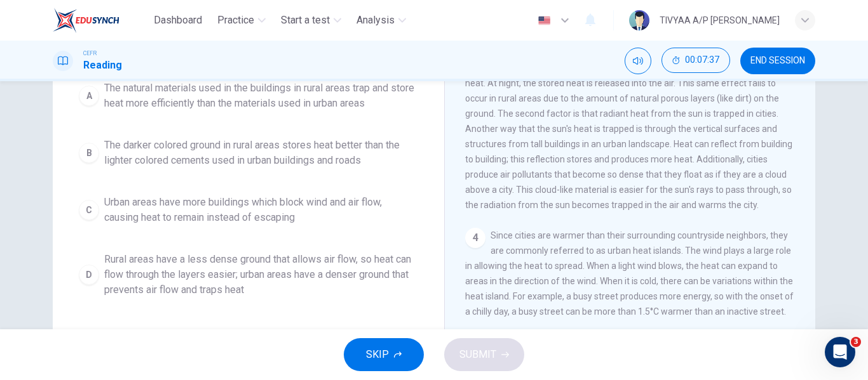
scroll to position [134, 0]
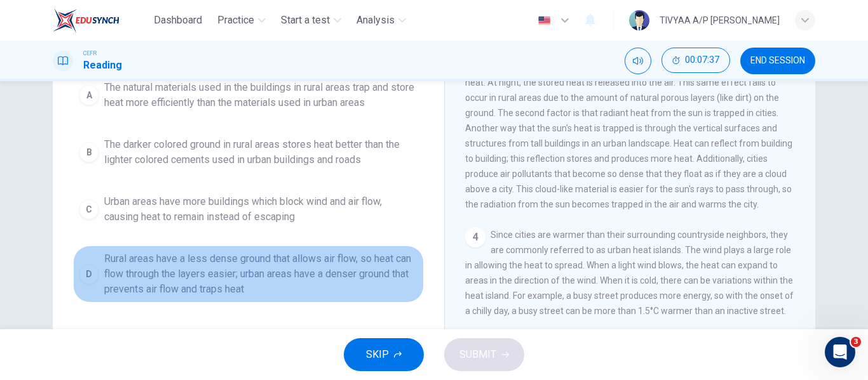
click at [250, 274] on span "Rural areas have a less dense ground that allows air flow, so heat can flow thr…" at bounding box center [261, 275] width 314 height 46
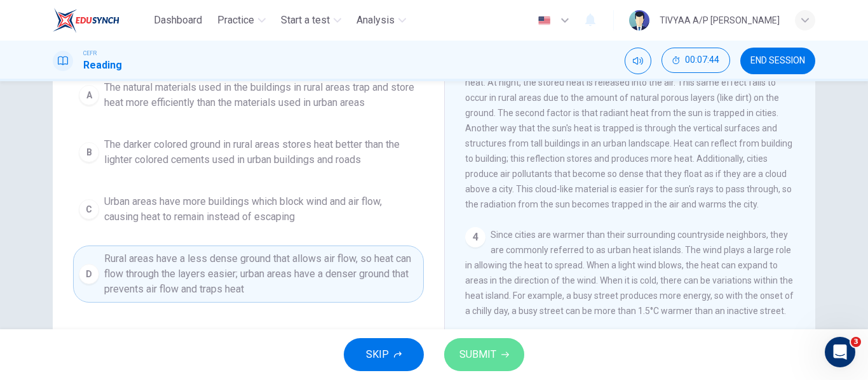
click at [494, 351] on span "SUBMIT" at bounding box center [477, 355] width 37 height 18
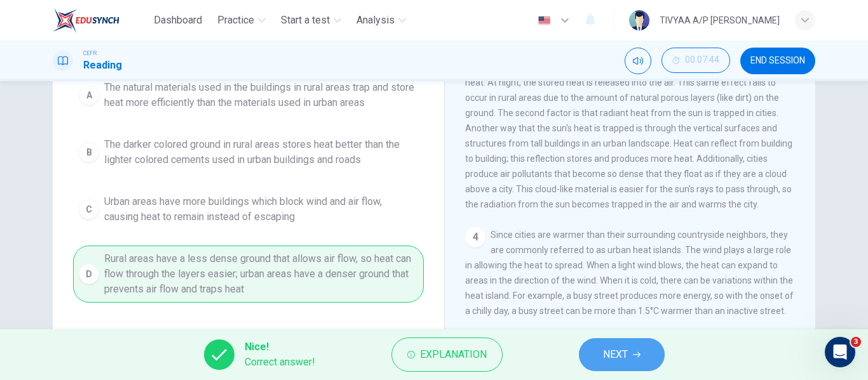
click at [620, 348] on span "NEXT" at bounding box center [615, 355] width 25 height 18
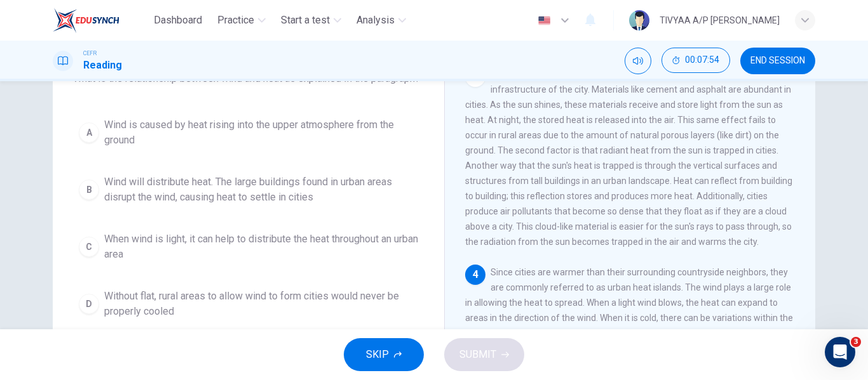
scroll to position [107, 0]
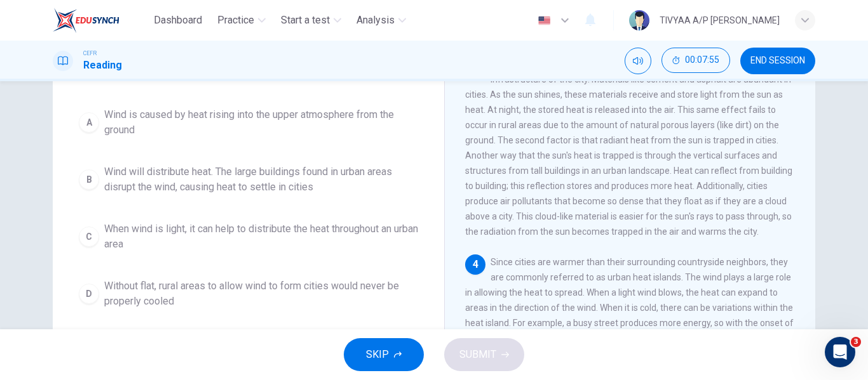
click at [278, 195] on span "Wind will distribute heat. The large buildings found in urban areas disrupt the…" at bounding box center [261, 180] width 314 height 30
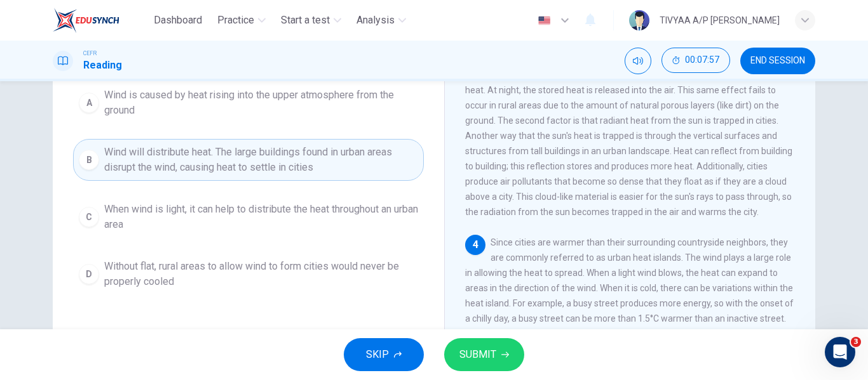
scroll to position [130, 0]
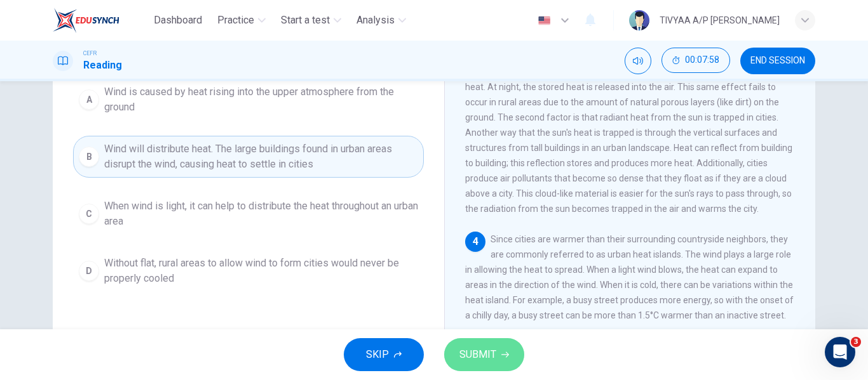
click at [505, 354] on icon "button" at bounding box center [505, 355] width 8 height 8
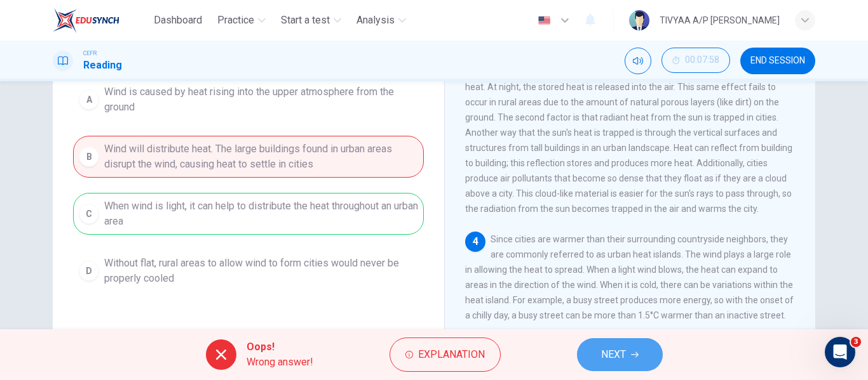
click at [631, 357] on icon "button" at bounding box center [635, 355] width 8 height 8
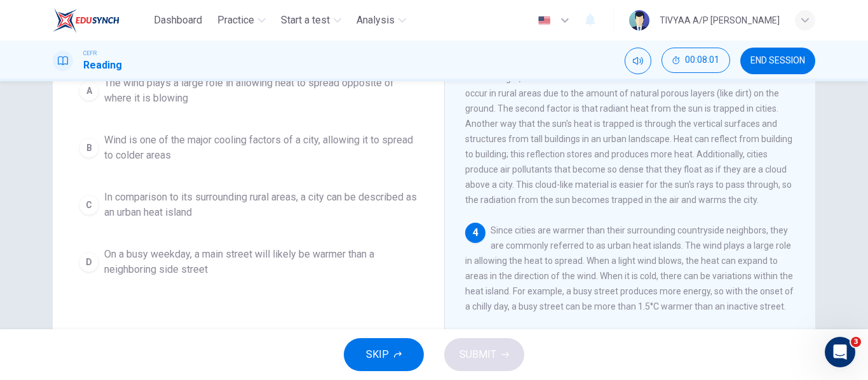
scroll to position [139, 0]
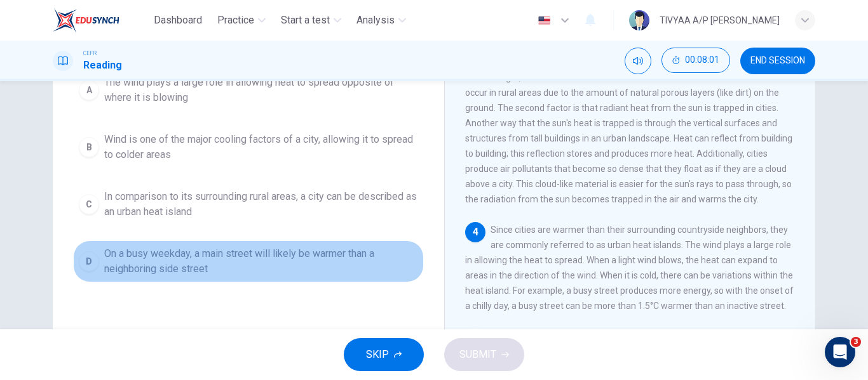
click at [321, 250] on span "On a busy weekday, a main street will likely be warmer than a neighboring side …" at bounding box center [261, 261] width 314 height 30
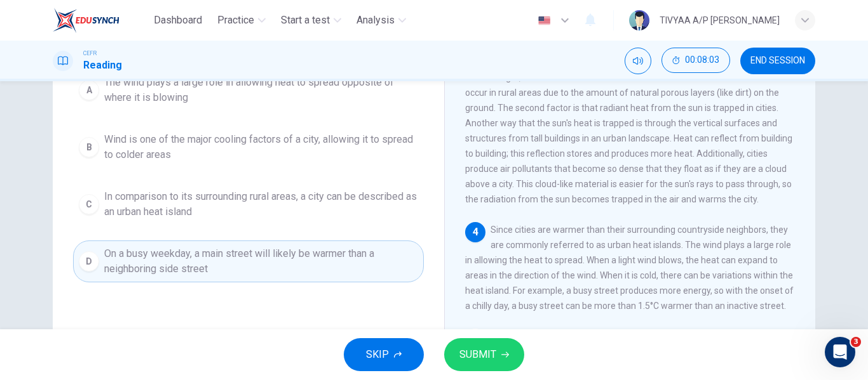
click at [499, 349] on button "SUBMIT" at bounding box center [484, 355] width 80 height 33
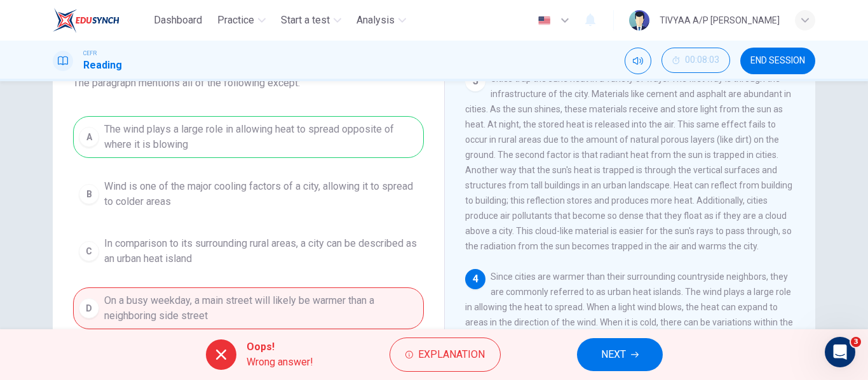
scroll to position [90, 0]
click at [625, 349] on span "NEXT" at bounding box center [613, 355] width 25 height 18
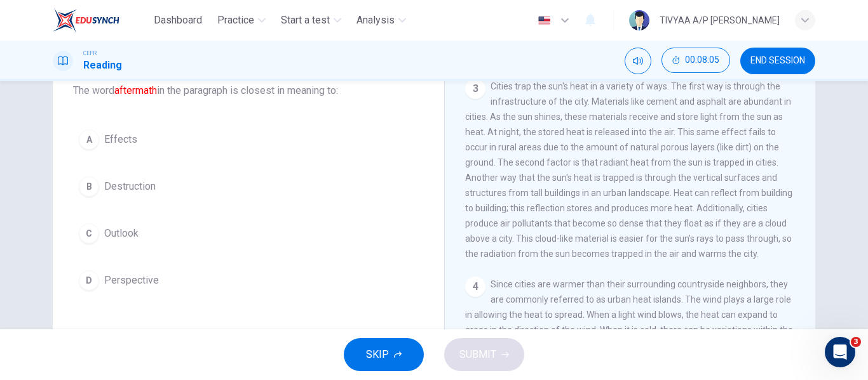
scroll to position [86, 0]
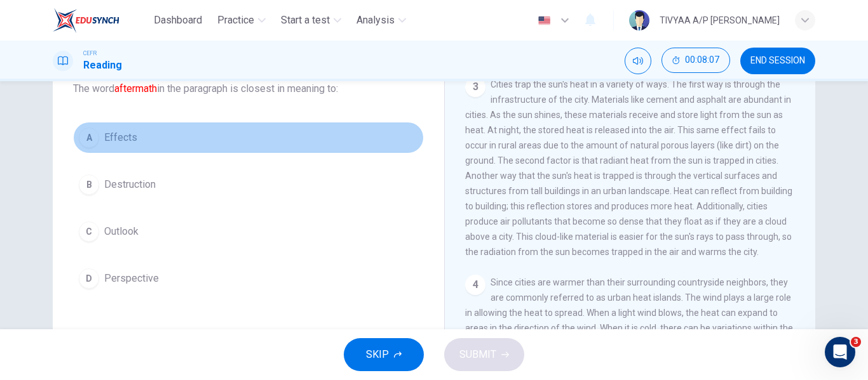
click at [140, 149] on button "A Effects" at bounding box center [248, 138] width 351 height 32
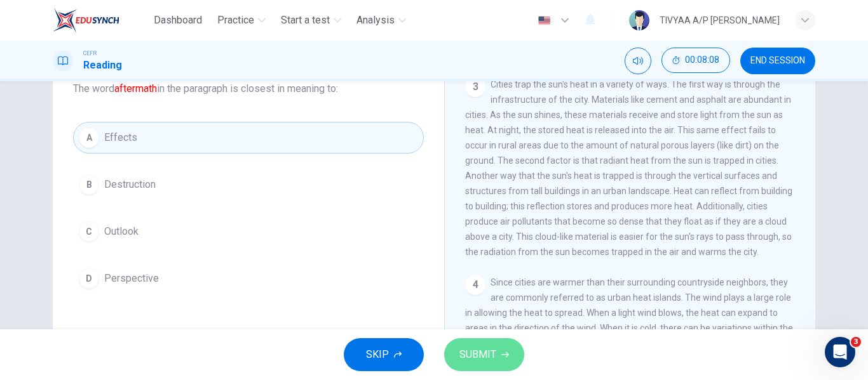
click at [490, 348] on span "SUBMIT" at bounding box center [477, 355] width 37 height 18
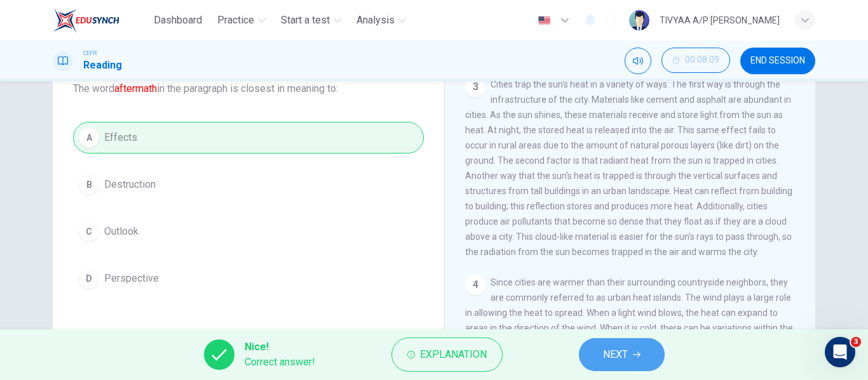
click at [641, 366] on button "NEXT" at bounding box center [622, 355] width 86 height 33
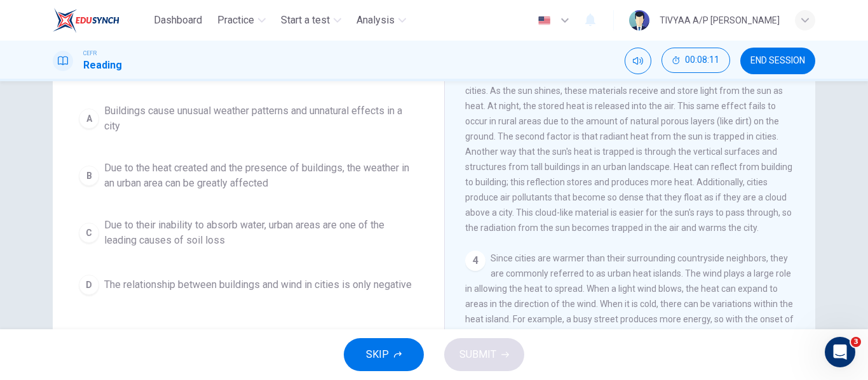
scroll to position [111, 0]
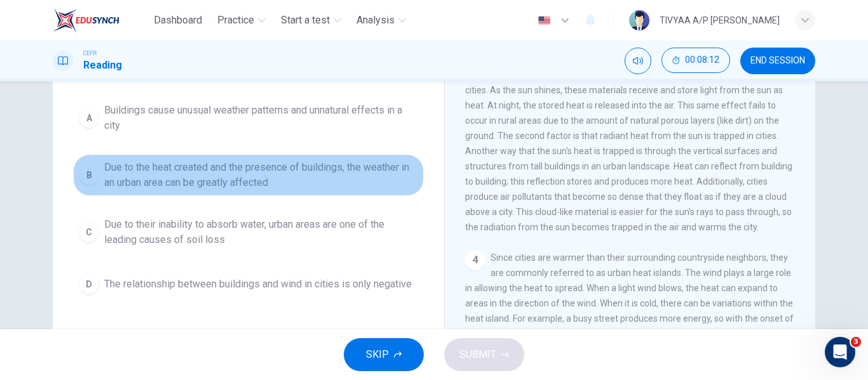
click at [269, 189] on span "Due to the heat created and the presence of buildings, the weather in an urban …" at bounding box center [261, 175] width 314 height 30
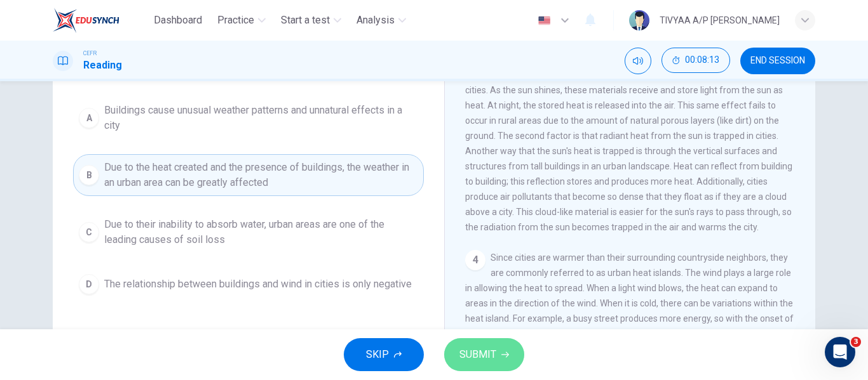
click at [506, 358] on icon "button" at bounding box center [505, 355] width 8 height 8
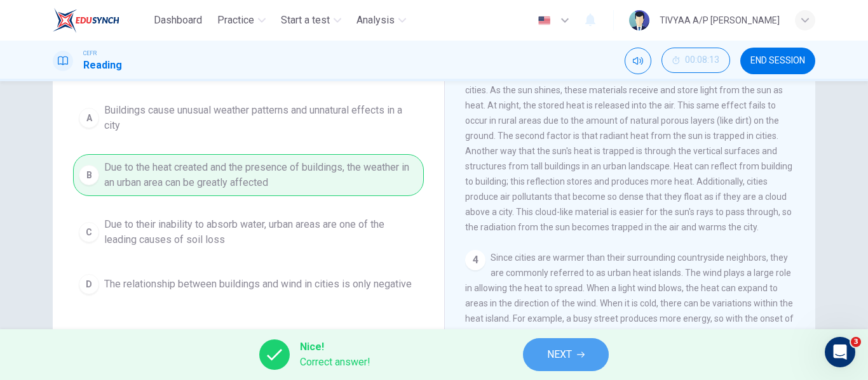
click at [593, 351] on button "NEXT" at bounding box center [566, 355] width 86 height 33
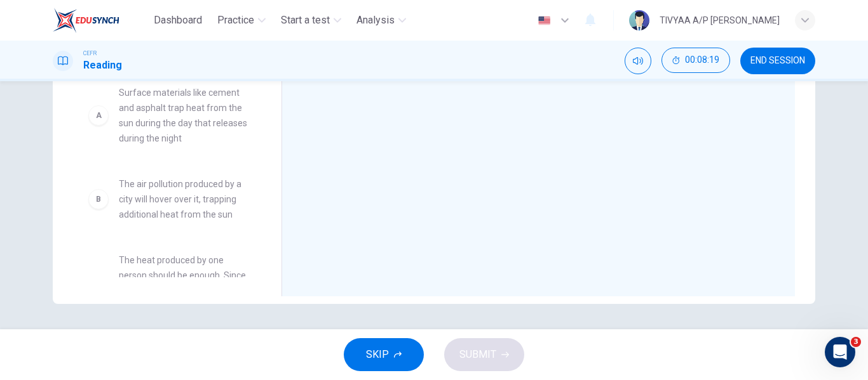
scroll to position [0, 0]
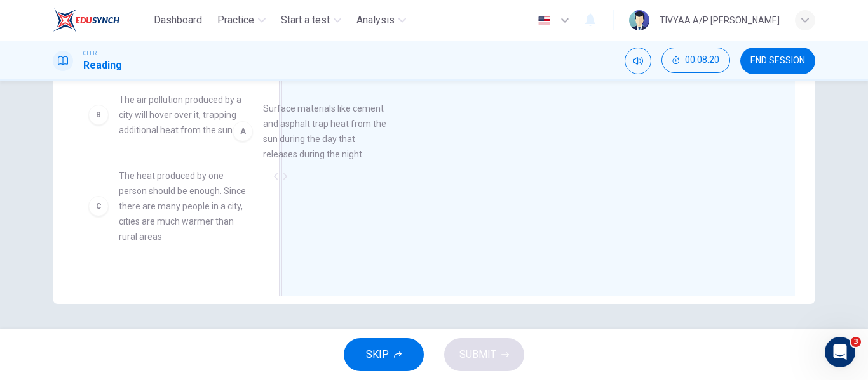
drag, startPoint x: 205, startPoint y: 121, endPoint x: 394, endPoint y: 133, distance: 190.3
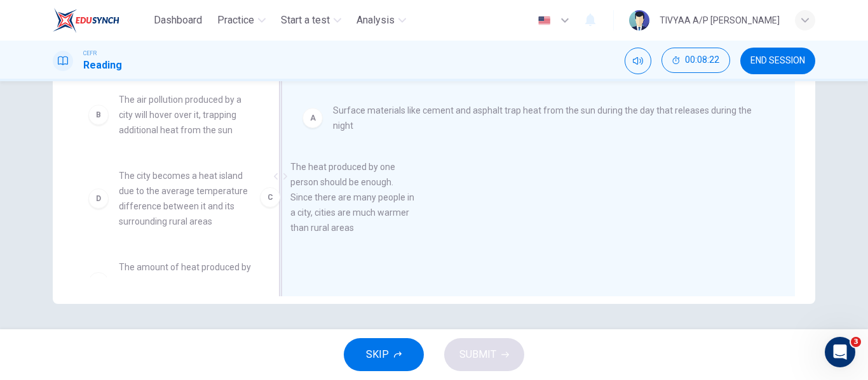
drag, startPoint x: 171, startPoint y: 224, endPoint x: 384, endPoint y: 206, distance: 213.6
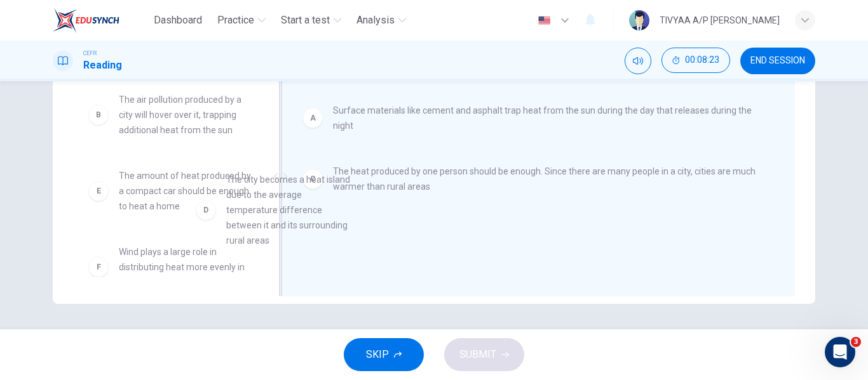
drag, startPoint x: 185, startPoint y: 213, endPoint x: 381, endPoint y: 238, distance: 197.2
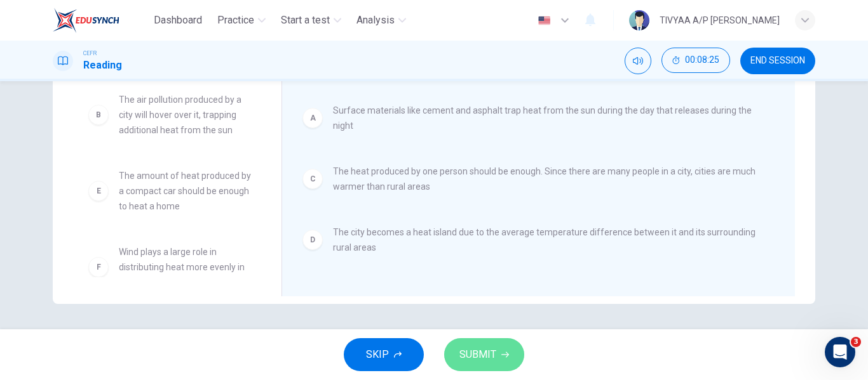
click at [483, 342] on button "SUBMIT" at bounding box center [484, 355] width 80 height 33
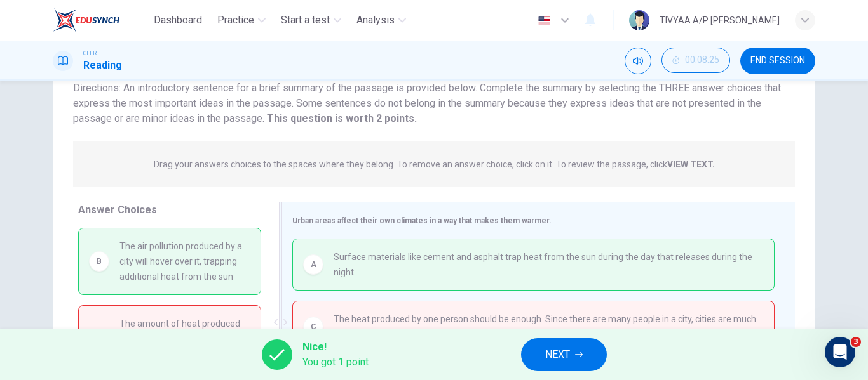
scroll to position [244, 0]
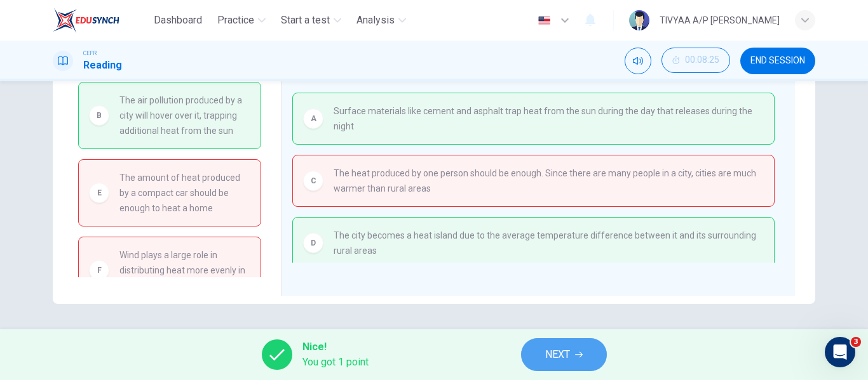
click at [572, 354] on button "NEXT" at bounding box center [564, 355] width 86 height 33
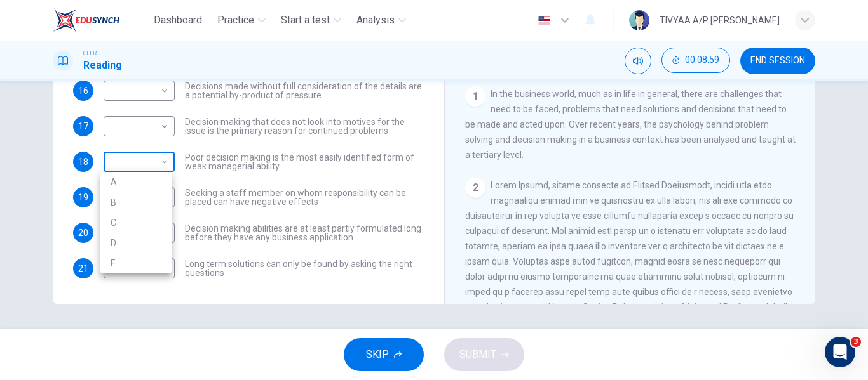
click at [159, 160] on body "Dashboard Practice Start a test Analysis English en ​ TIVYAA A/P SUGUMAR CEFR R…" at bounding box center [434, 190] width 868 height 380
click at [143, 203] on li "B" at bounding box center [135, 202] width 71 height 20
type input "B"
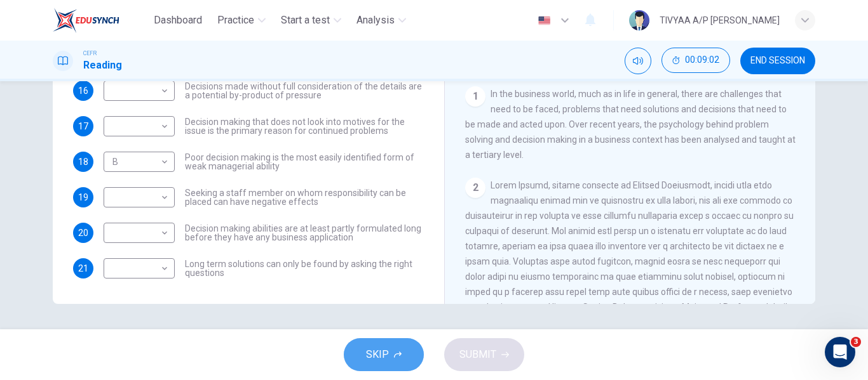
click at [400, 365] on button "SKIP" at bounding box center [384, 355] width 80 height 33
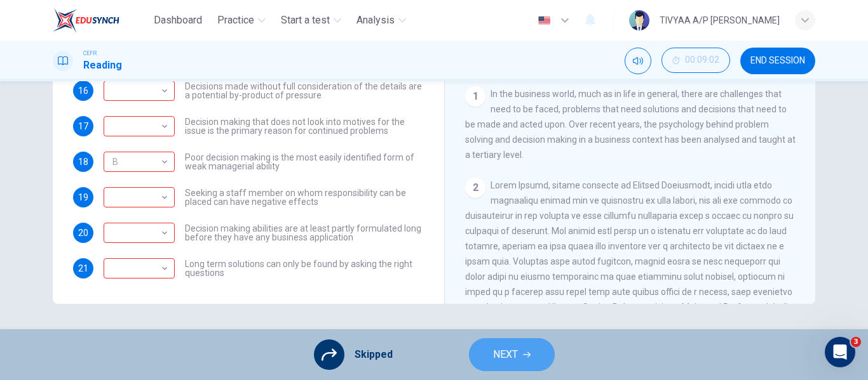
click at [527, 350] on button "NEXT" at bounding box center [512, 355] width 86 height 33
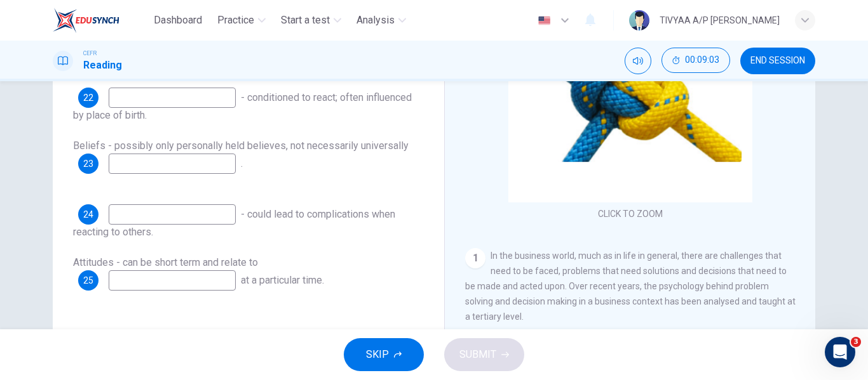
scroll to position [170, 0]
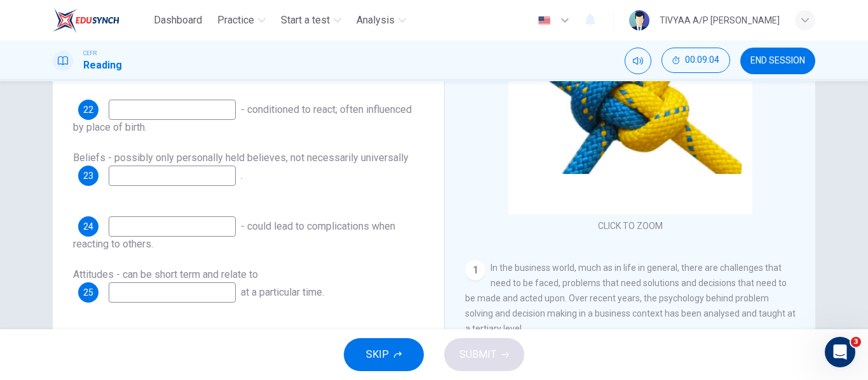
click at [207, 177] on input at bounding box center [172, 176] width 127 height 20
click at [772, 56] on span "END SESSION" at bounding box center [777, 61] width 55 height 10
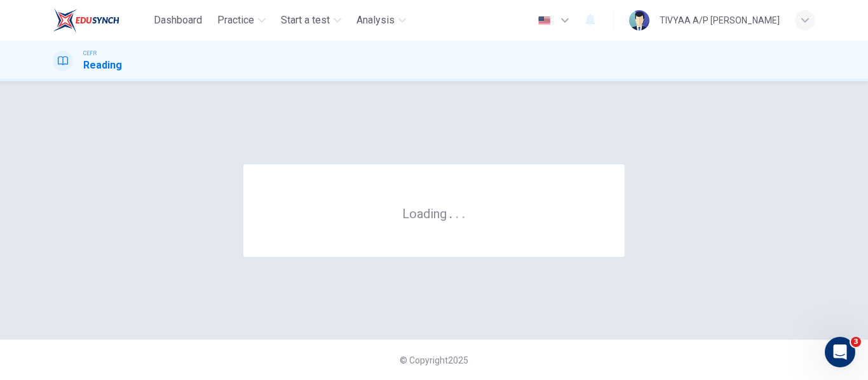
scroll to position [0, 0]
